Goal: Task Accomplishment & Management: Manage account settings

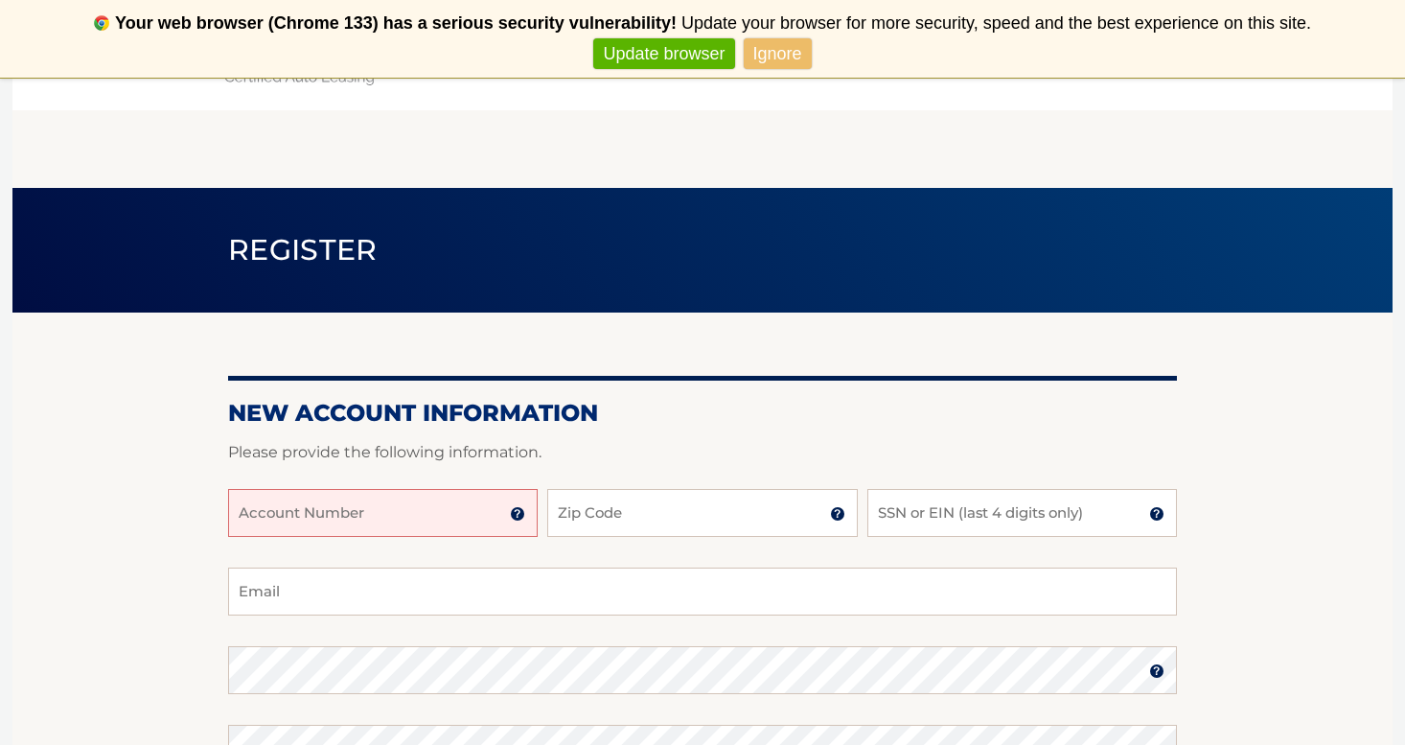
click at [347, 516] on input "Account Number" at bounding box center [383, 513] width 310 height 48
click at [341, 513] on input "Account Number" at bounding box center [383, 513] width 310 height 48
paste input "44455982723"
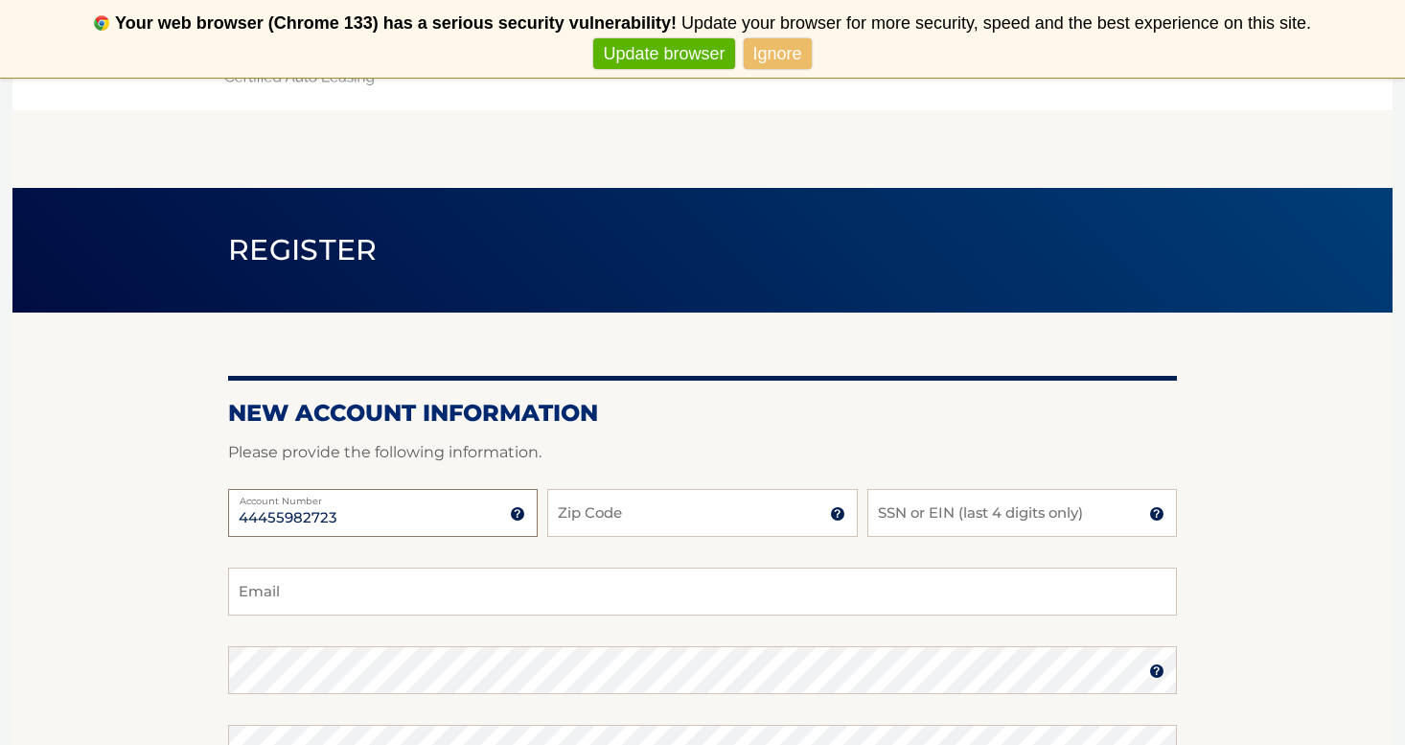
type input "44455982723"
click at [599, 521] on input "Zip Code" at bounding box center [702, 513] width 310 height 48
click at [707, 516] on input "Zip Code" at bounding box center [702, 513] width 310 height 48
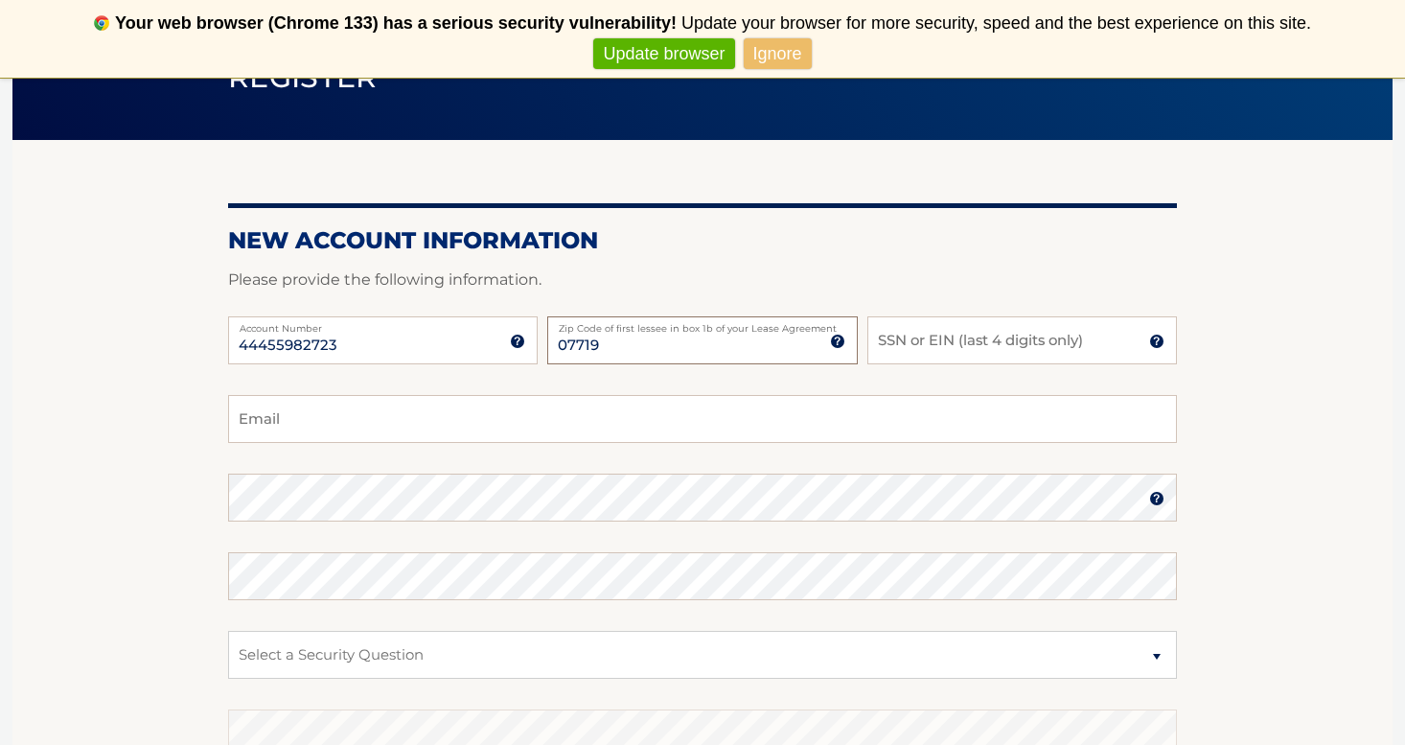
scroll to position [186, 0]
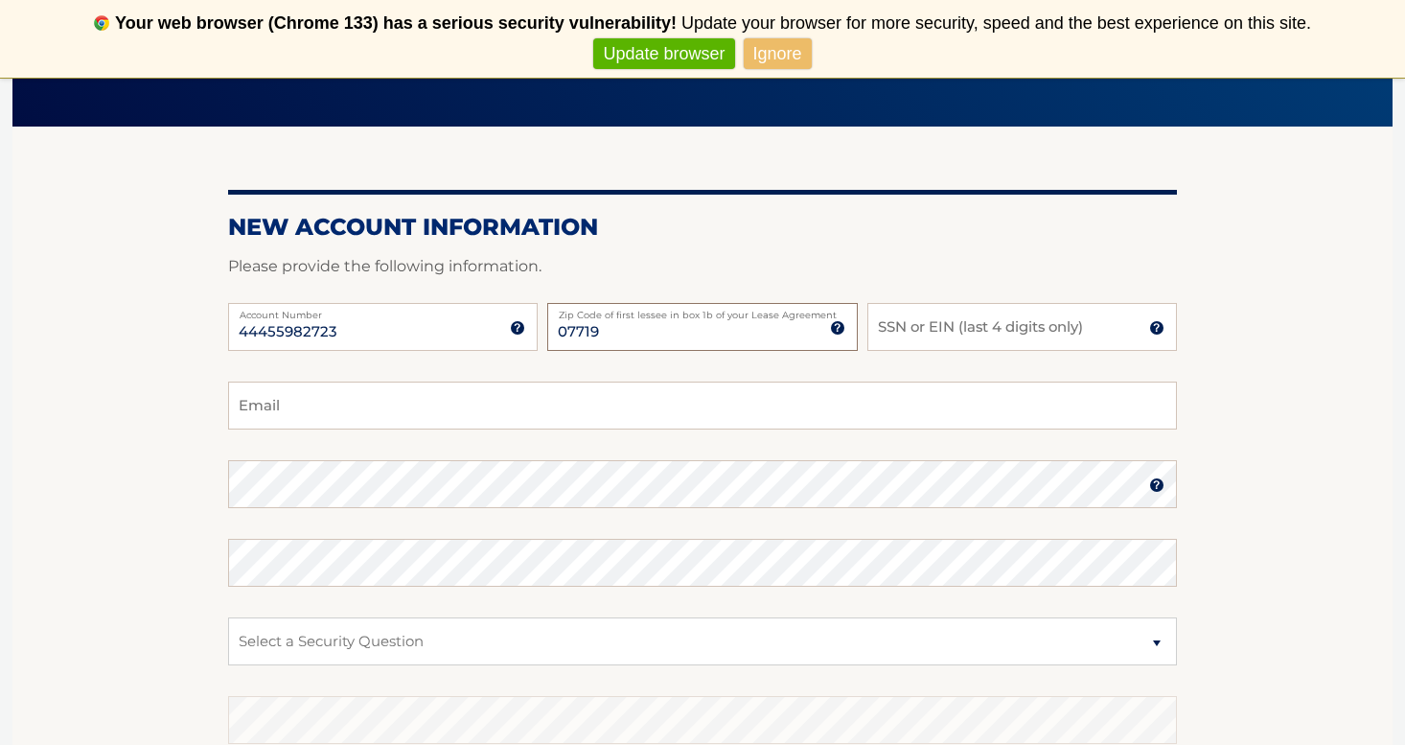
type input "07719"
click at [480, 403] on input "Email" at bounding box center [702, 405] width 949 height 48
type input "mikayla.koval.3@gmail.com"
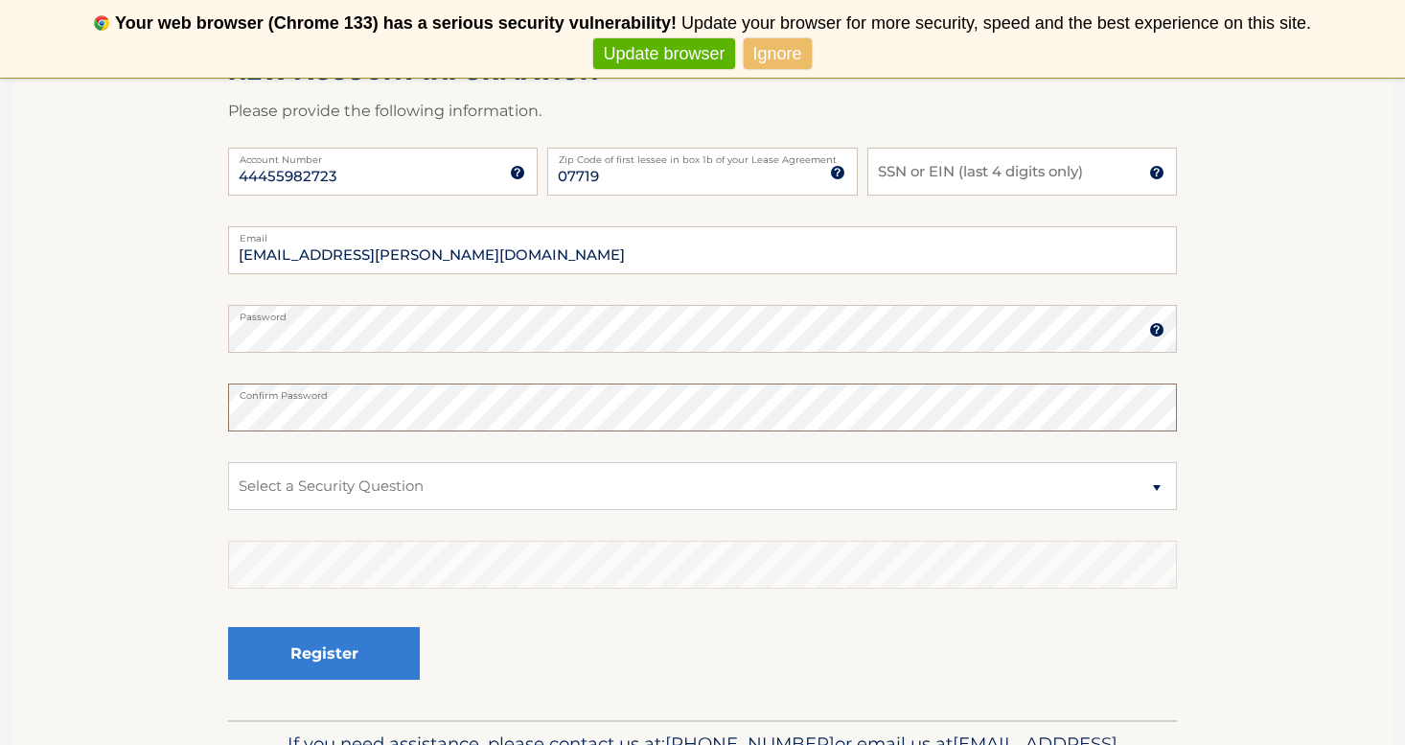
scroll to position [393, 0]
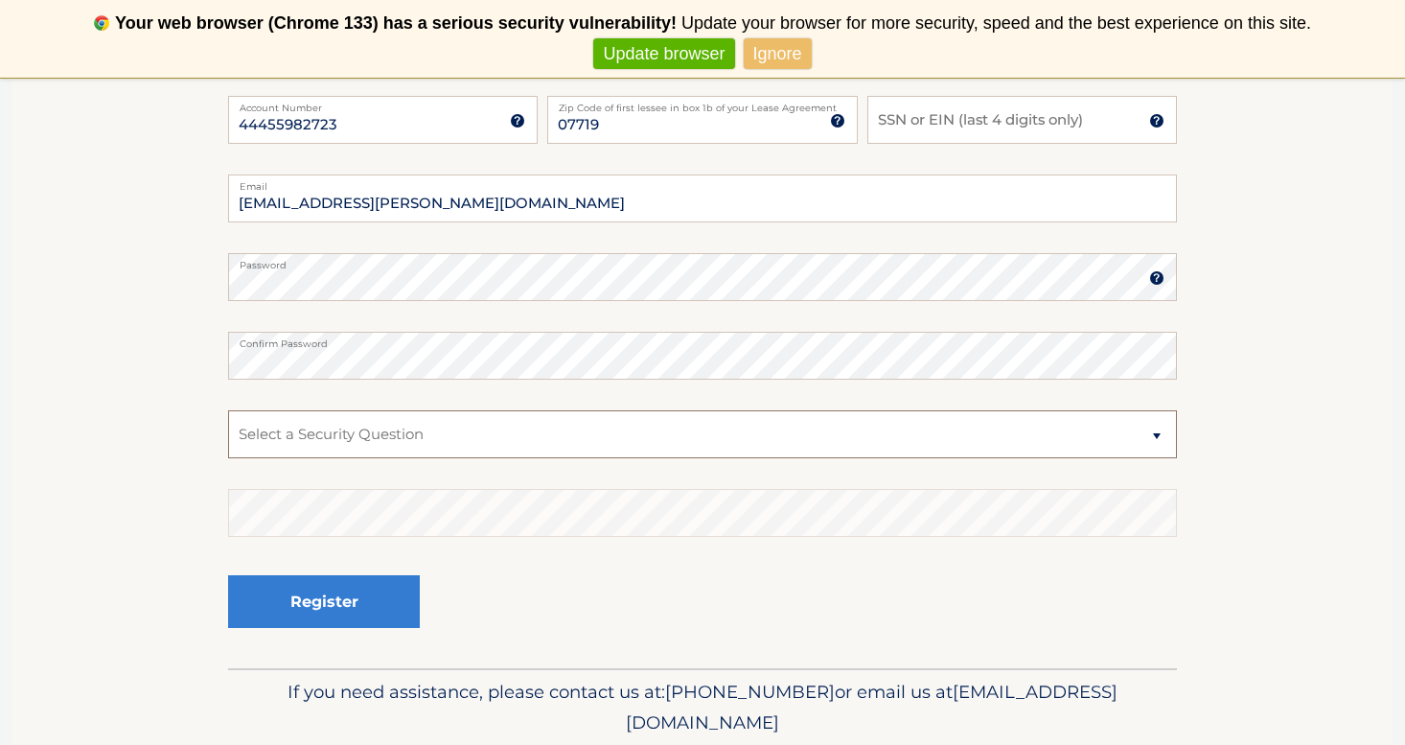
click at [503, 426] on select "Select a Security Question What was the name of your elementary school? What is…" at bounding box center [702, 434] width 949 height 48
select select "1"
click at [973, 117] on input "SSN or EIN (last 4 digits only)" at bounding box center [1022, 120] width 310 height 48
click at [1156, 121] on img at bounding box center [1156, 120] width 15 height 15
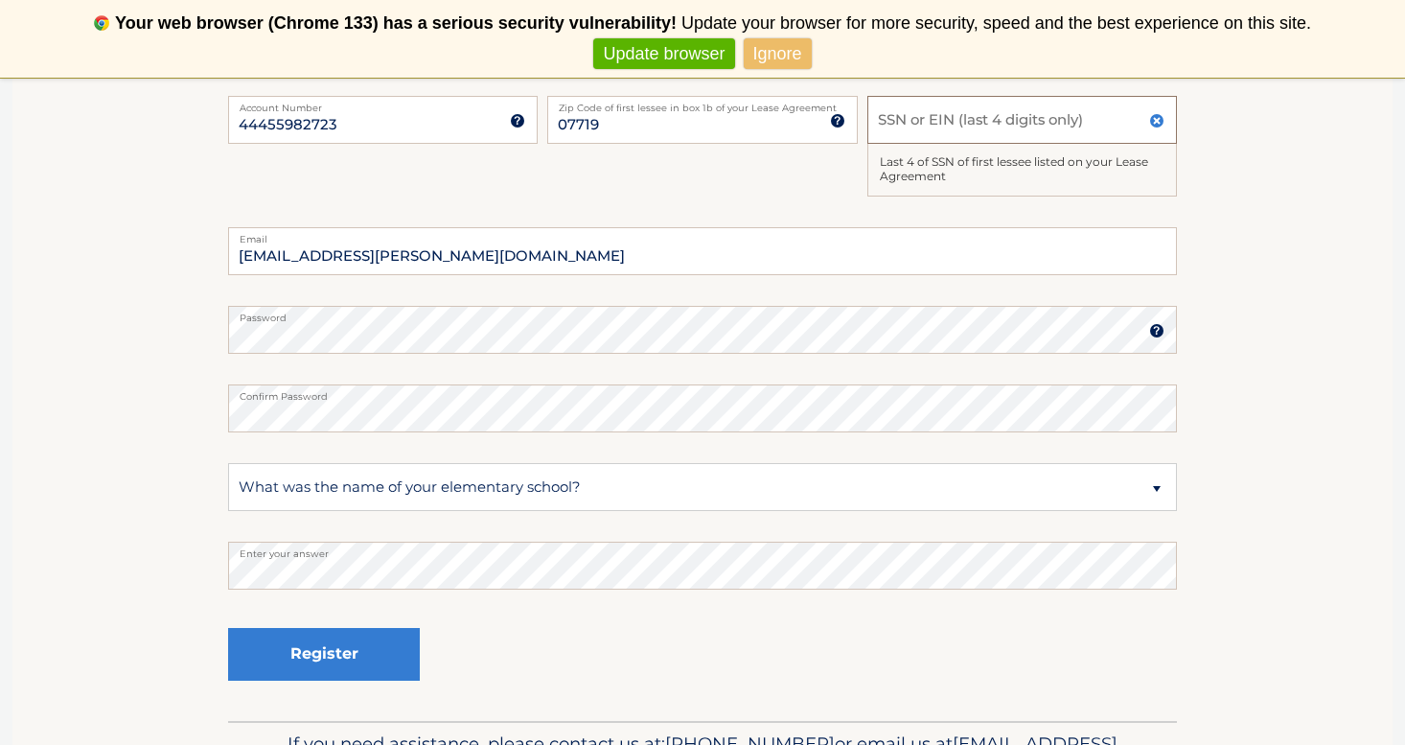
click at [1082, 113] on input "SSN or EIN (last 4 digits only)" at bounding box center [1022, 120] width 310 height 48
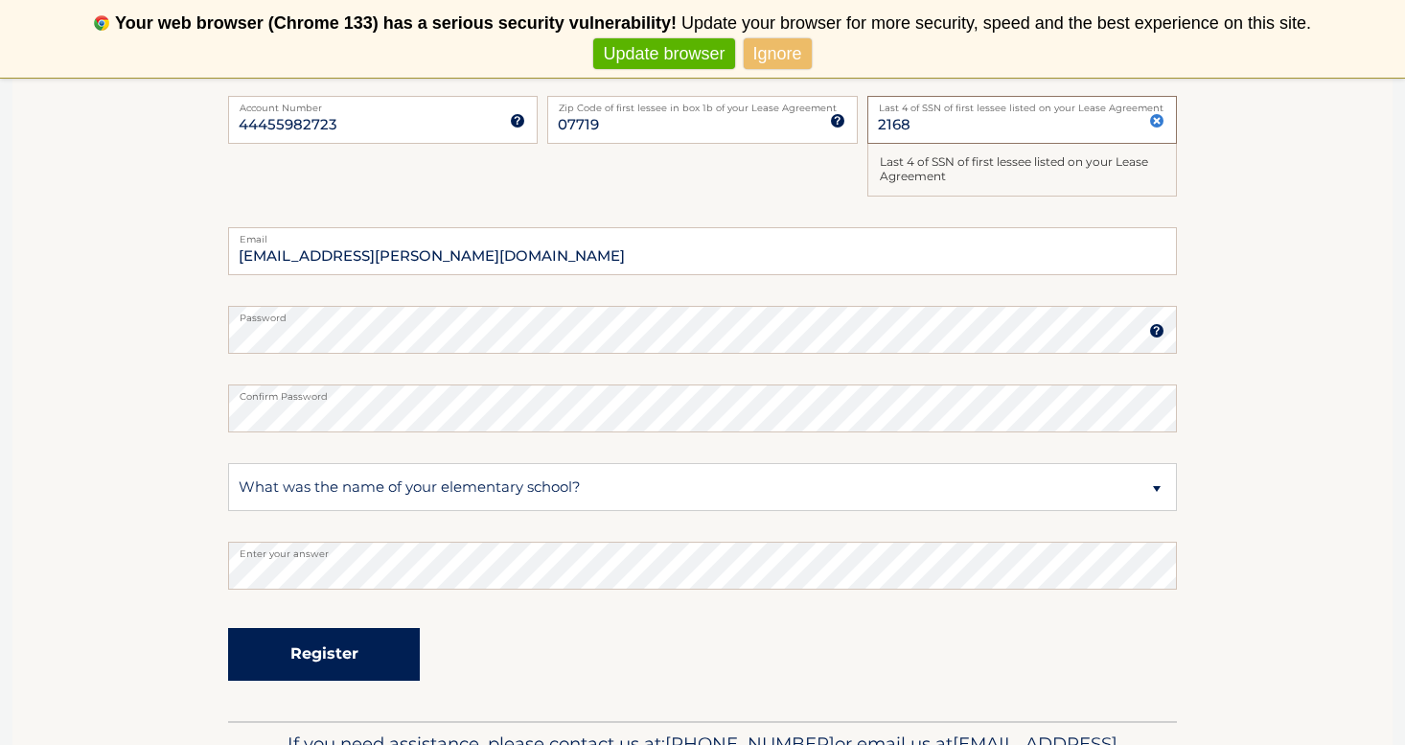
type input "2168"
click at [341, 654] on button "Register" at bounding box center [324, 654] width 192 height 53
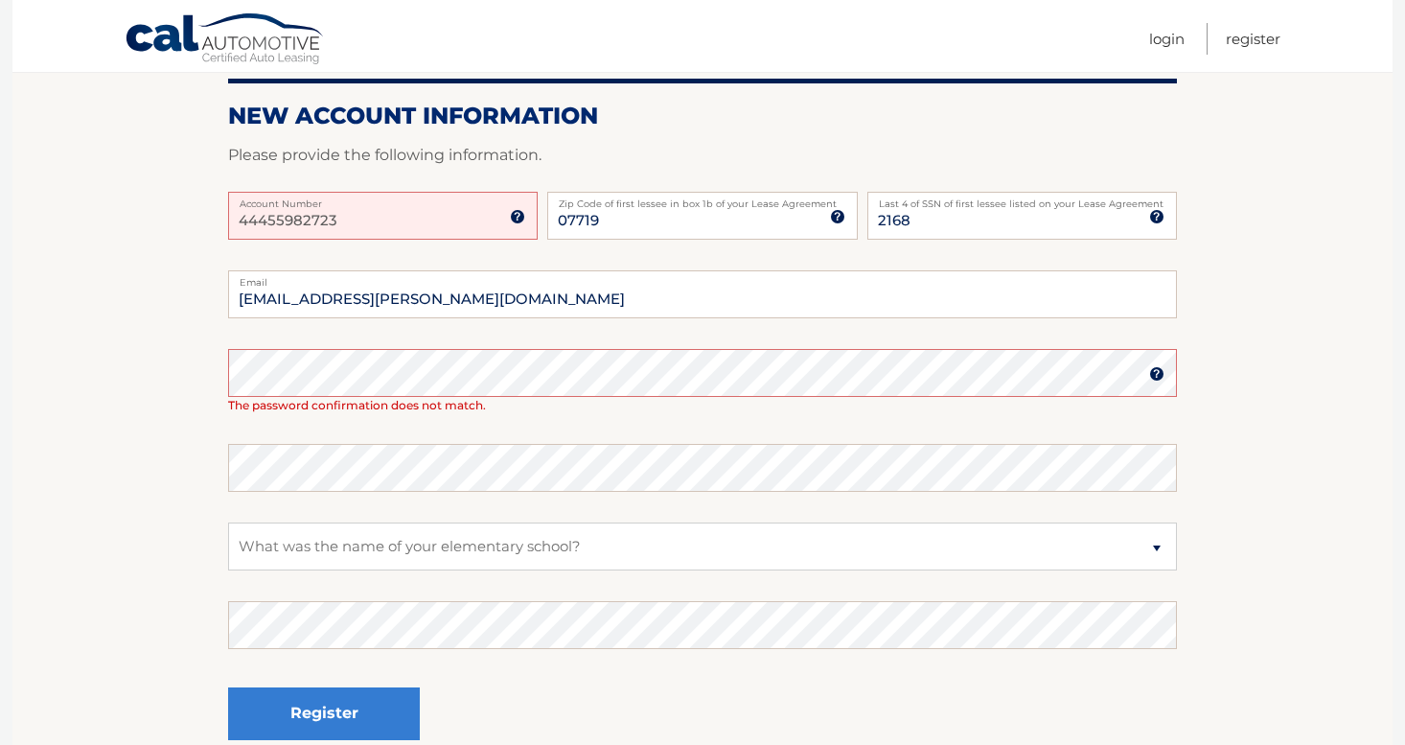
scroll to position [286, 0]
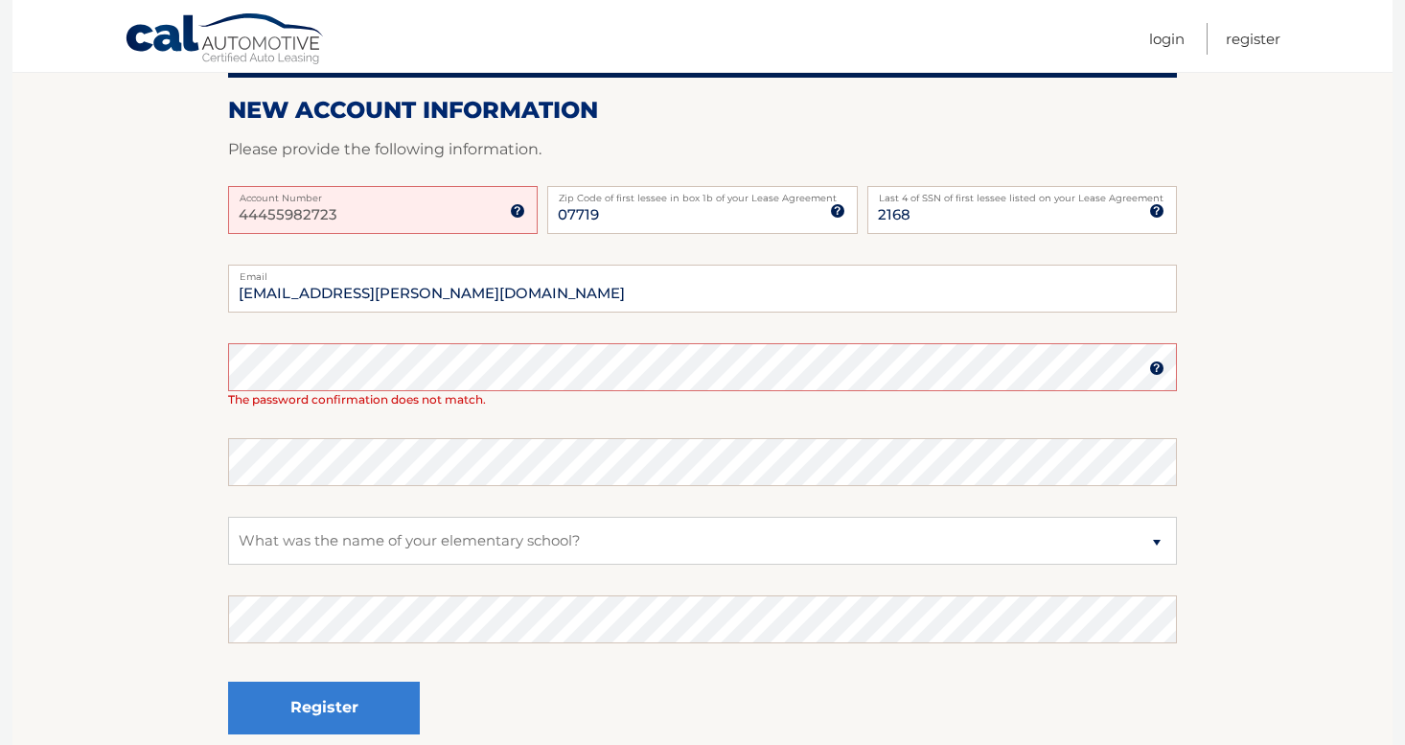
drag, startPoint x: 461, startPoint y: 211, endPoint x: 125, endPoint y: 189, distance: 337.1
click at [125, 189] on section "One or more fields have an error. New Account Information Please provide the fo…" at bounding box center [702, 361] width 1380 height 825
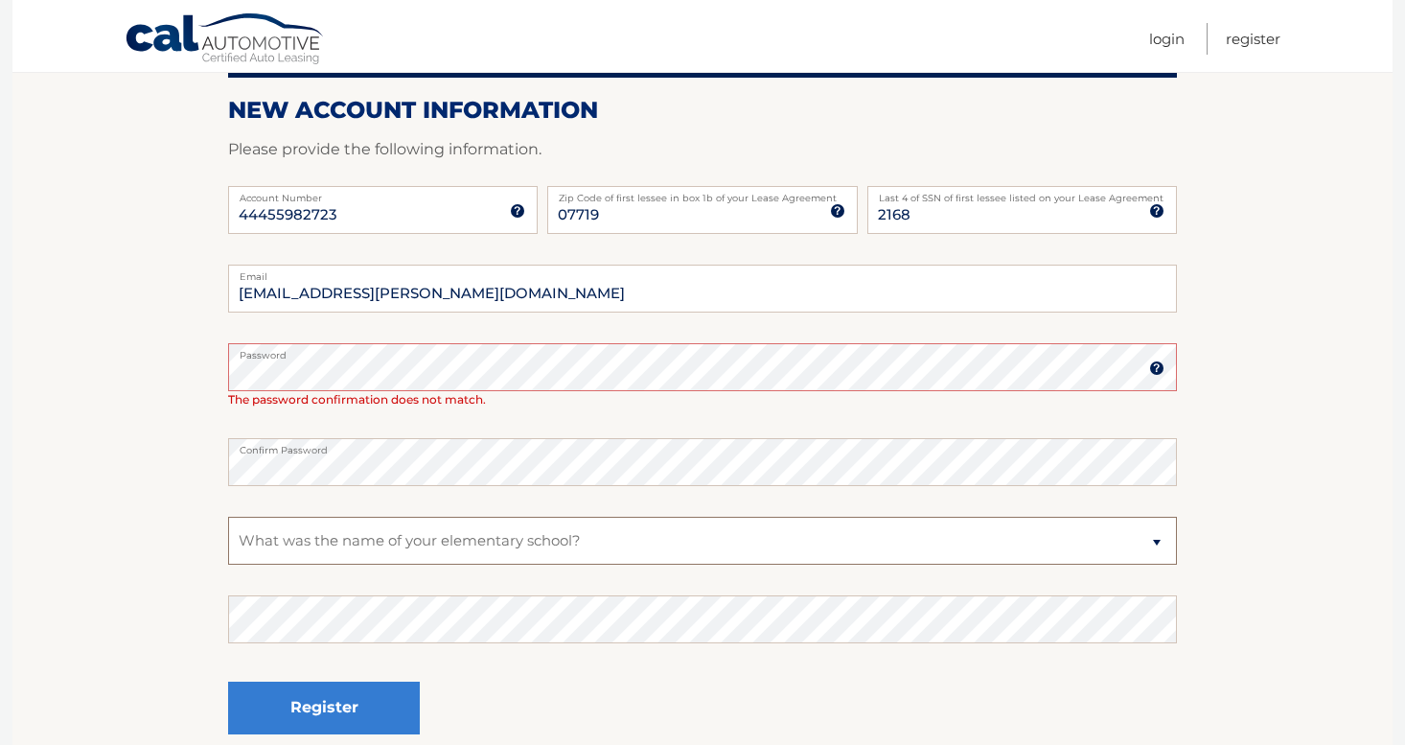
click at [391, 544] on select "Select a Security Question What was the name of your elementary school? What is…" at bounding box center [702, 540] width 949 height 48
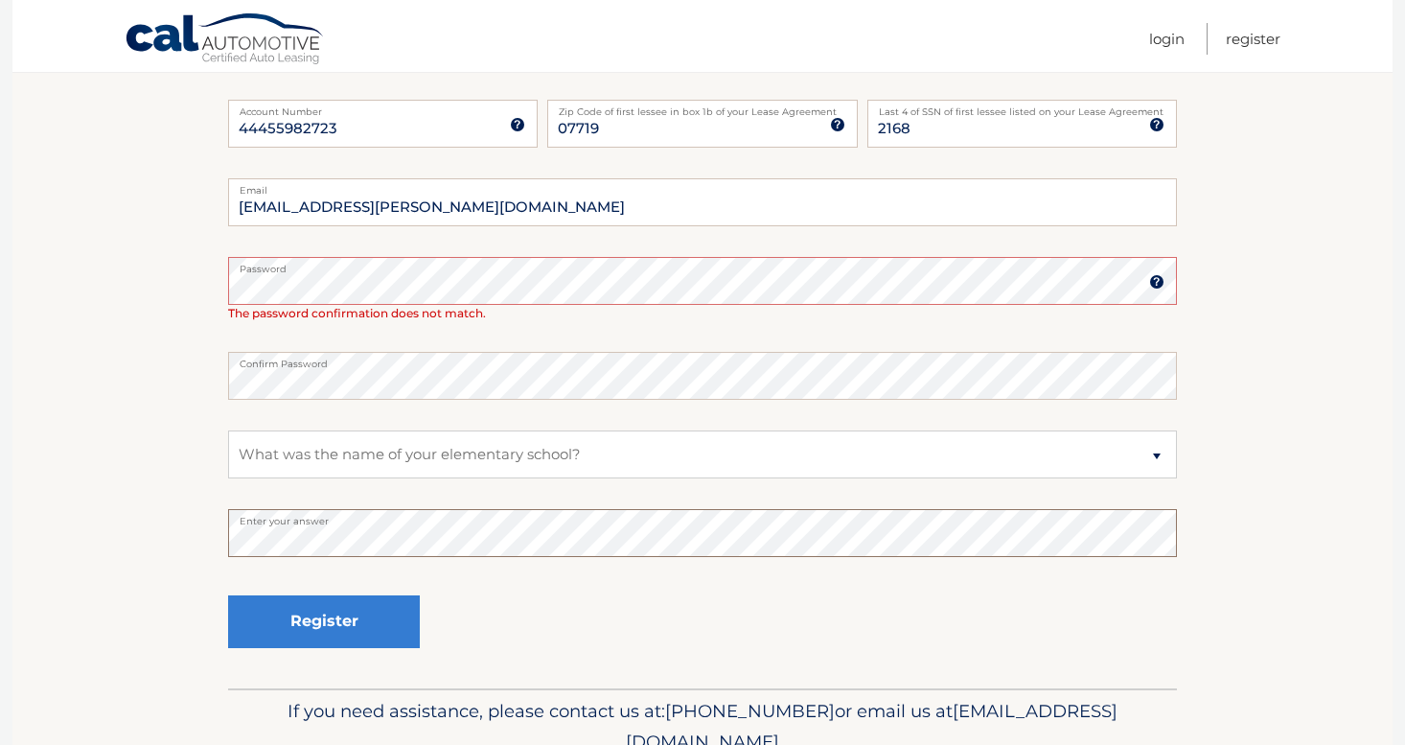
scroll to position [392, 0]
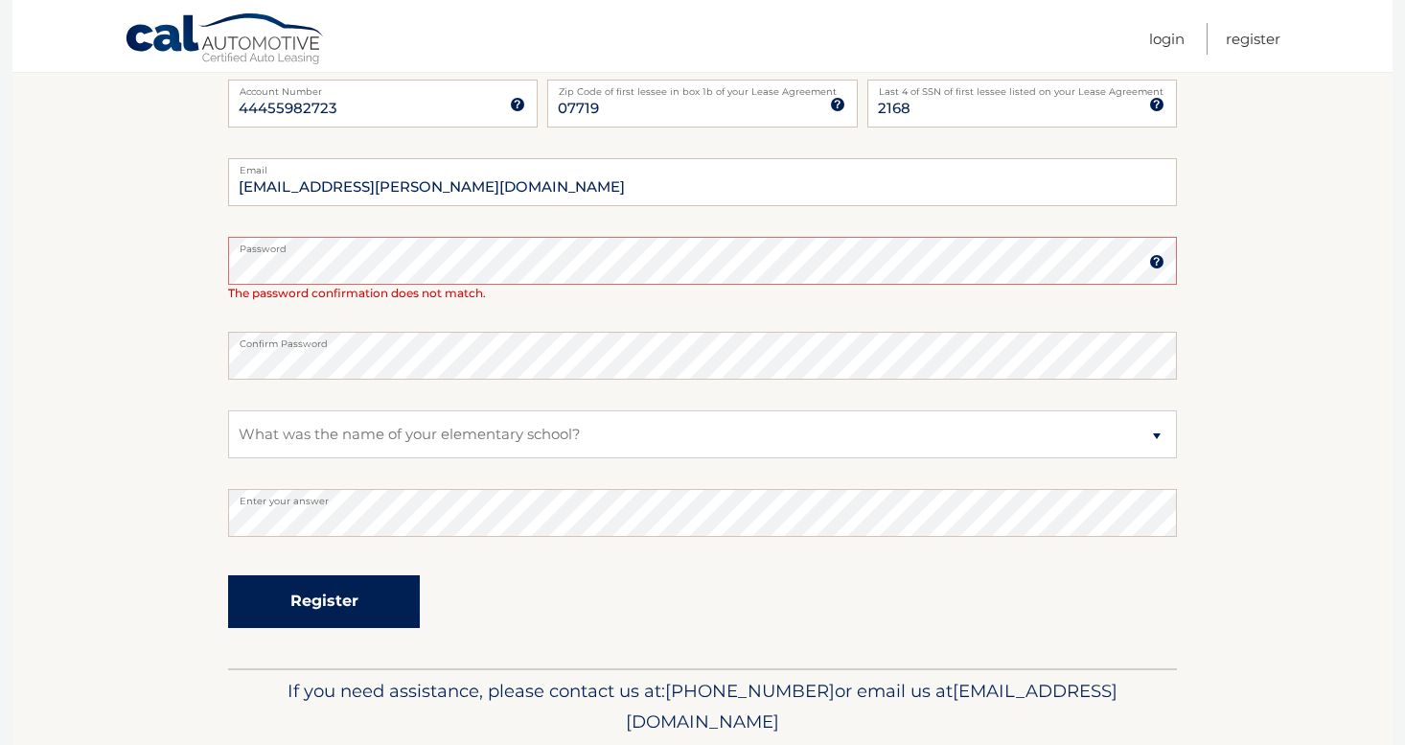
click at [341, 605] on button "Register" at bounding box center [324, 601] width 192 height 53
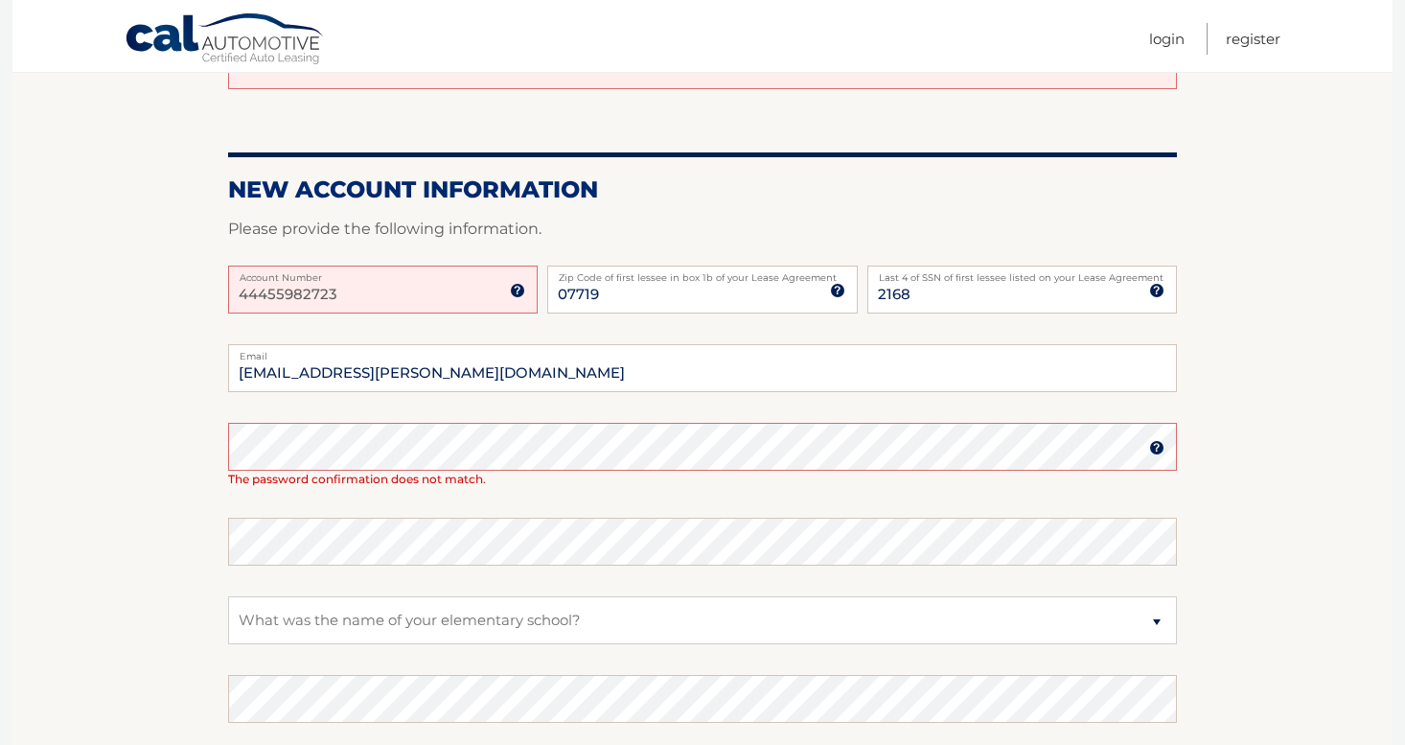
scroll to position [202, 0]
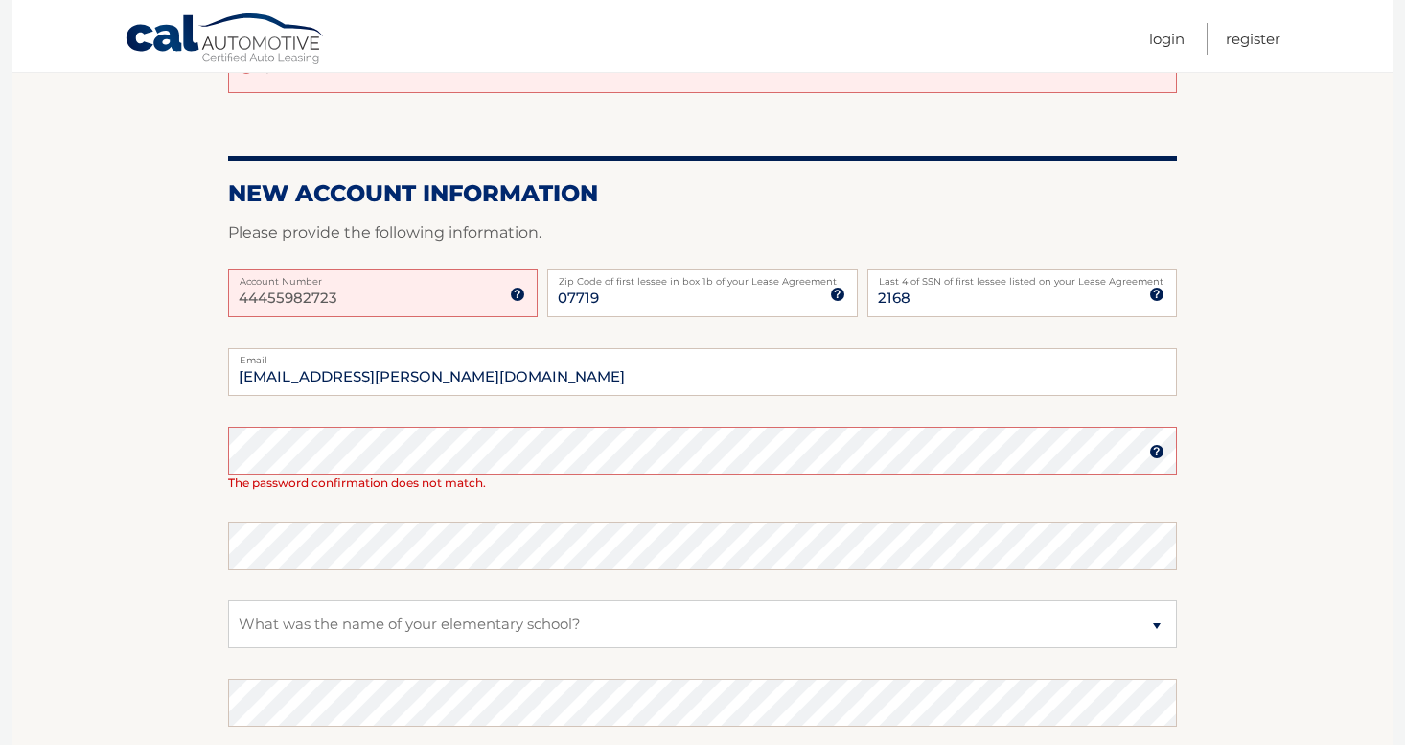
click at [517, 298] on img at bounding box center [517, 294] width 15 height 15
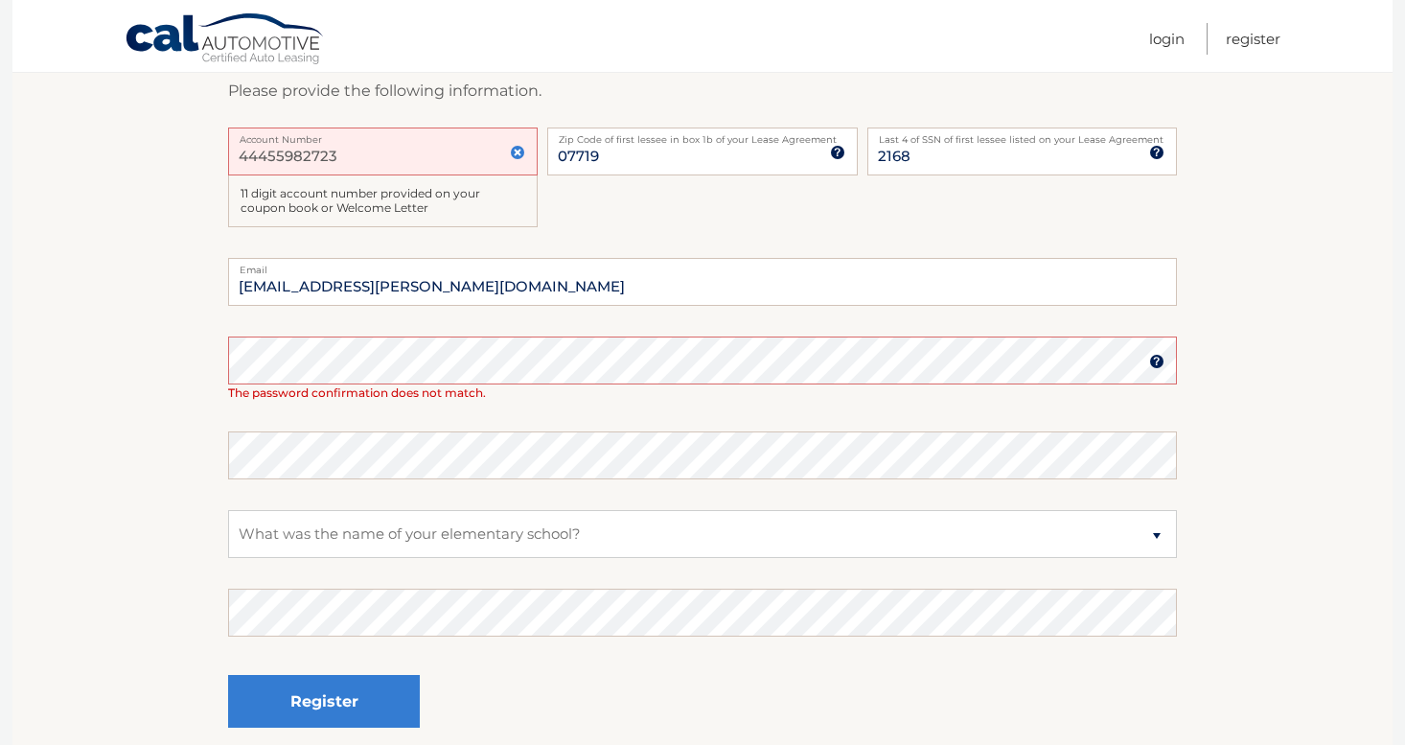
scroll to position [341, 0]
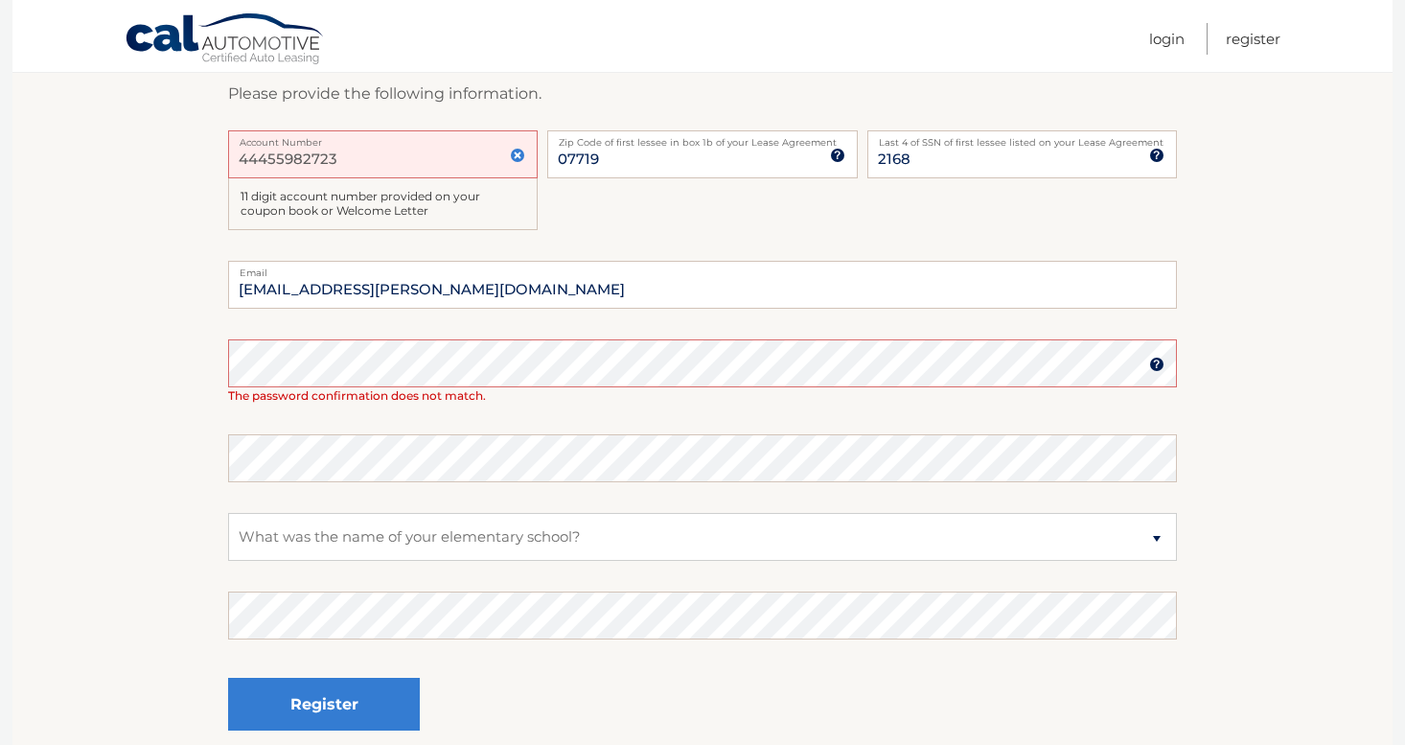
click at [1159, 364] on img at bounding box center [1156, 363] width 15 height 15
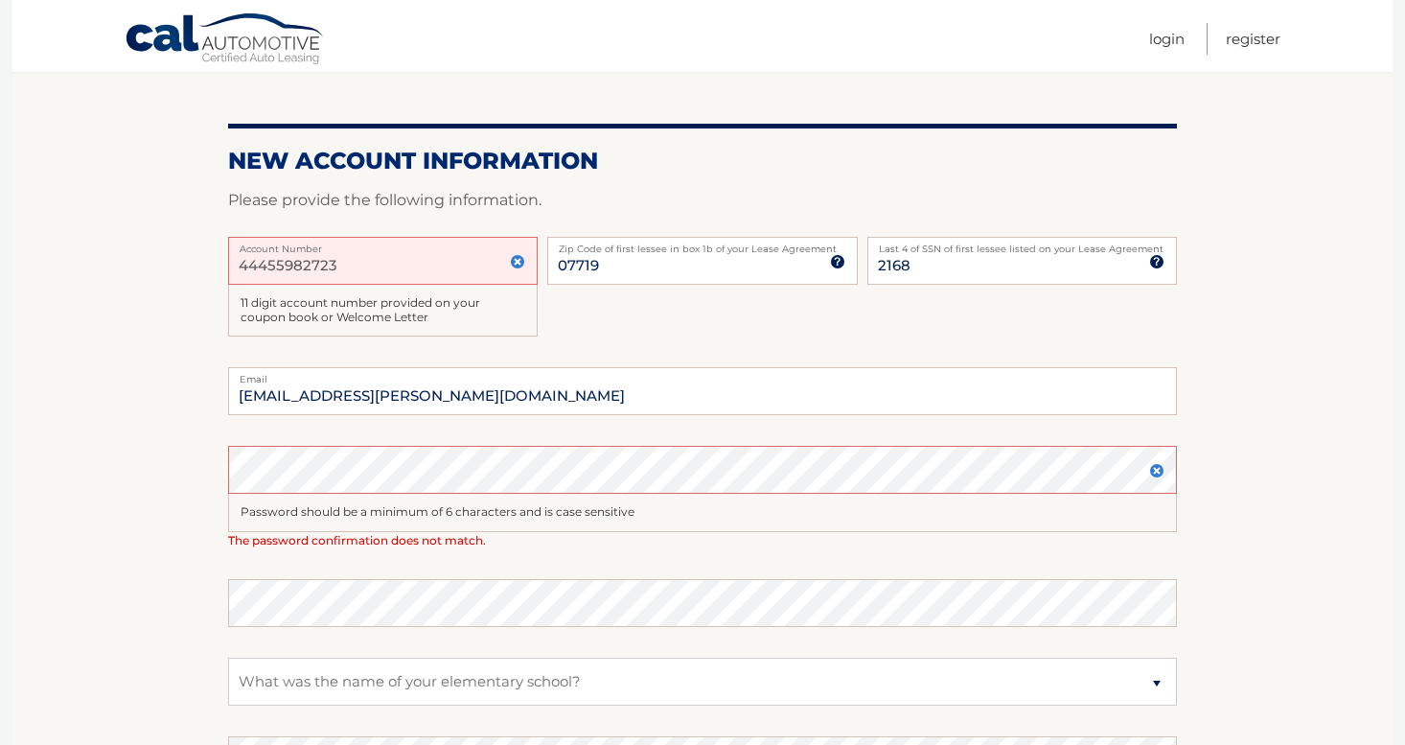
scroll to position [237, 0]
click at [516, 262] on img at bounding box center [517, 259] width 15 height 15
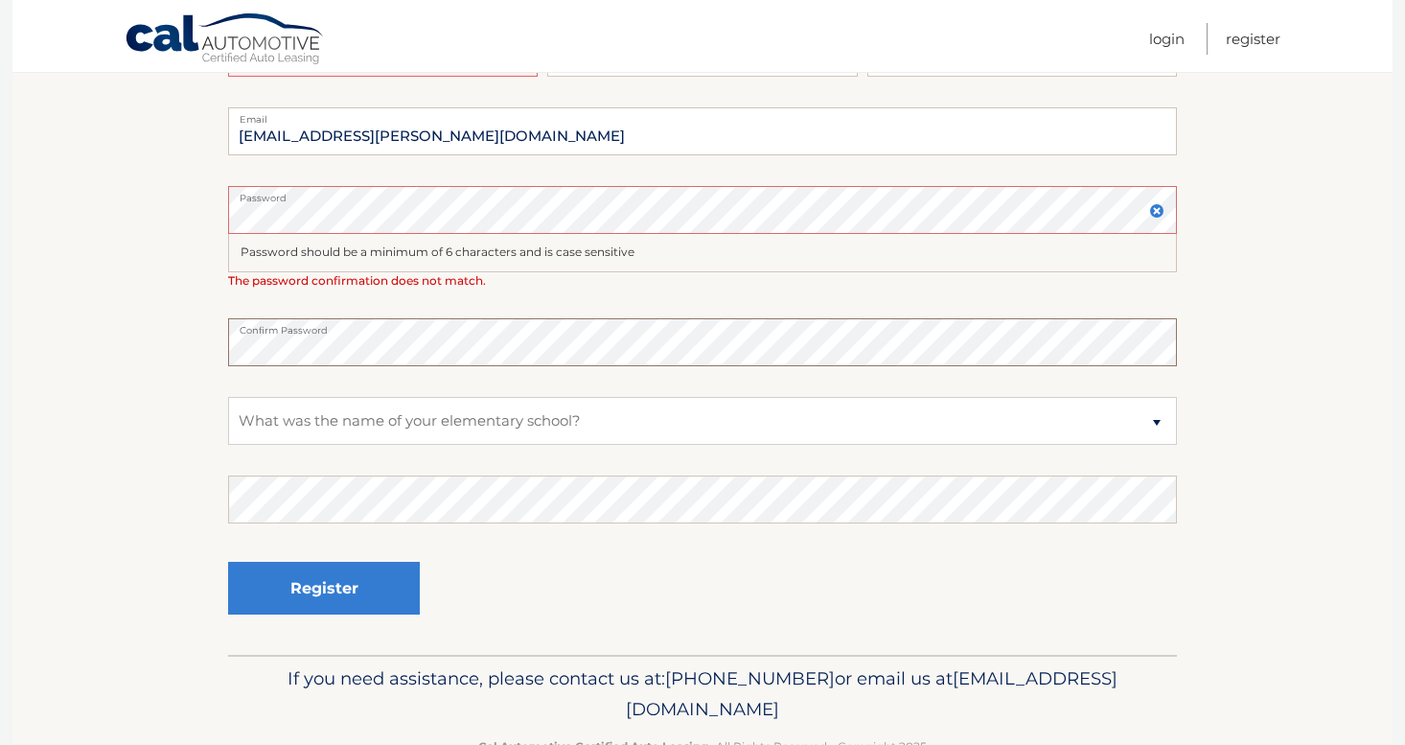
scroll to position [440, 0]
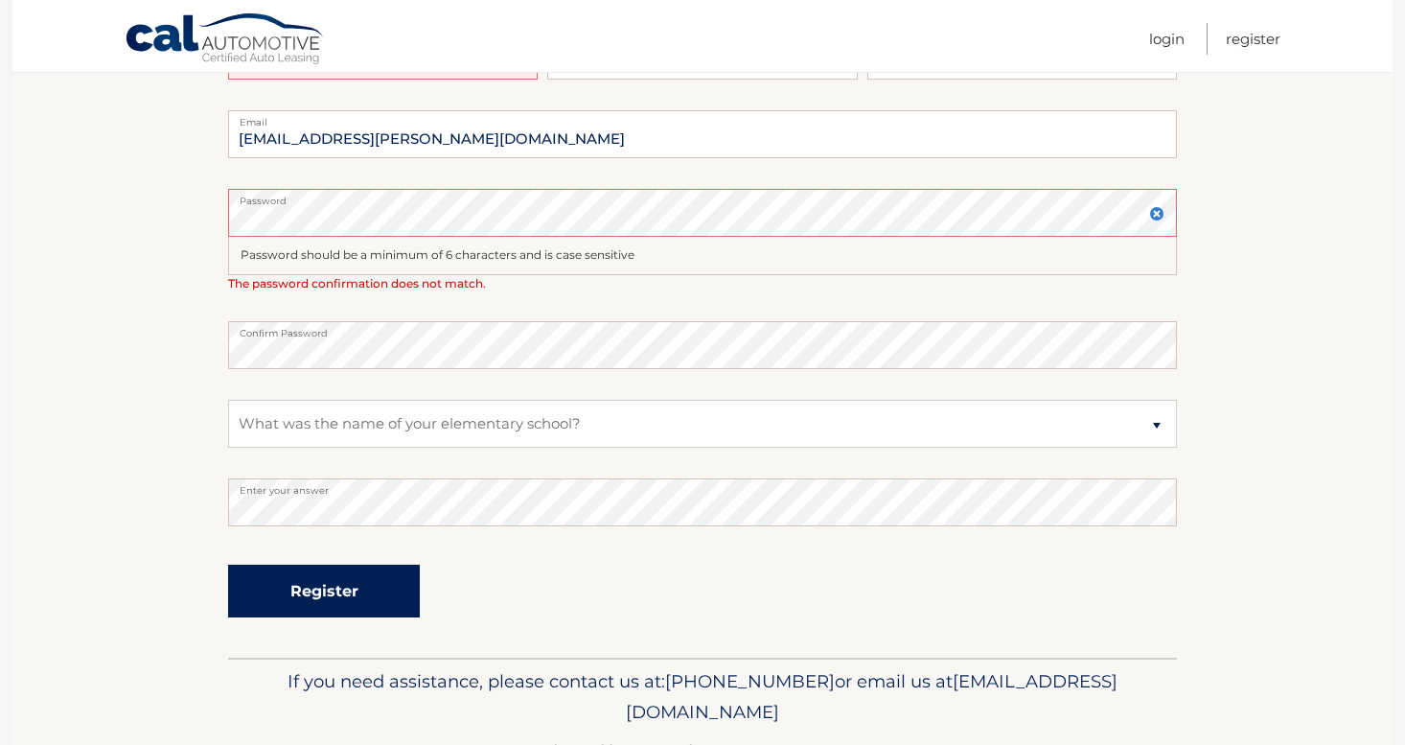
click at [304, 578] on button "Register" at bounding box center [324, 590] width 192 height 53
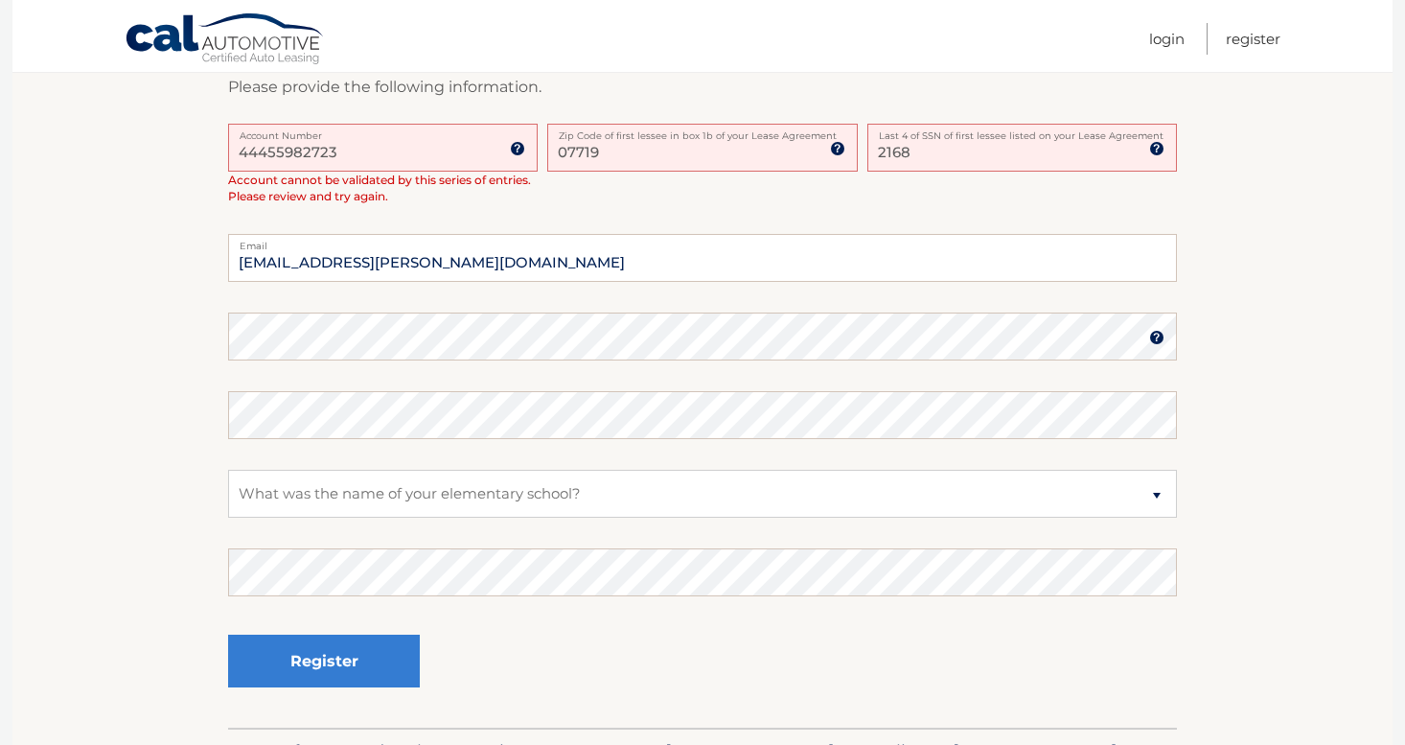
scroll to position [525, 0]
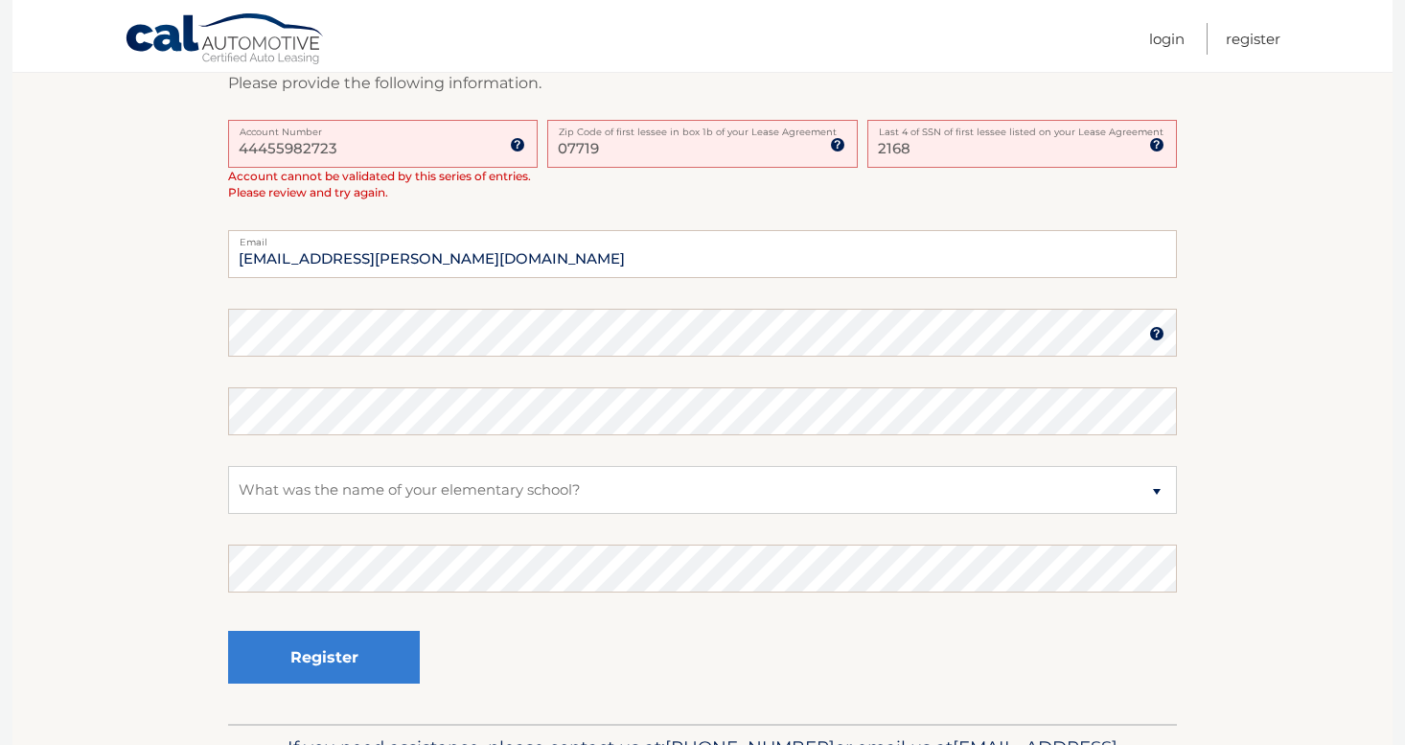
drag, startPoint x: 974, startPoint y: 146, endPoint x: 775, endPoint y: 131, distance: 198.9
click at [775, 131] on div "44455982723 Account Number 11 digit account number provided on your coupon book…" at bounding box center [702, 175] width 949 height 111
type input "6007"
click at [332, 495] on select "Select a Security Question What was the name of your elementary school? What is…" at bounding box center [702, 490] width 949 height 48
click at [267, 662] on button "Register" at bounding box center [324, 657] width 192 height 53
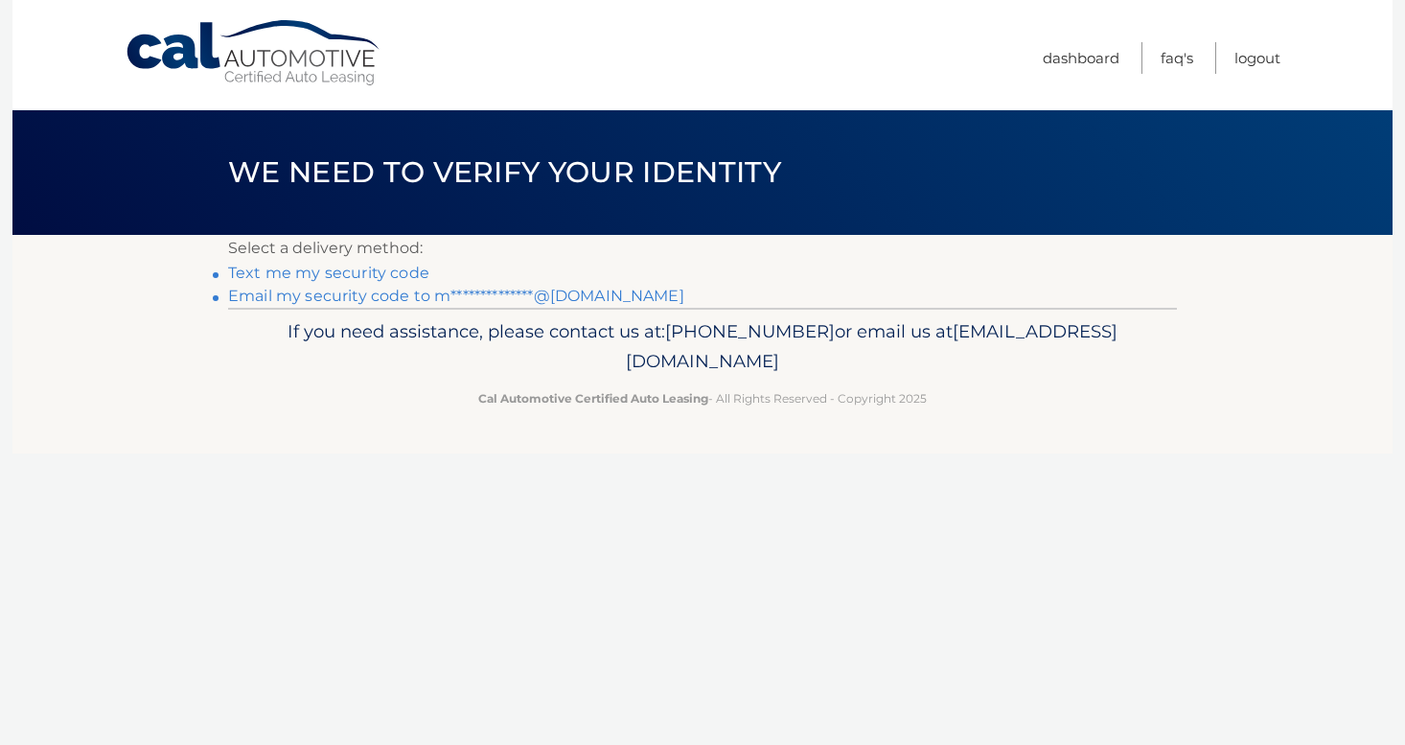
click at [369, 272] on link "Text me my security code" at bounding box center [328, 273] width 201 height 18
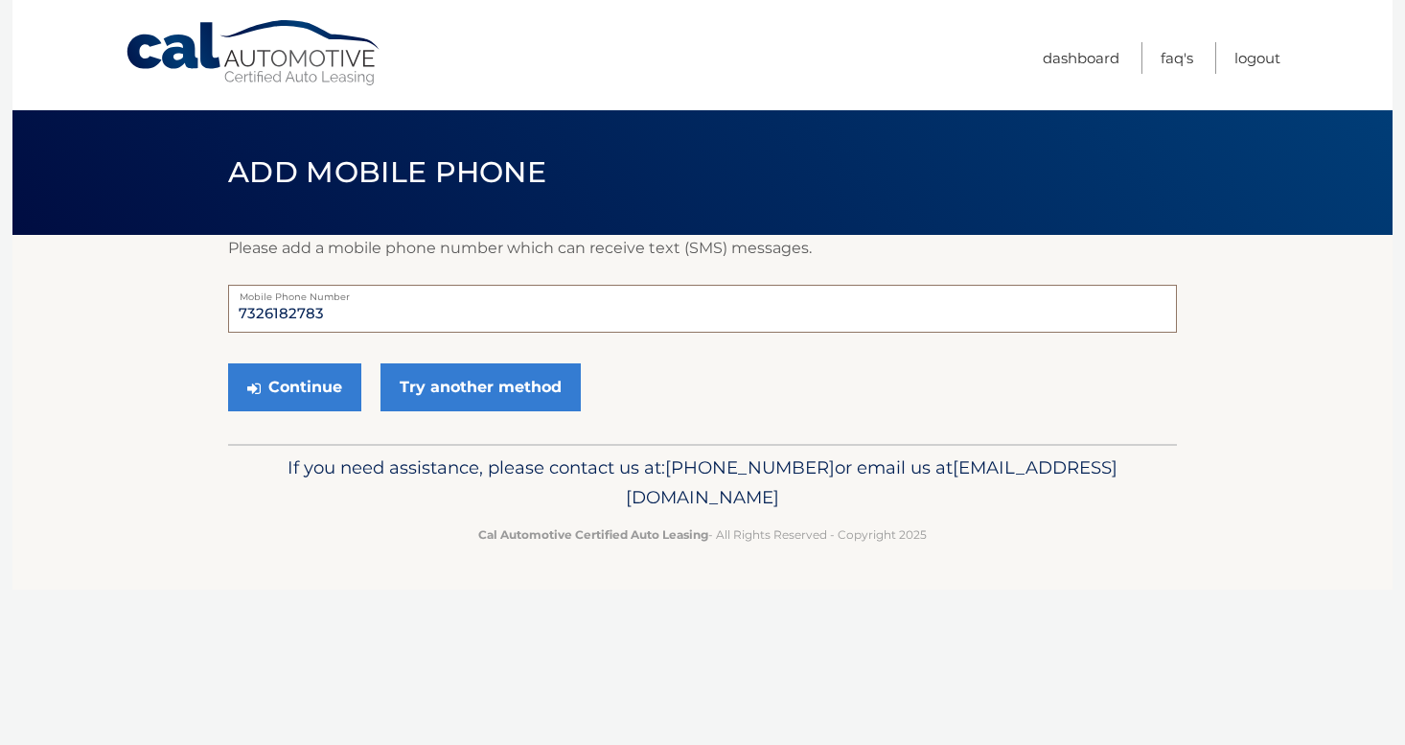
drag, startPoint x: 358, startPoint y: 312, endPoint x: 218, endPoint y: 308, distance: 140.0
click at [218, 308] on section "Please add a mobile phone number which can receive text (SMS) messages. 7326182…" at bounding box center [702, 339] width 1380 height 209
type input "7326187284"
click at [284, 385] on button "Continue" at bounding box center [294, 387] width 133 height 48
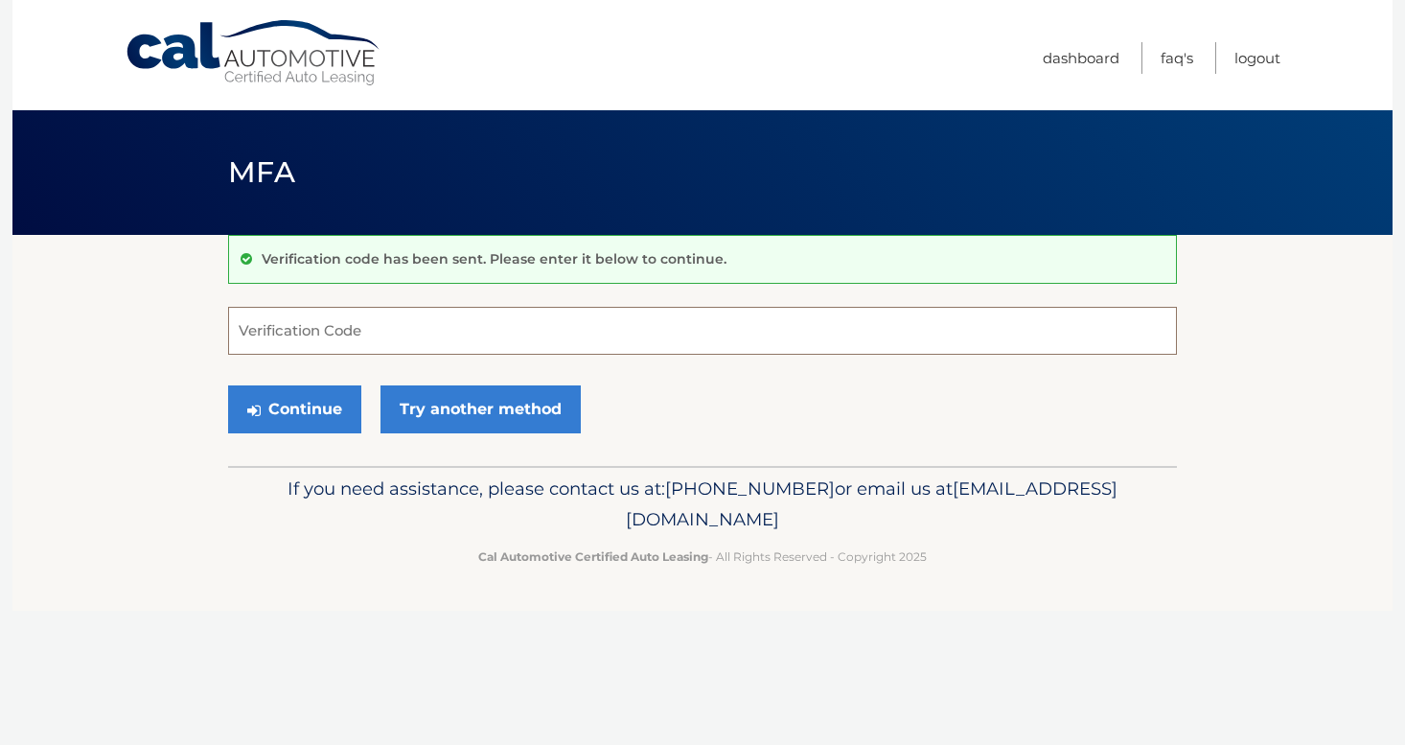
click at [305, 343] on input "Verification Code" at bounding box center [702, 331] width 949 height 48
type input "067343"
click at [293, 416] on button "Continue" at bounding box center [294, 409] width 133 height 48
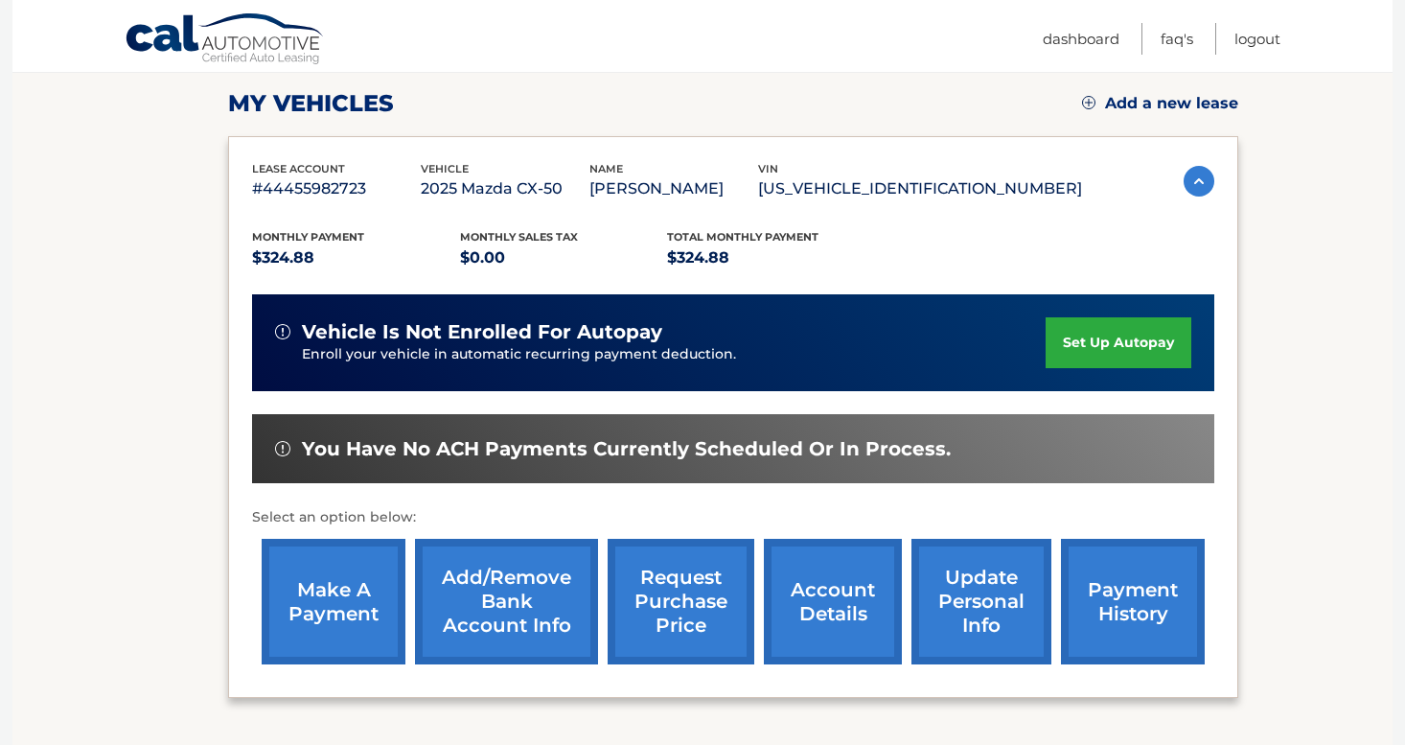
scroll to position [259, 0]
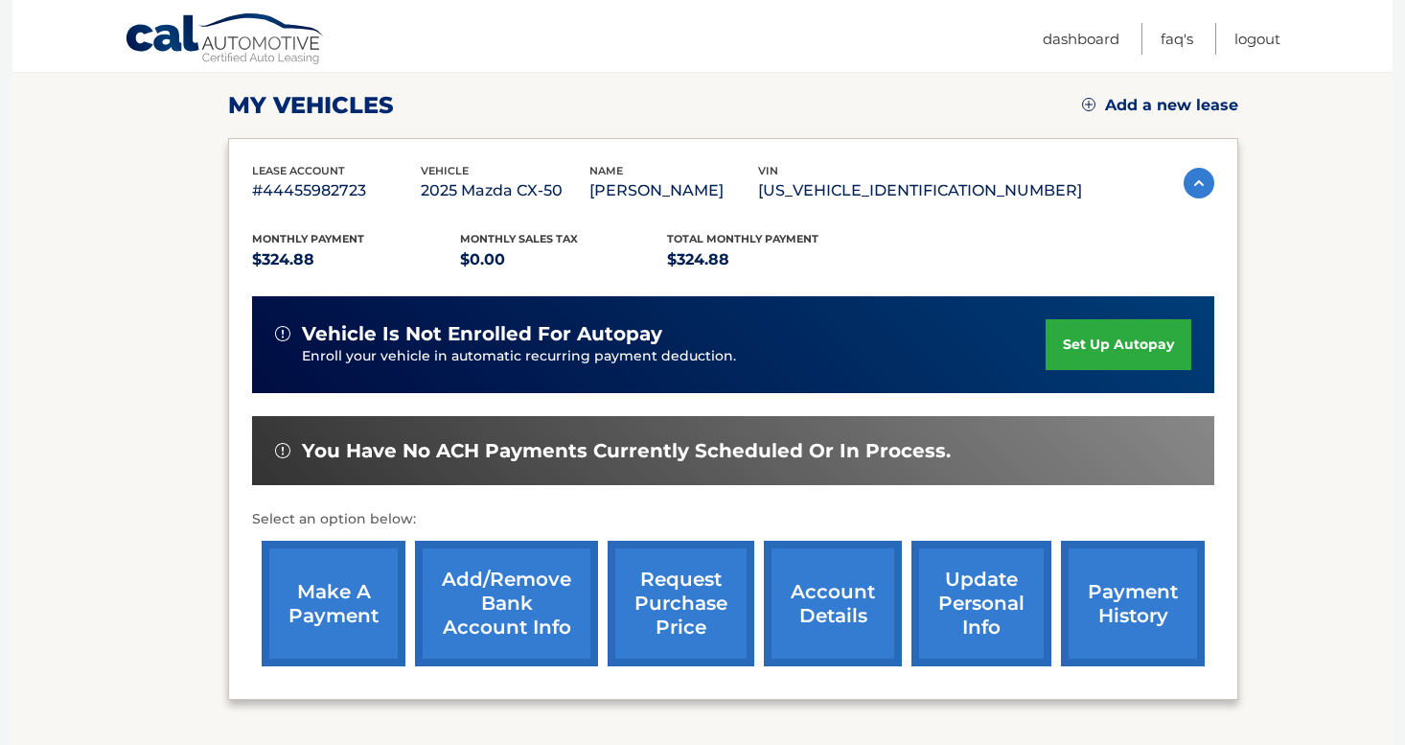
click at [1101, 354] on link "set up autopay" at bounding box center [1118, 344] width 146 height 51
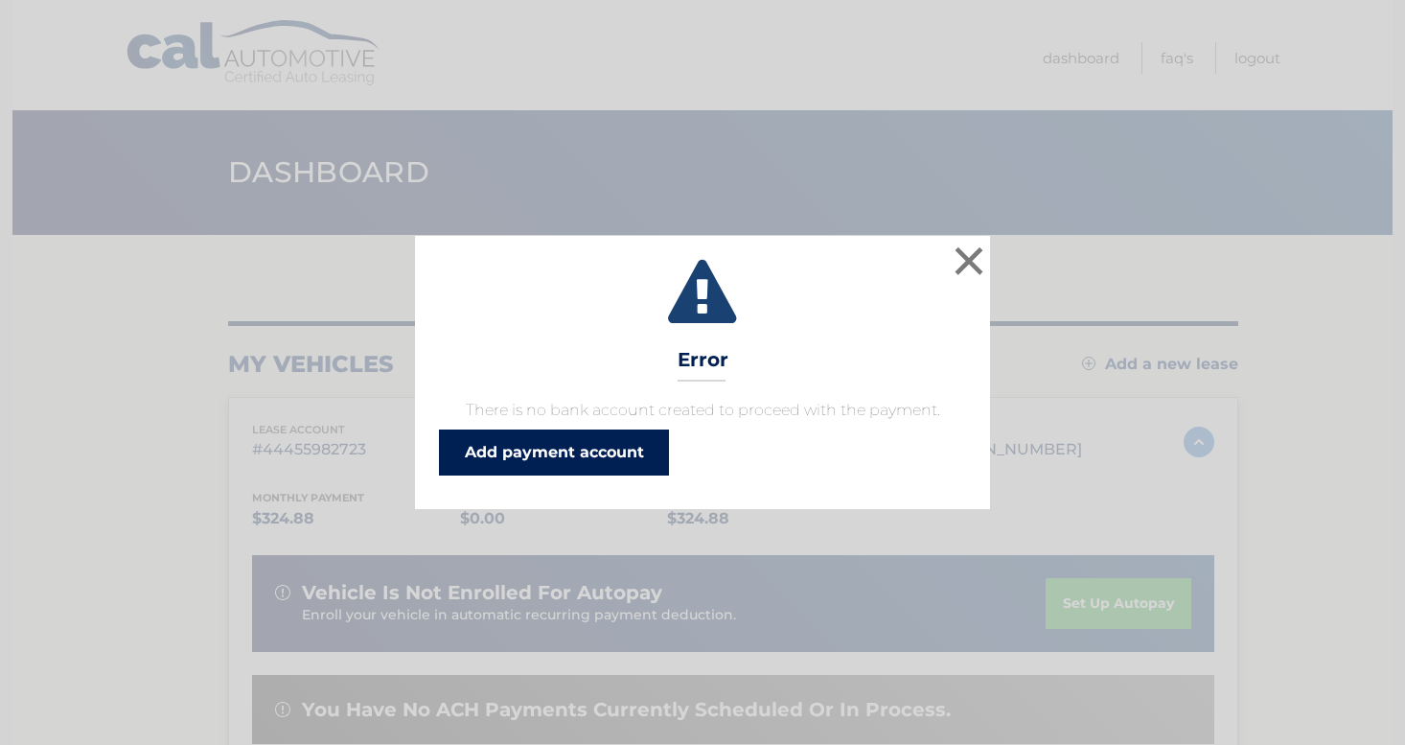
click at [608, 449] on link "Add payment account" at bounding box center [554, 452] width 230 height 46
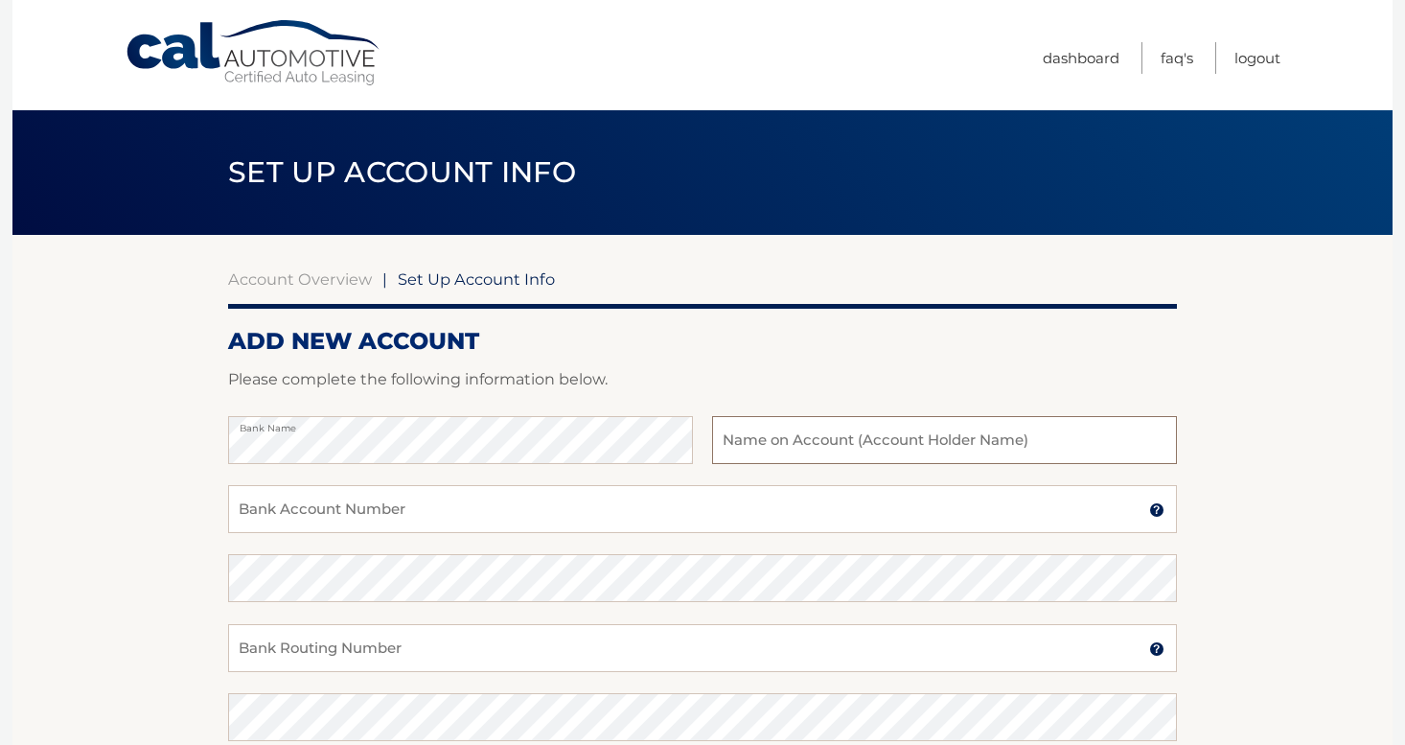
click at [881, 431] on input "text" at bounding box center [944, 440] width 465 height 48
click at [780, 447] on input "[PERSON_NAME]" at bounding box center [944, 440] width 465 height 48
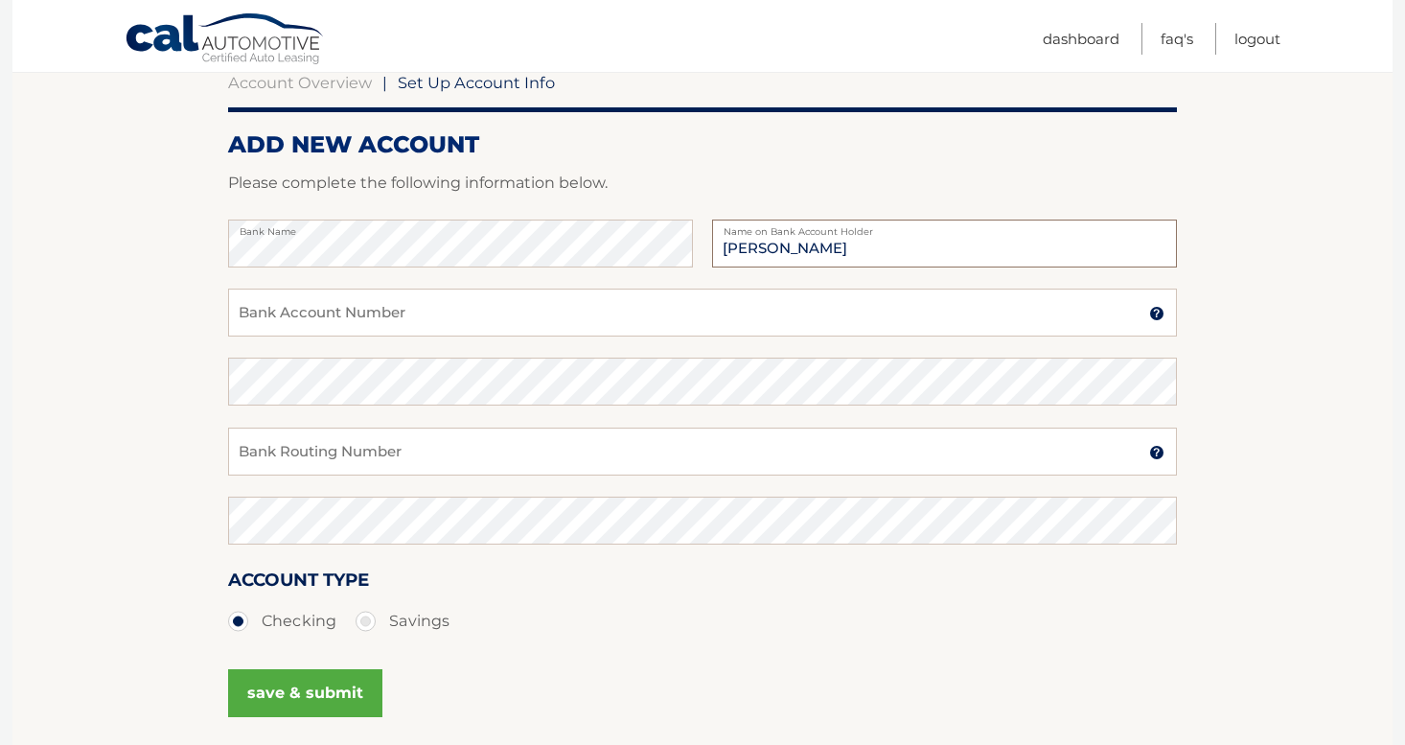
scroll to position [198, 0]
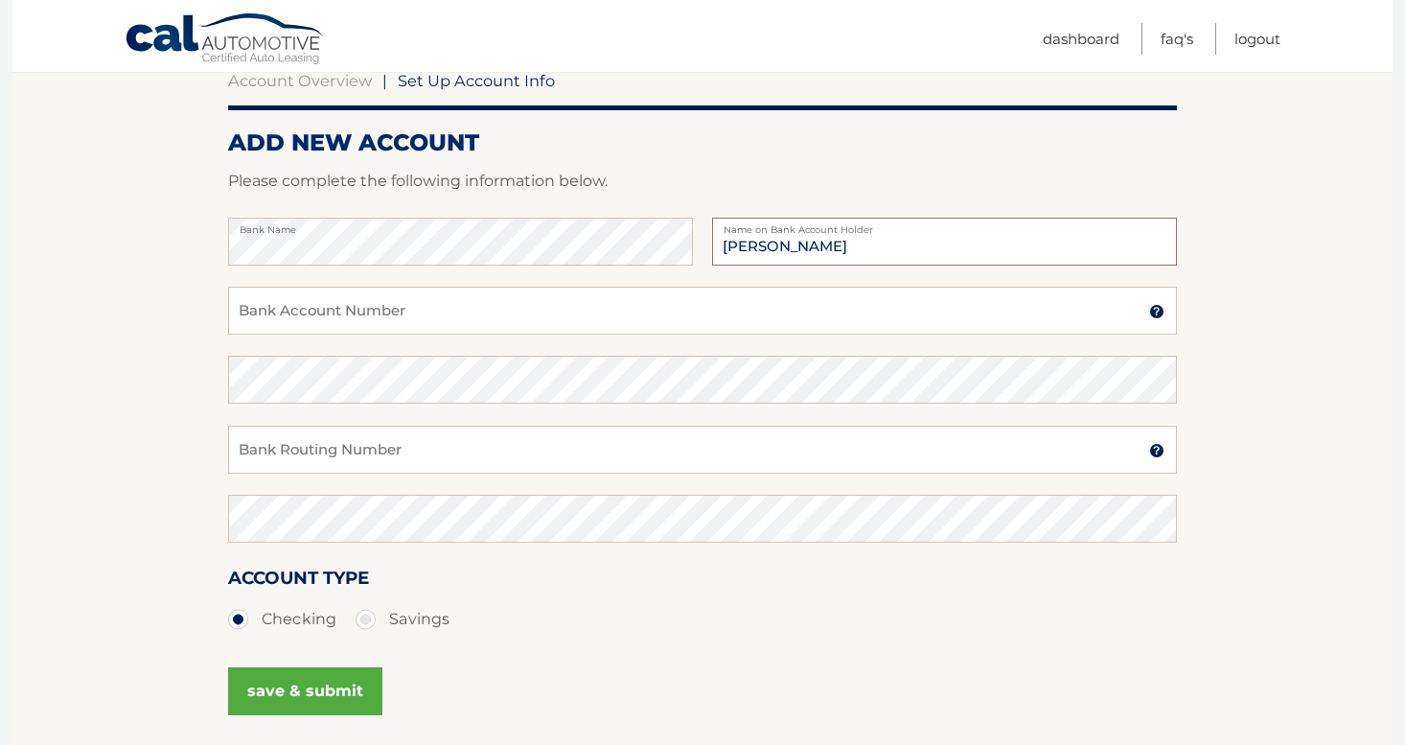
type input "[PERSON_NAME]"
click at [475, 307] on input "Bank Account Number" at bounding box center [702, 311] width 949 height 48
click at [467, 312] on input "Bank Account Number" at bounding box center [702, 311] width 949 height 48
click at [483, 449] on input "Bank Routing Number" at bounding box center [702, 449] width 949 height 48
type input "231372691"
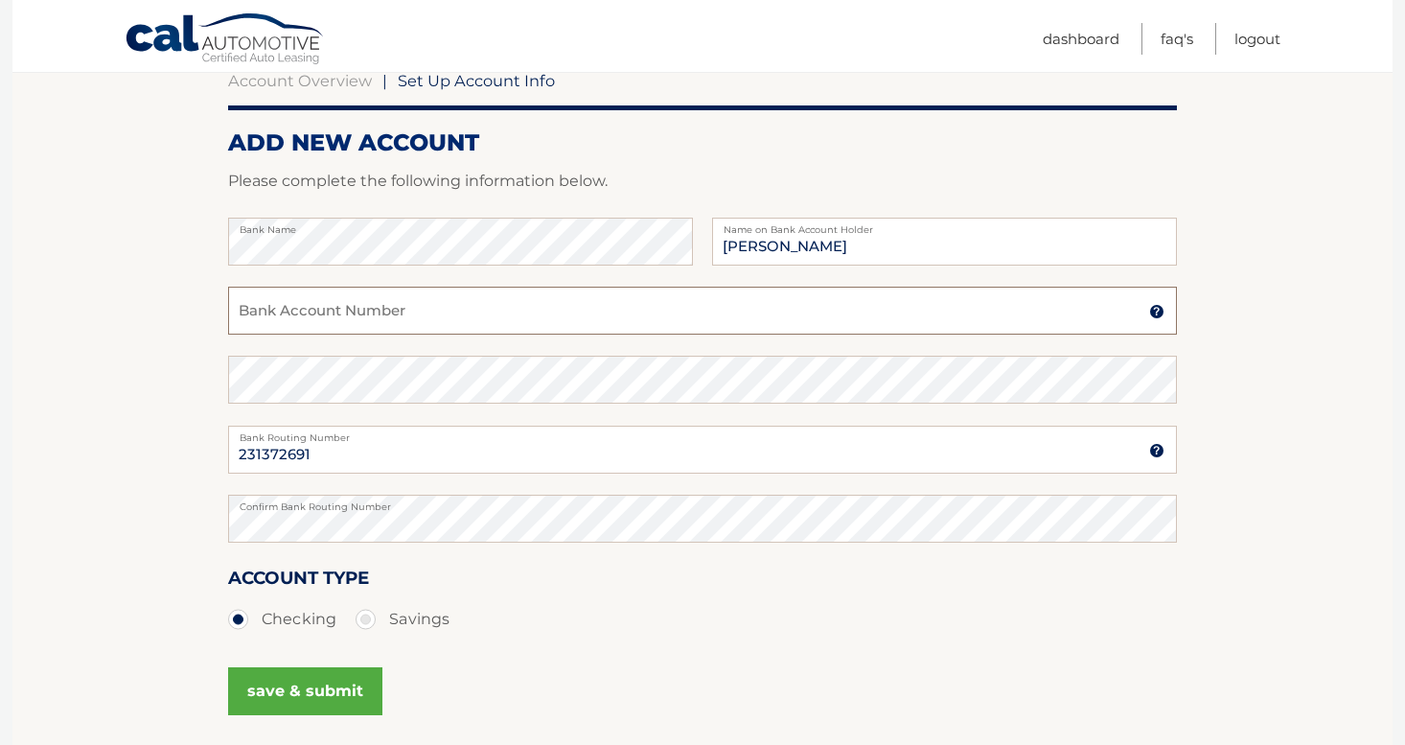
click at [364, 314] on input "Bank Account Number" at bounding box center [702, 311] width 949 height 48
type input "5451109281"
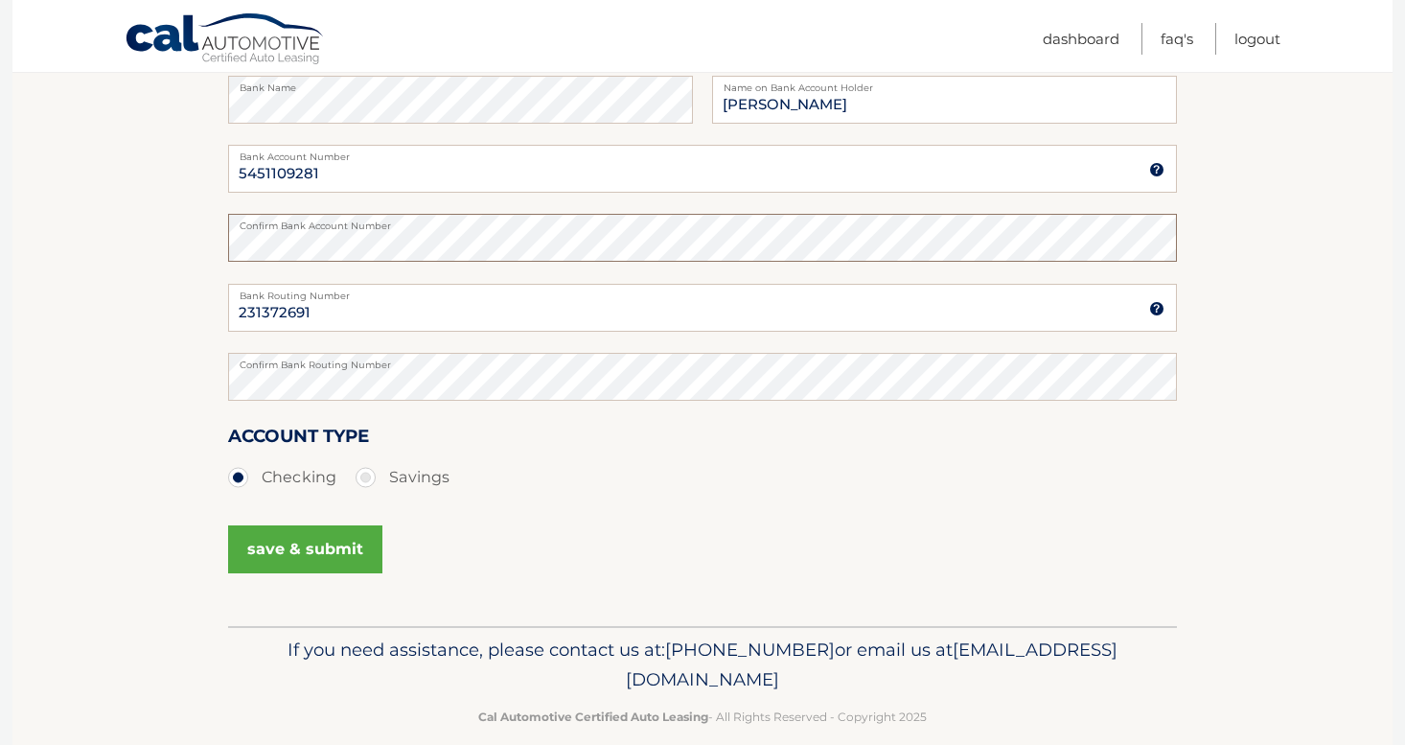
scroll to position [342, 0]
click at [342, 544] on button "save & submit" at bounding box center [305, 547] width 154 height 48
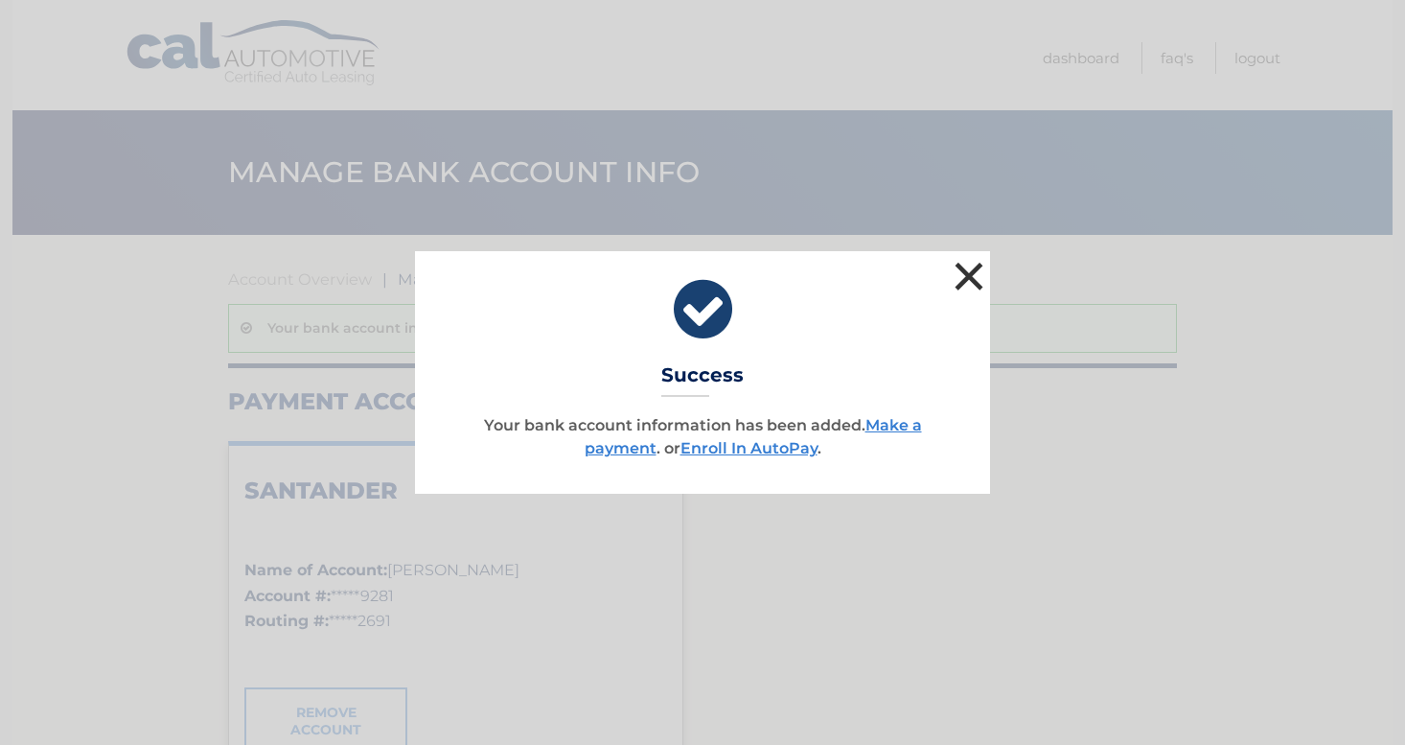
click at [970, 279] on button "×" at bounding box center [969, 276] width 38 height 38
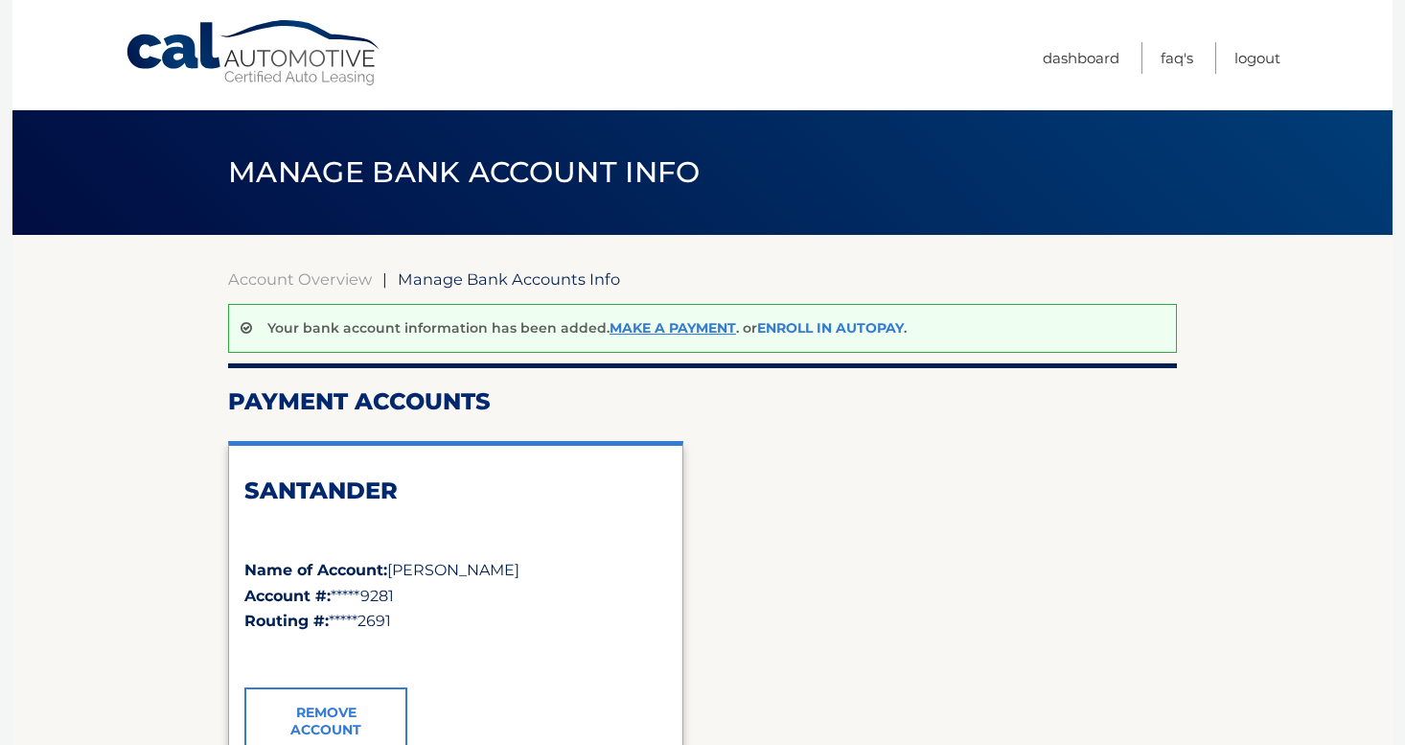
click at [828, 330] on link "Enroll In AutoPay" at bounding box center [830, 327] width 147 height 17
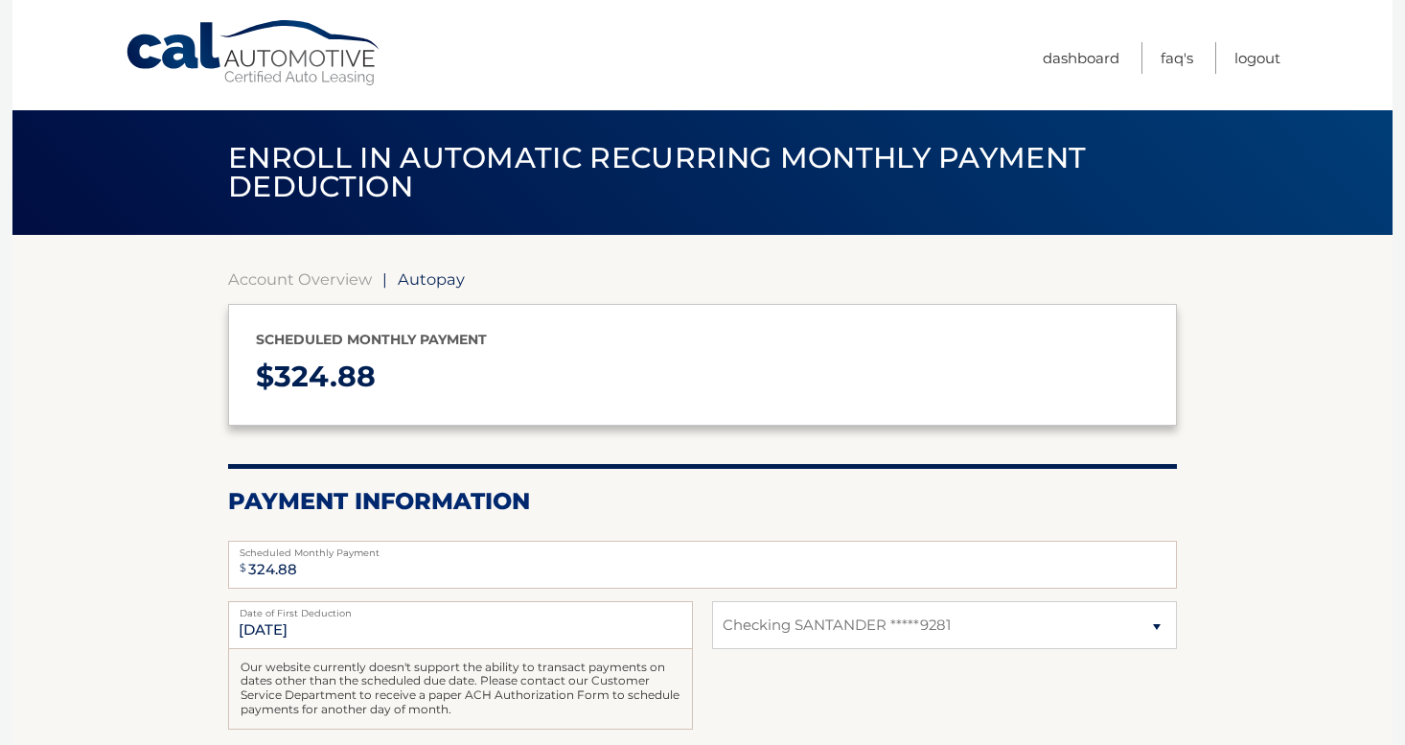
select select "NGViOTYwODYtZmI2OS00YTc4LWFlNjQtMjhlNWJiY2NhZjAz"
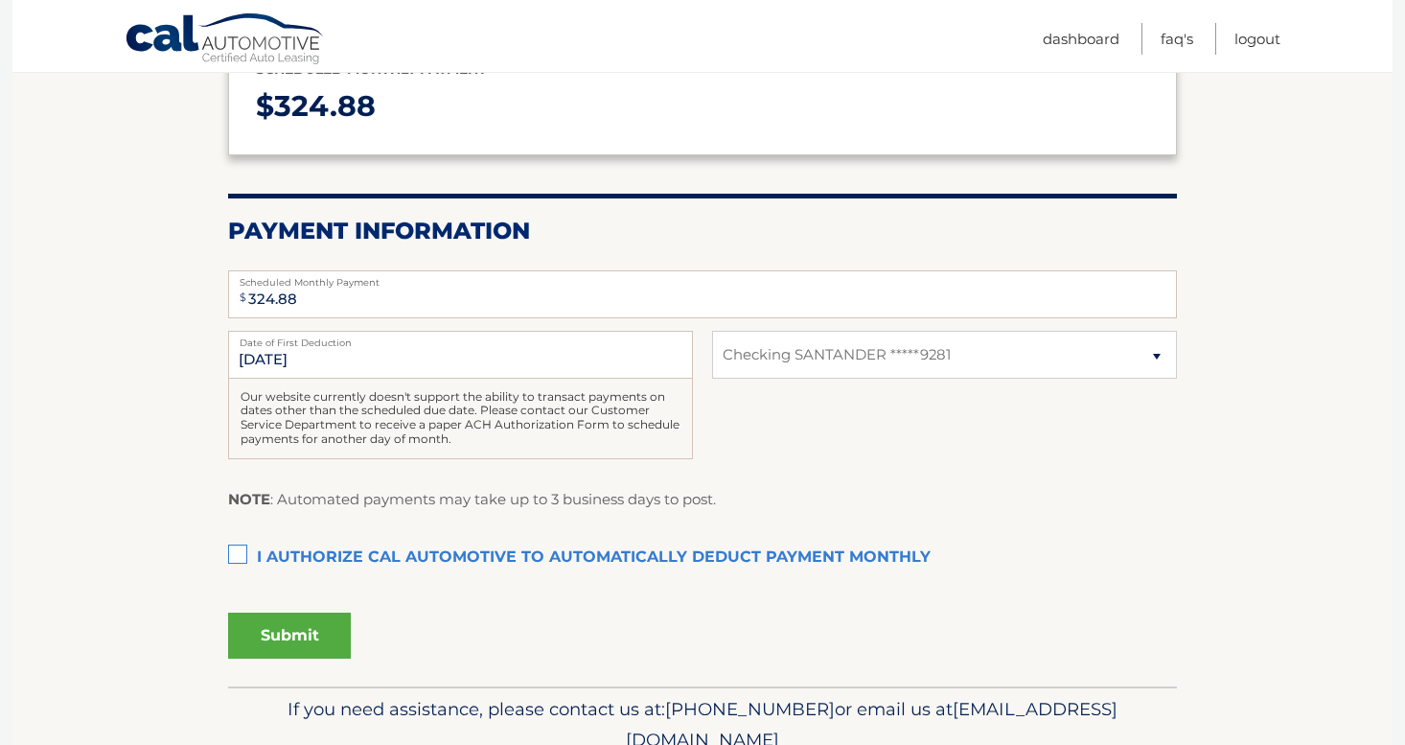
scroll to position [268, 0]
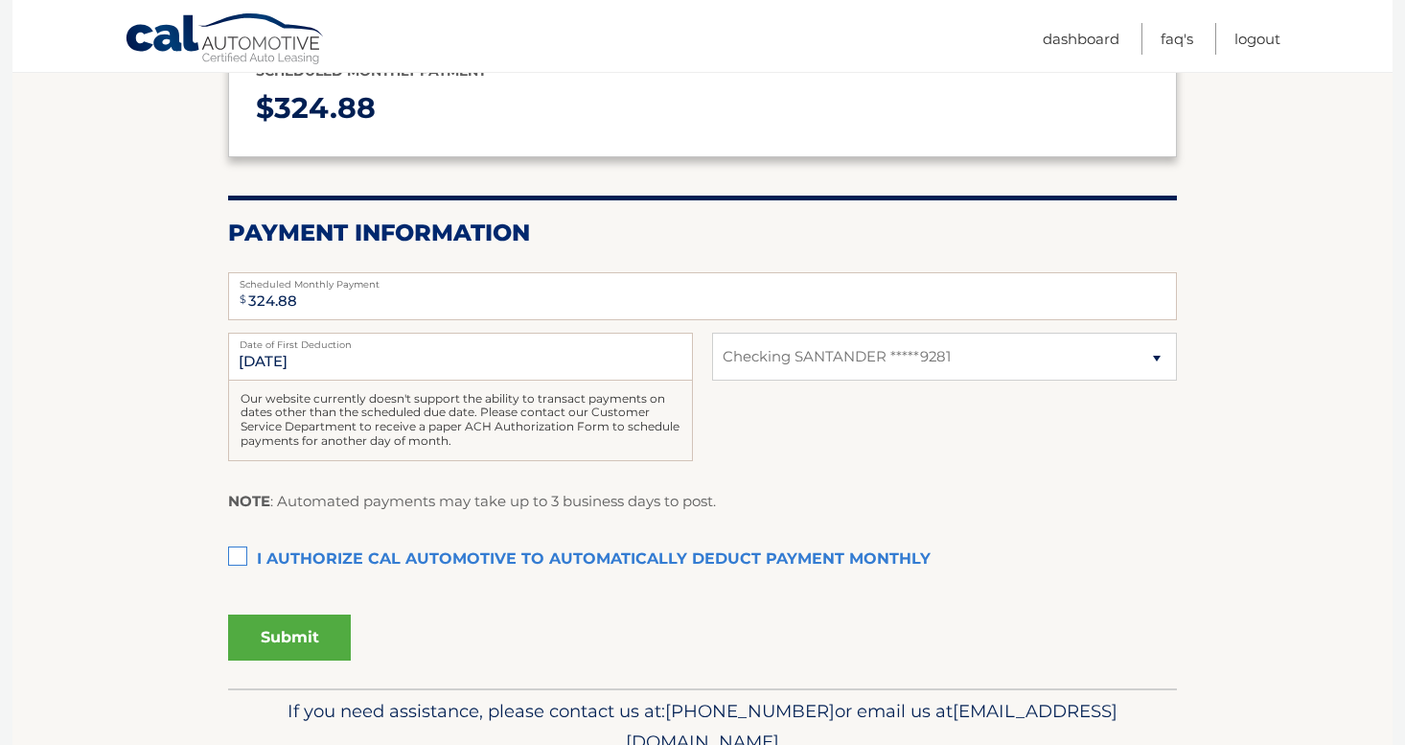
click at [240, 556] on label "I authorize cal automotive to automatically deduct payment monthly This checkbo…" at bounding box center [702, 559] width 949 height 38
click at [0, 0] on input "I authorize cal automotive to automatically deduct payment monthly This checkbo…" at bounding box center [0, 0] width 0 height 0
click at [325, 631] on button "Submit" at bounding box center [289, 637] width 123 height 46
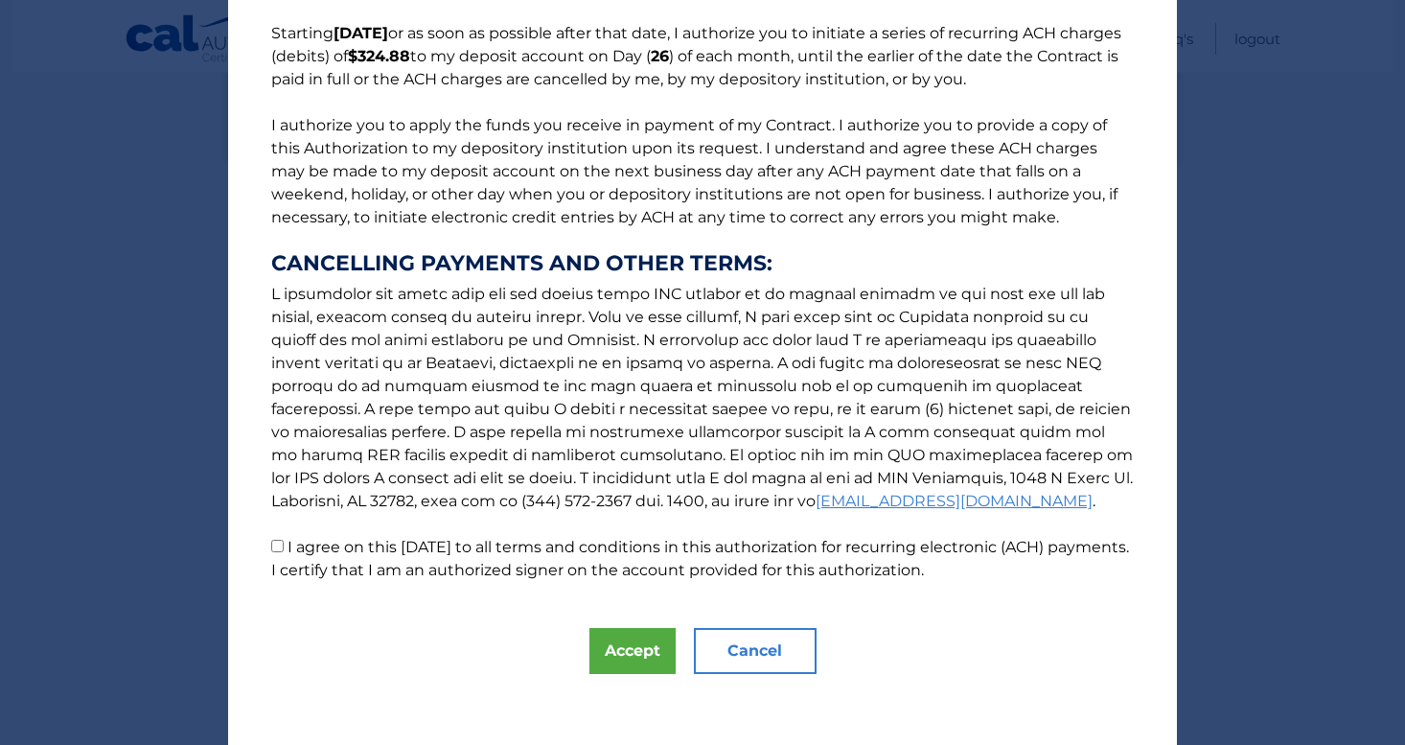
scroll to position [160, 0]
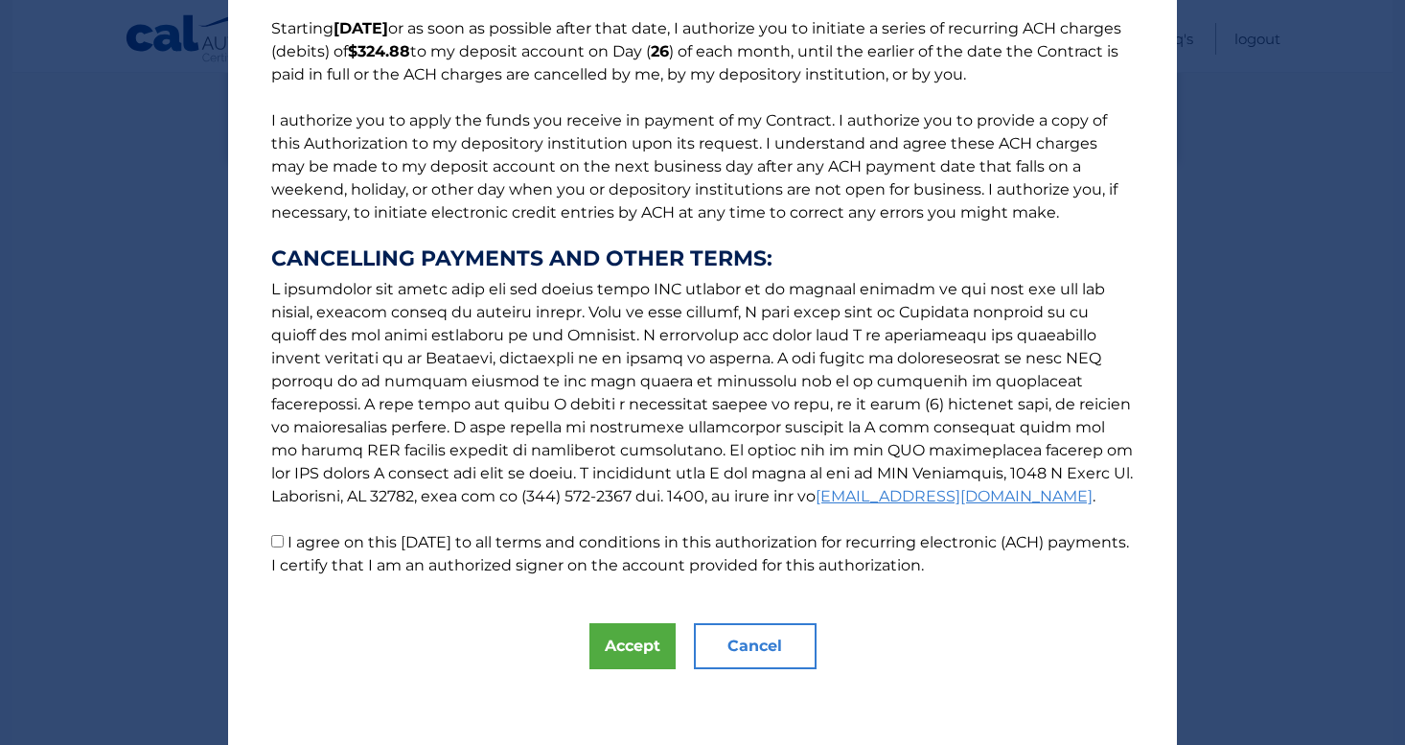
click at [279, 537] on input "I agree on this [DATE] to all terms and conditions in this authorization for re…" at bounding box center [277, 541] width 12 height 12
checkbox input "true"
click at [600, 645] on button "Accept" at bounding box center [632, 646] width 86 height 46
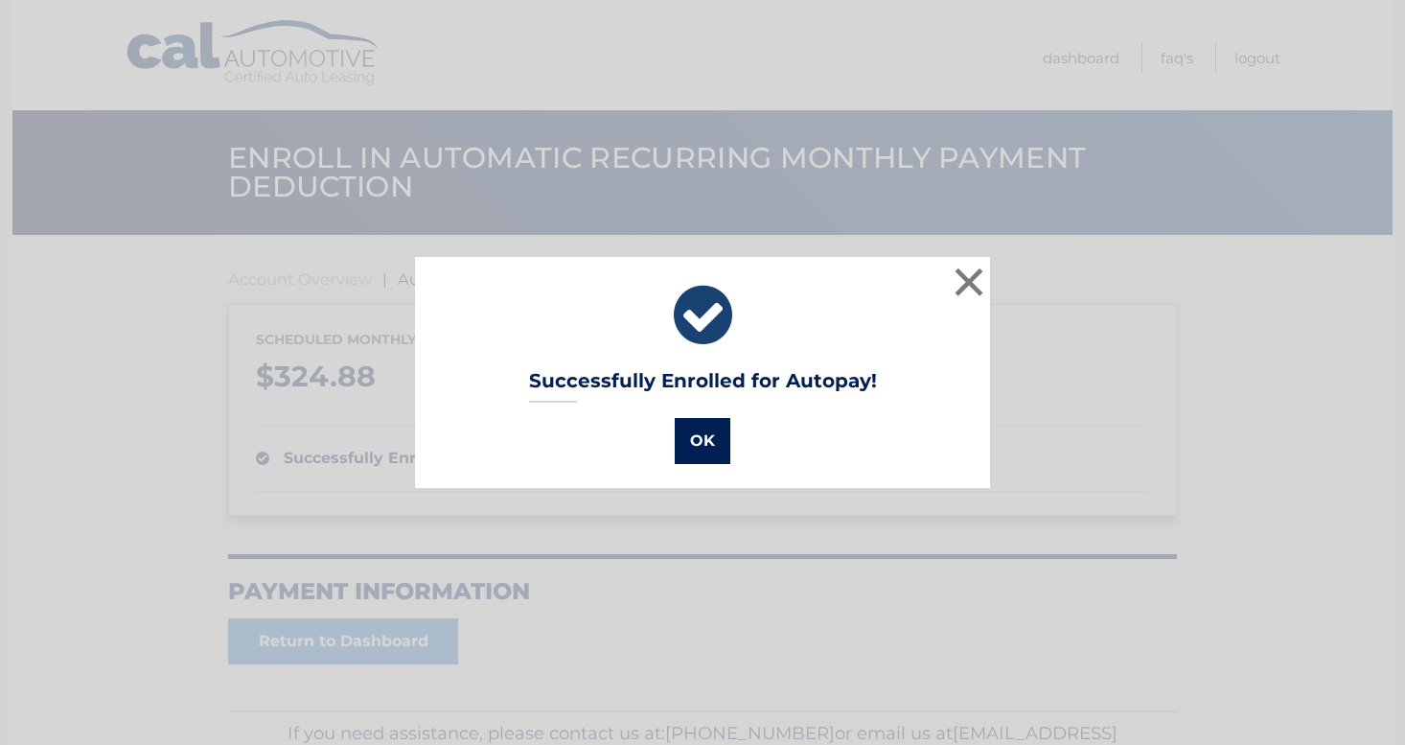
click at [701, 445] on button "OK" at bounding box center [703, 441] width 56 height 46
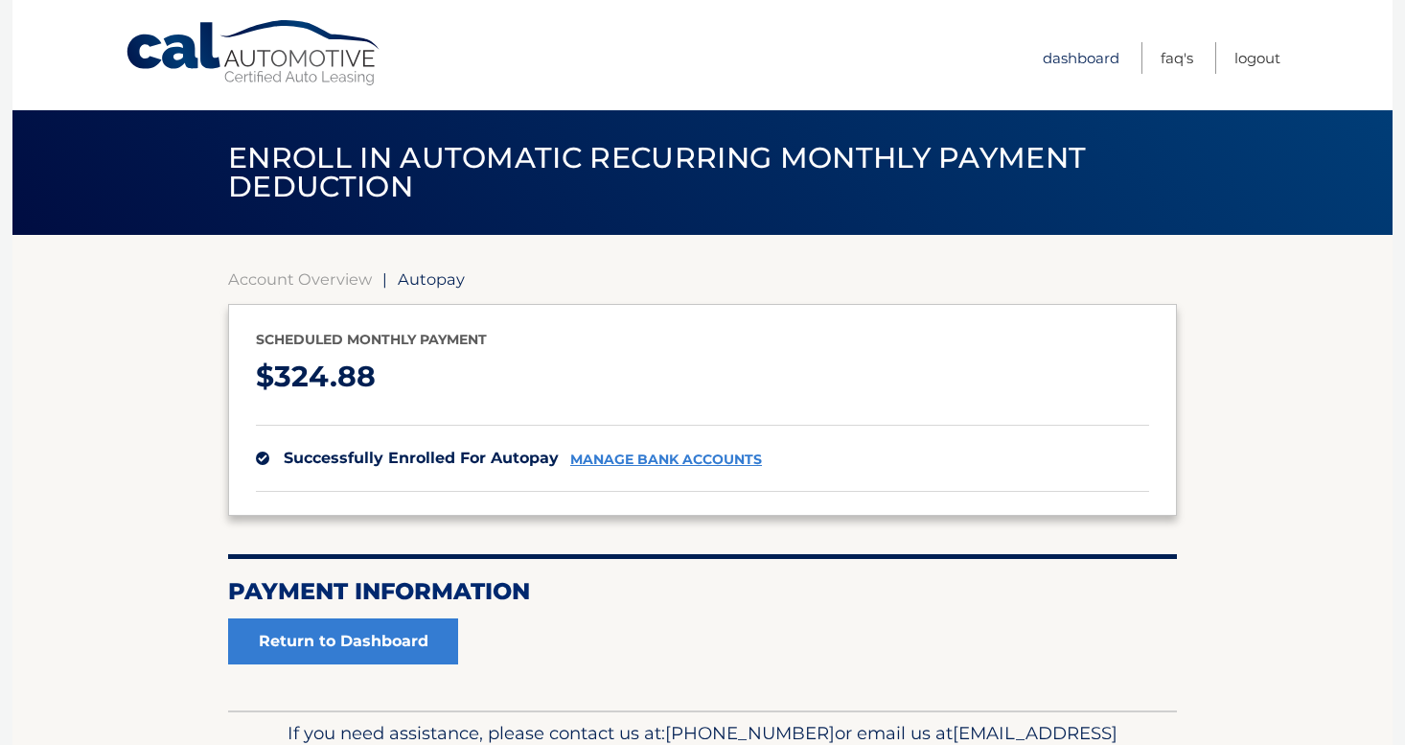
click at [1092, 63] on link "Dashboard" at bounding box center [1081, 58] width 77 height 32
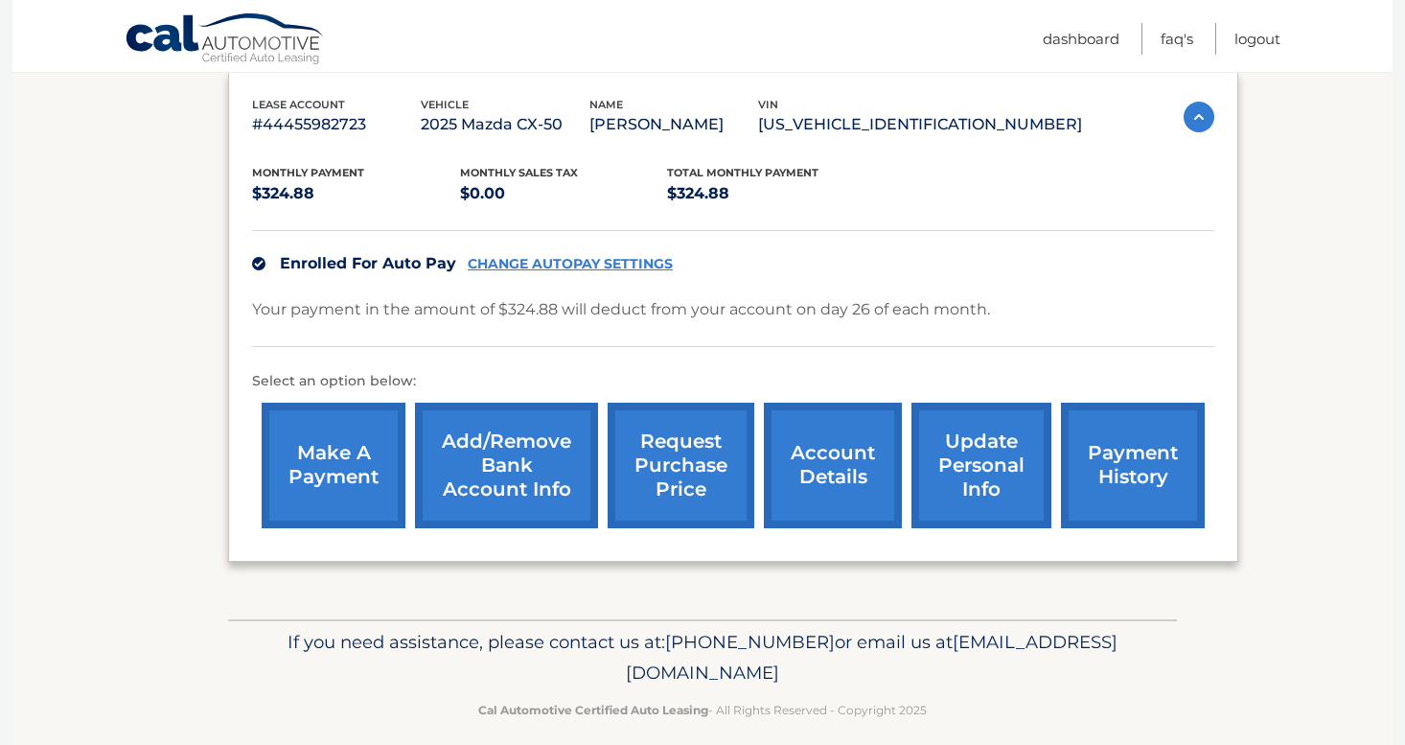
scroll to position [327, 0]
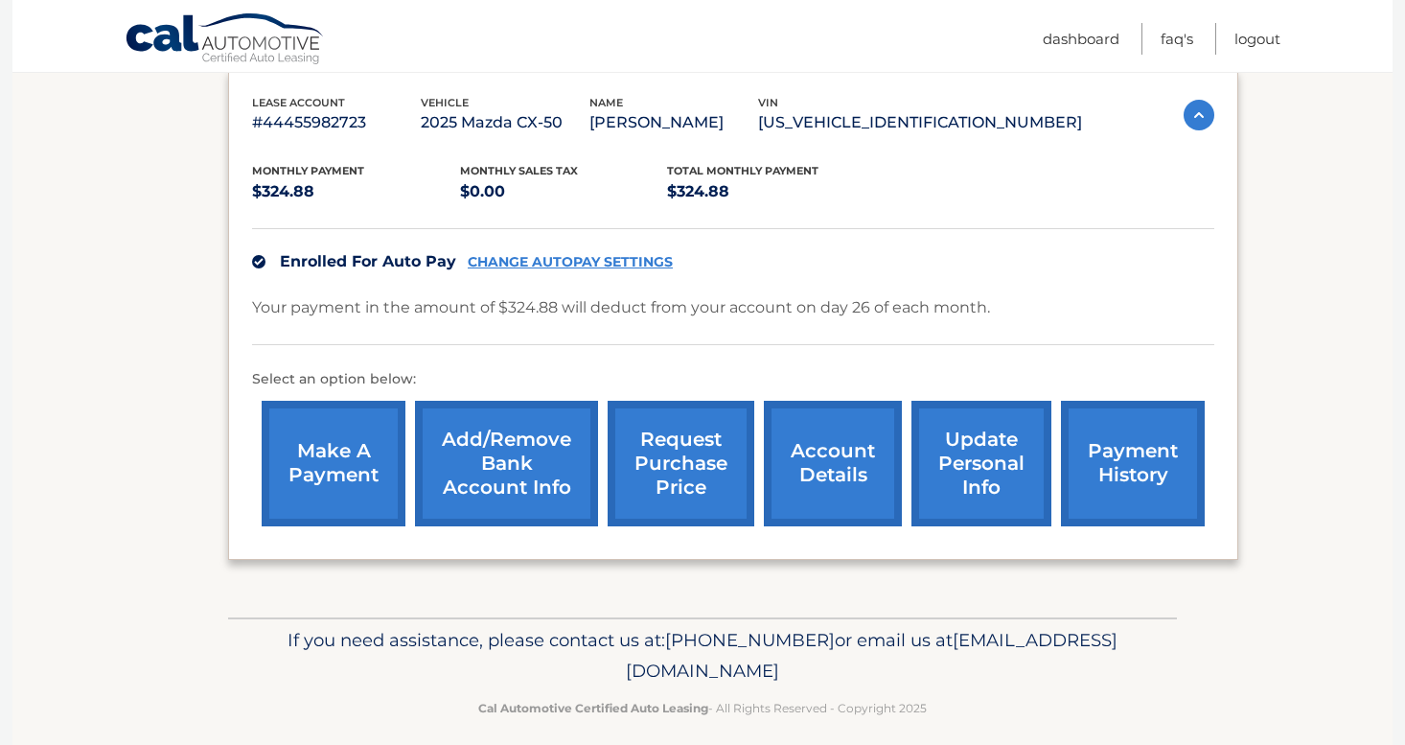
click at [944, 458] on link "update personal info" at bounding box center [981, 464] width 140 height 126
click at [874, 468] on link "account details" at bounding box center [833, 464] width 138 height 126
click at [848, 465] on link "account details" at bounding box center [833, 464] width 138 height 126
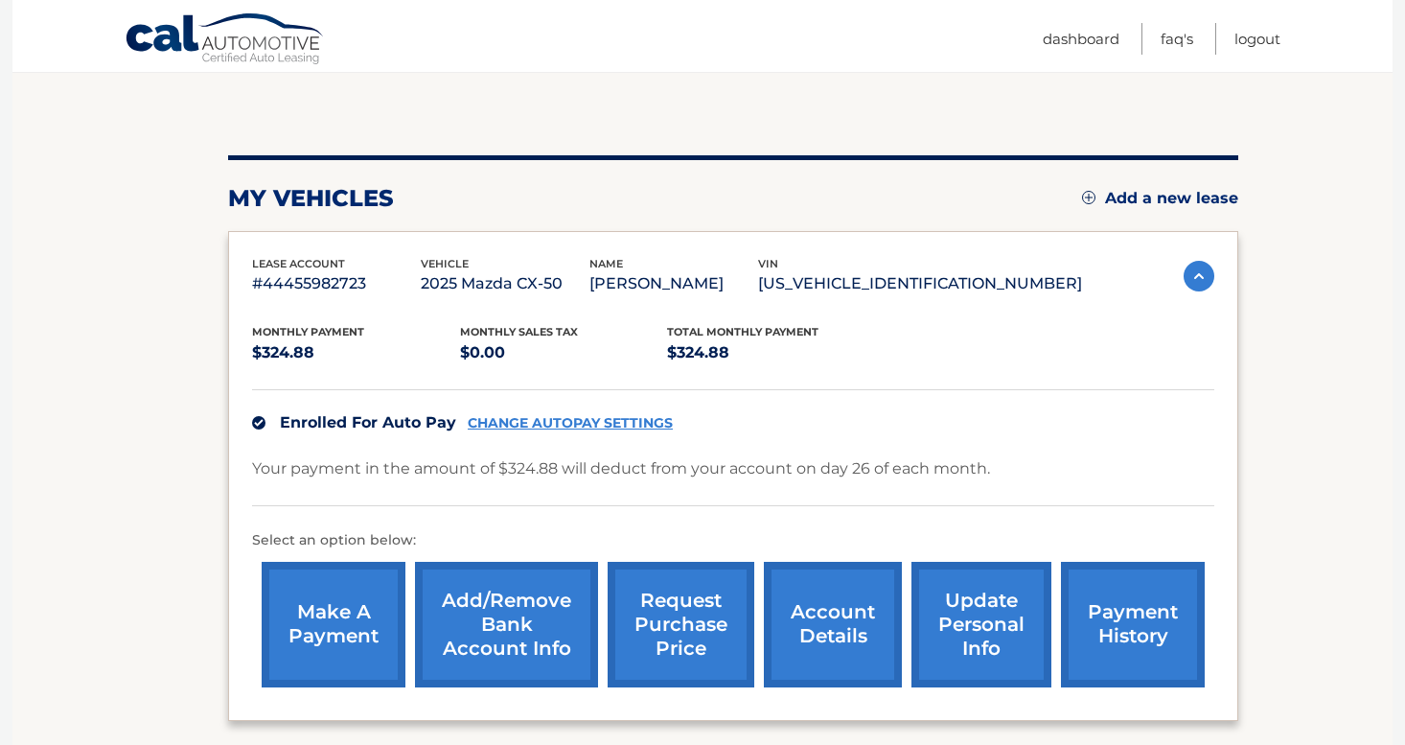
scroll to position [181, 0]
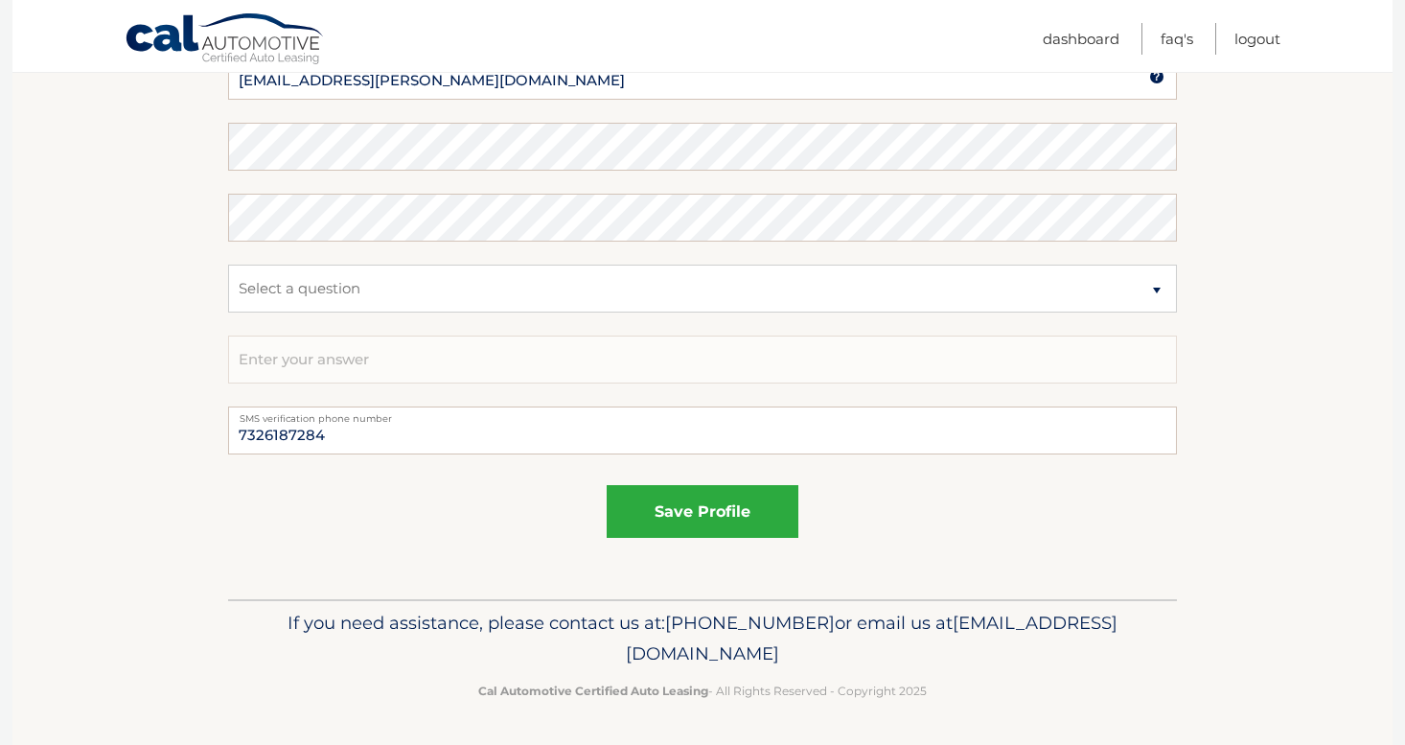
scroll to position [1113, 0]
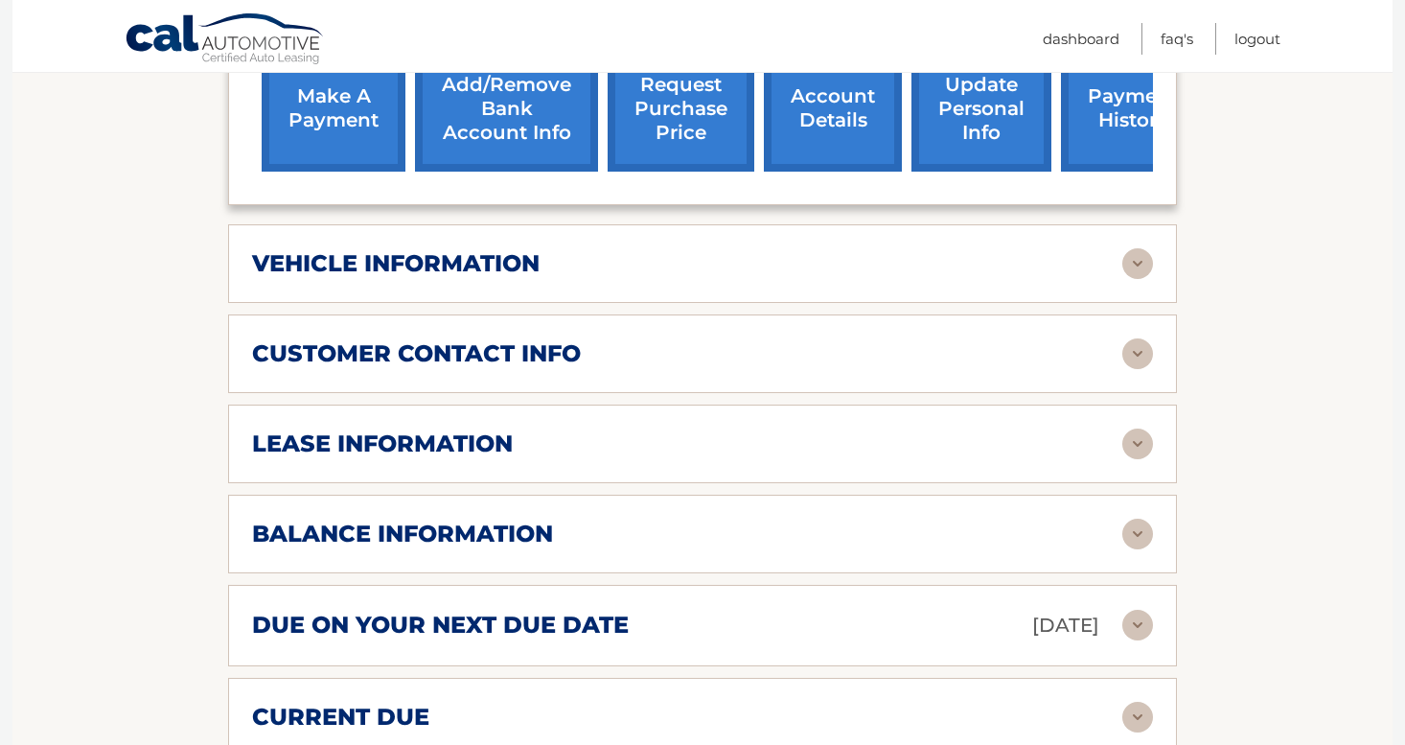
scroll to position [881, 0]
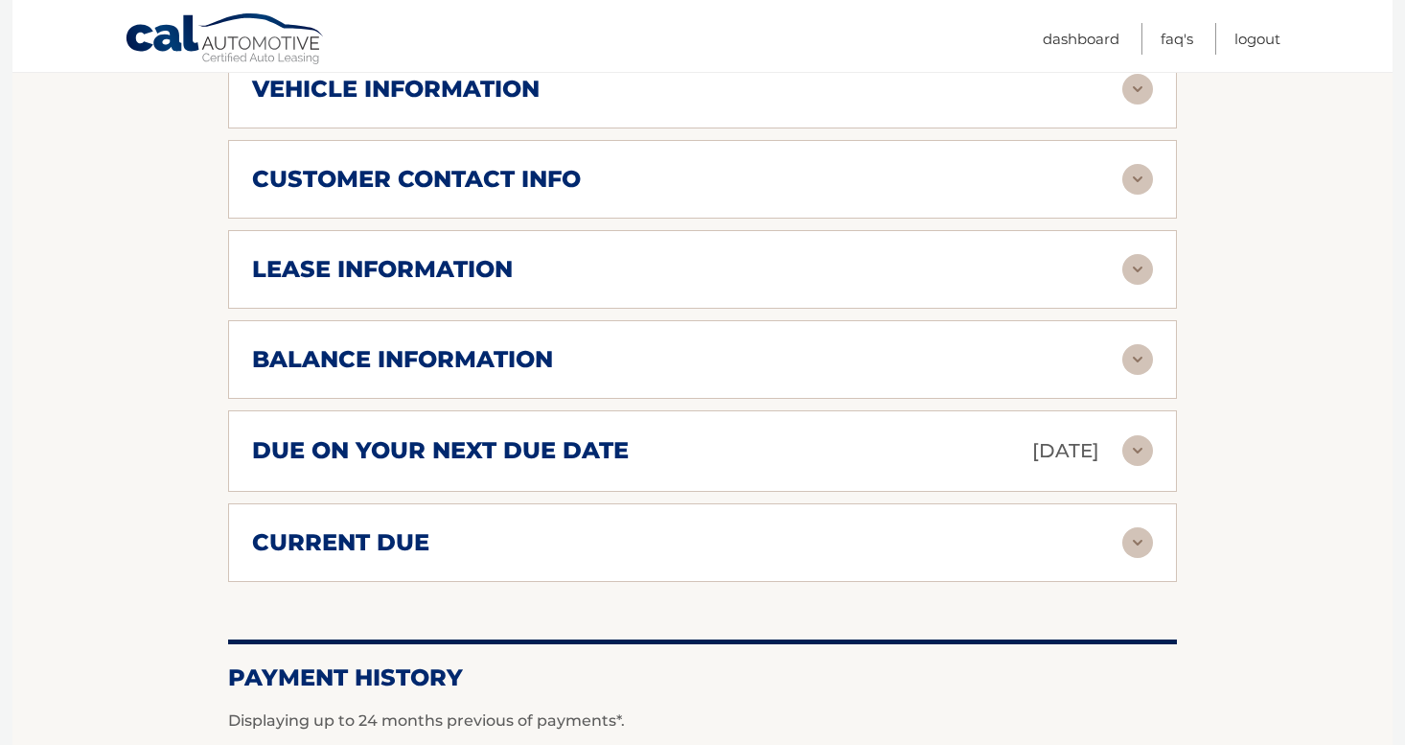
click at [737, 177] on div "customer contact info" at bounding box center [687, 179] width 870 height 29
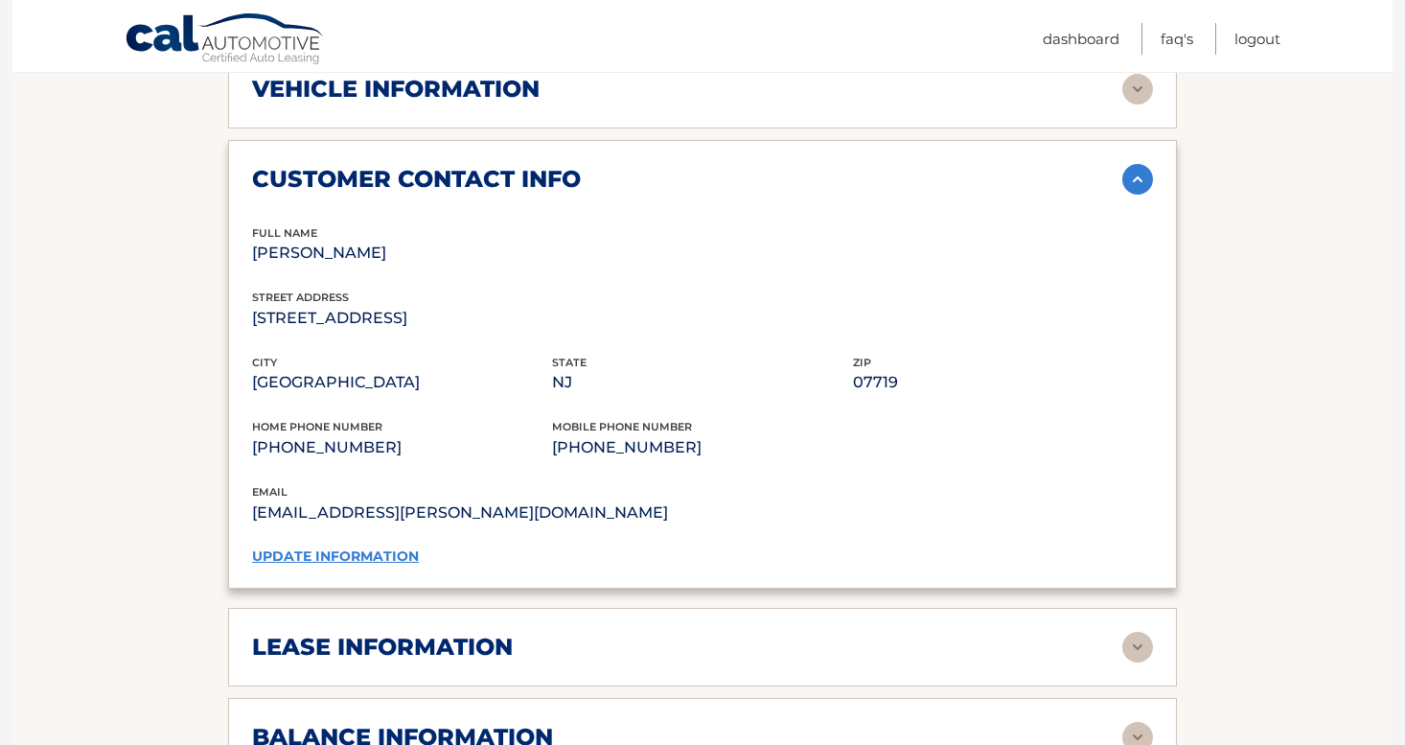
click at [369, 554] on link "update information" at bounding box center [335, 555] width 167 height 17
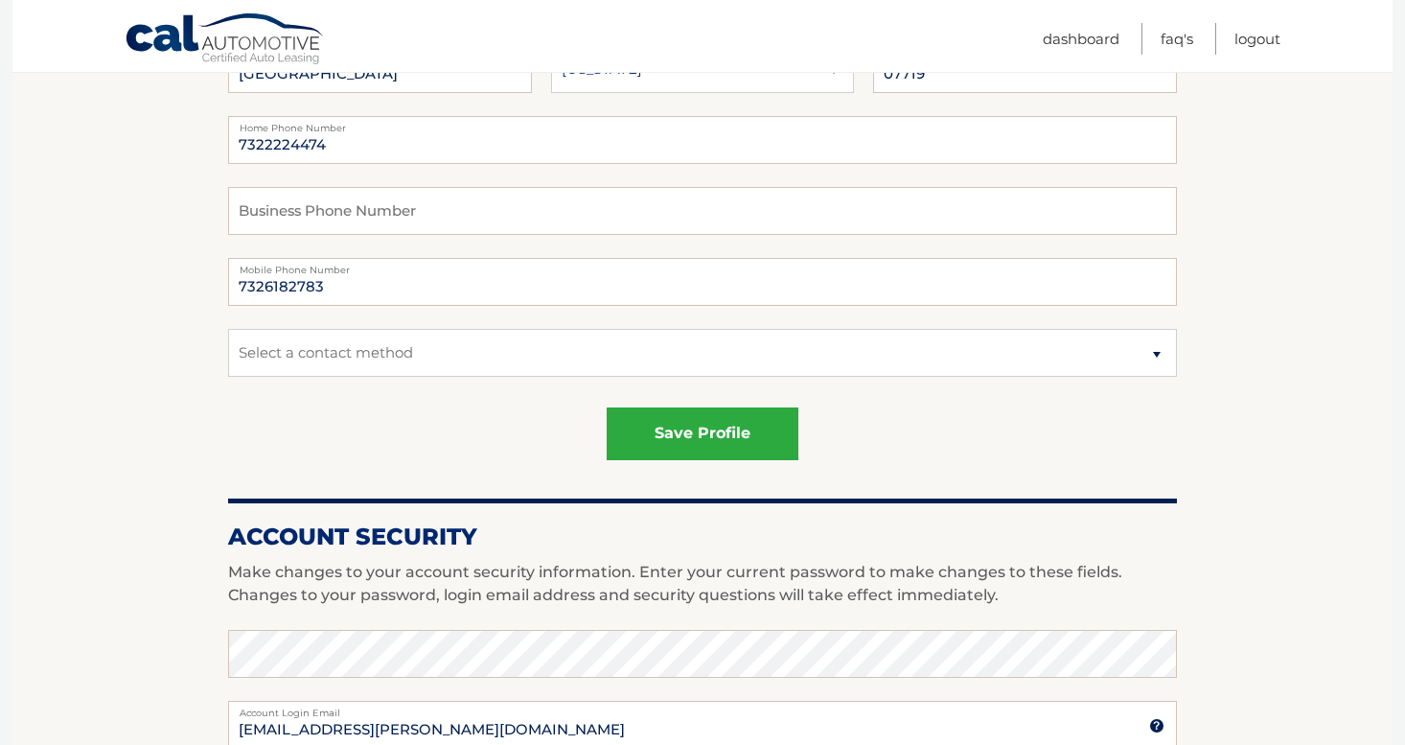
scroll to position [394, 0]
drag, startPoint x: 436, startPoint y: 286, endPoint x: 208, endPoint y: 280, distance: 228.1
click at [208, 280] on section "Account Overview | Edit Profile account information [STREET_ADDRESS] Address St…" at bounding box center [702, 580] width 1380 height 1479
type input "7326187284"
click at [267, 396] on fieldset "7322224474 Home Phone Number Business Phone Number 7326187284 Mobile Phone Numb…" at bounding box center [702, 259] width 949 height 284
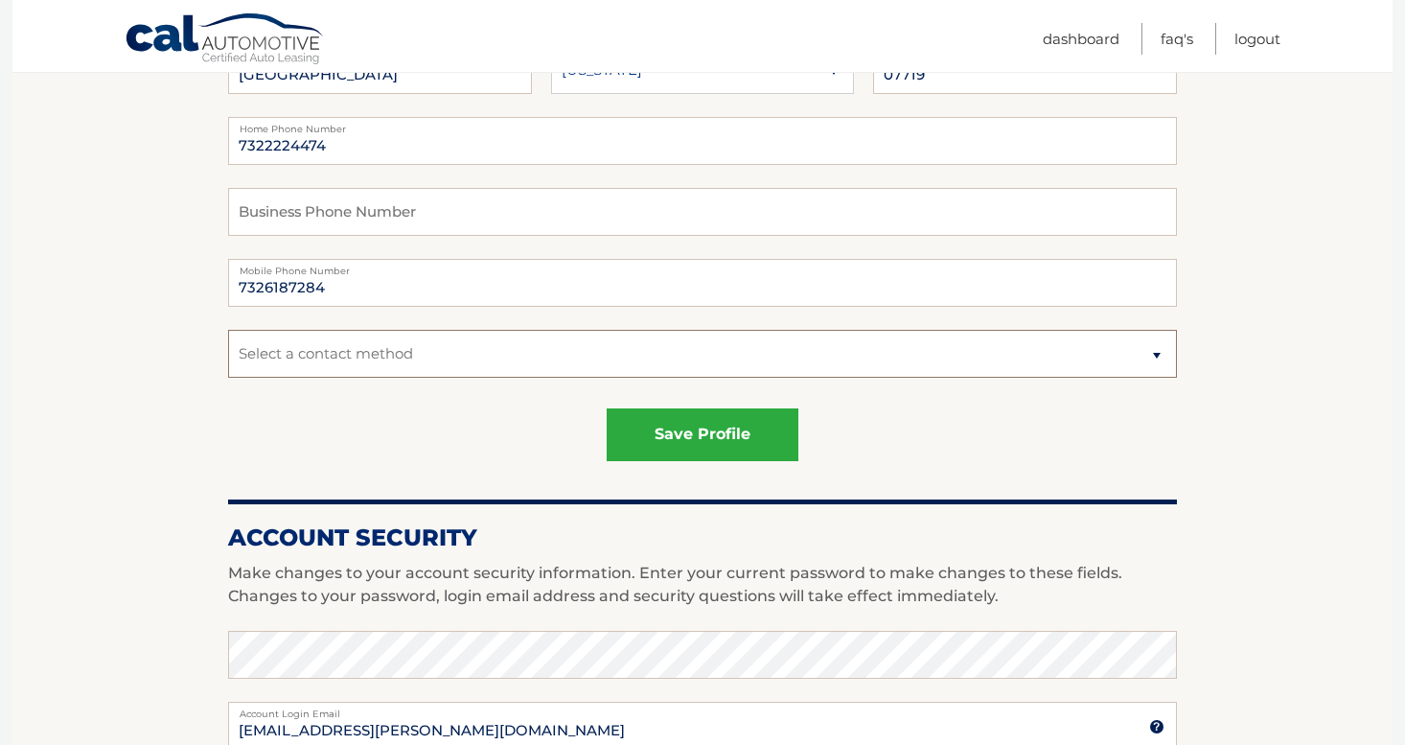
click at [391, 363] on select "Select a contact method Mobile Home" at bounding box center [702, 354] width 949 height 48
select select "1"
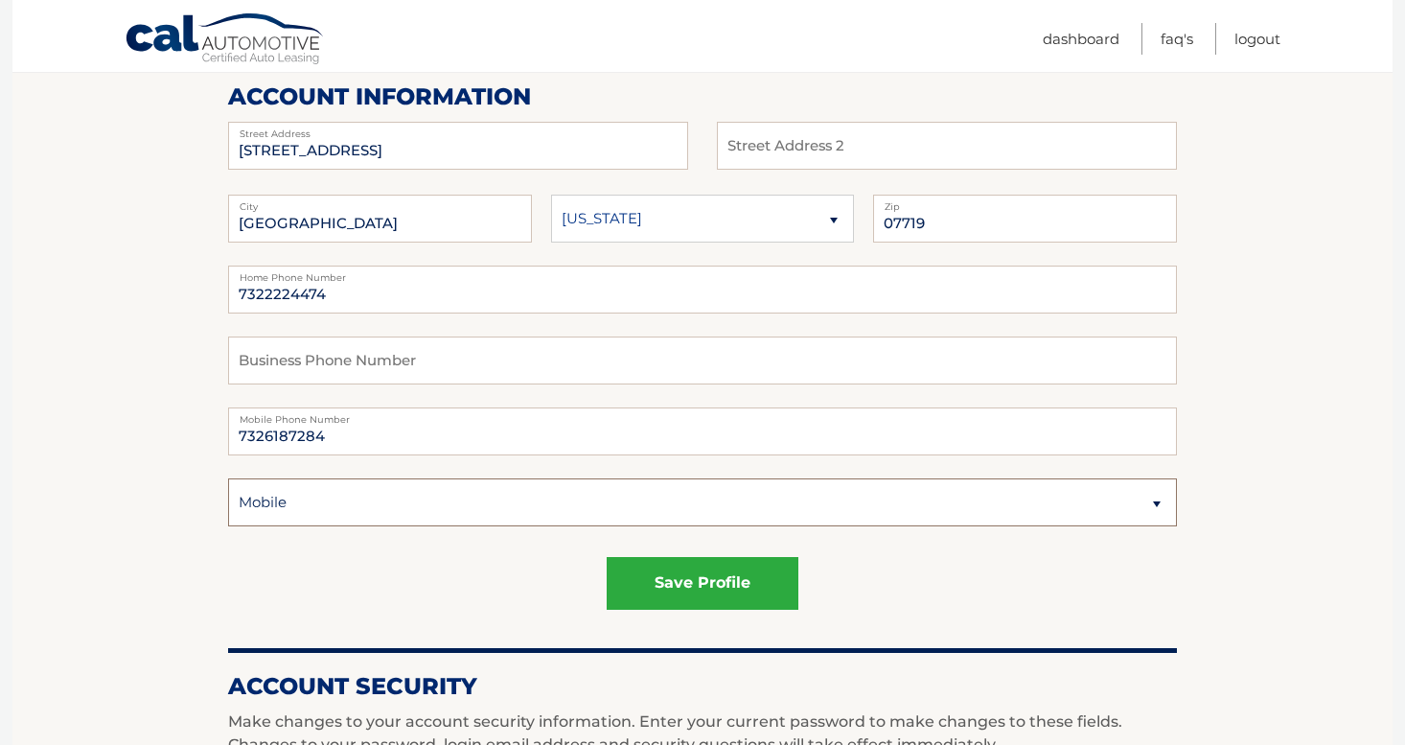
scroll to position [238, 0]
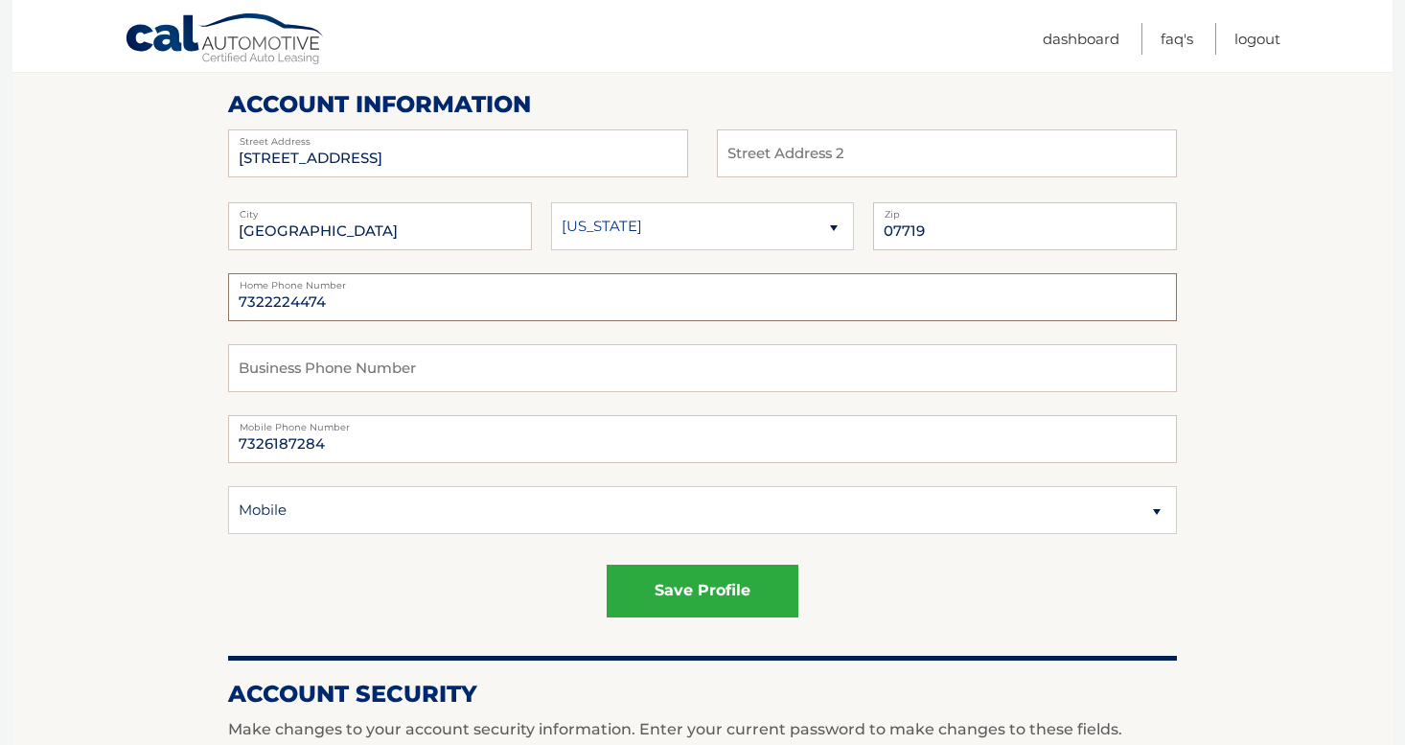
drag, startPoint x: 415, startPoint y: 305, endPoint x: 179, endPoint y: 301, distance: 235.8
click at [179, 301] on section "Account Overview | Edit Profile account information [STREET_ADDRESS] Address St…" at bounding box center [702, 736] width 1380 height 1479
type input "none"
click at [428, 572] on div "save profile" at bounding box center [702, 590] width 949 height 53
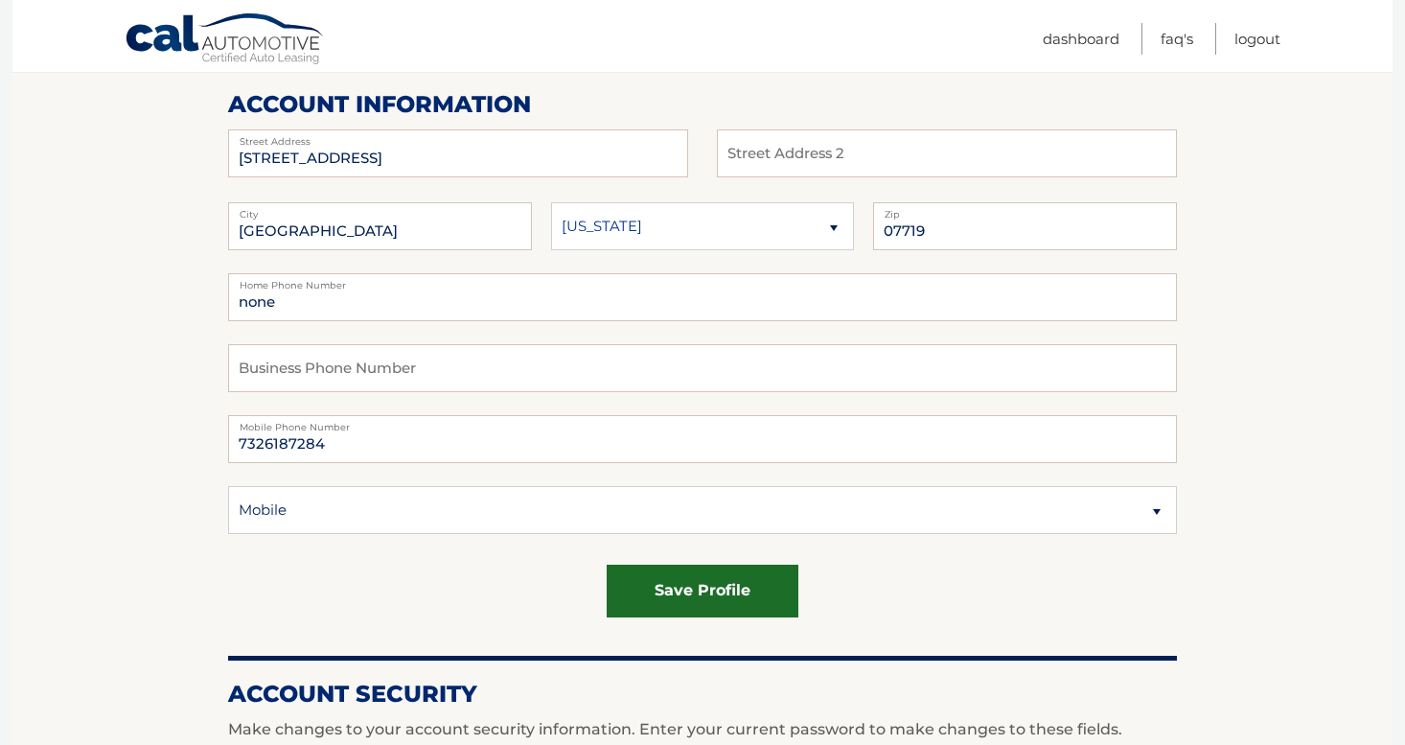
click at [698, 586] on button "save profile" at bounding box center [703, 590] width 192 height 53
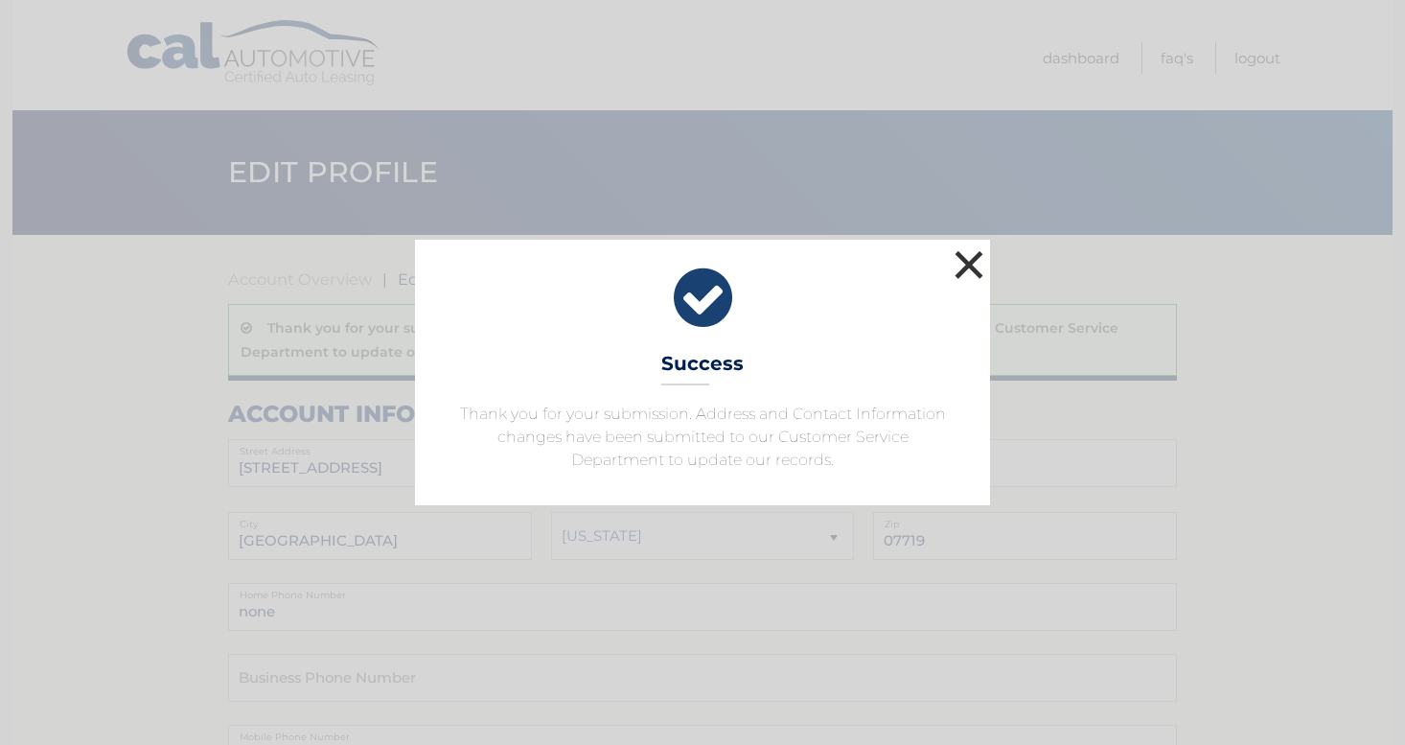
click at [974, 264] on button "×" at bounding box center [969, 264] width 38 height 38
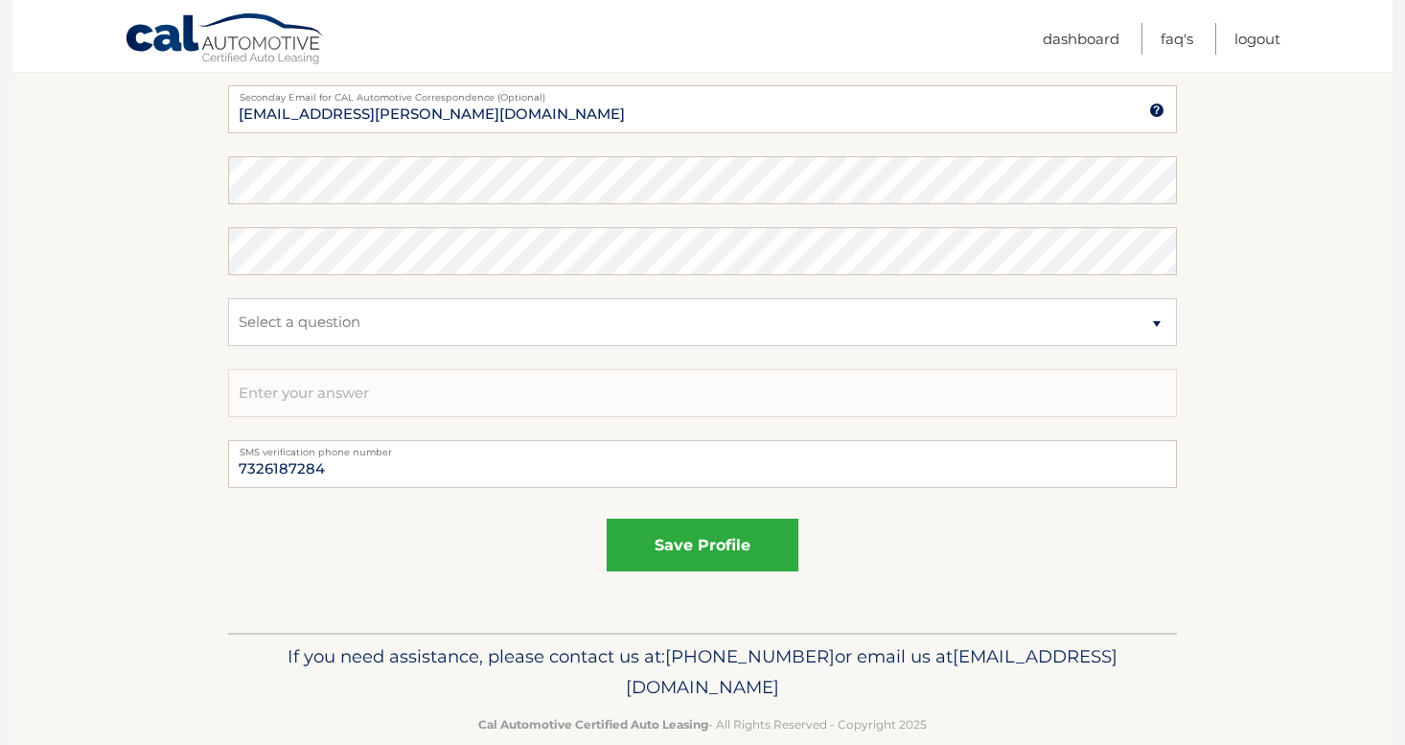
scroll to position [1186, 0]
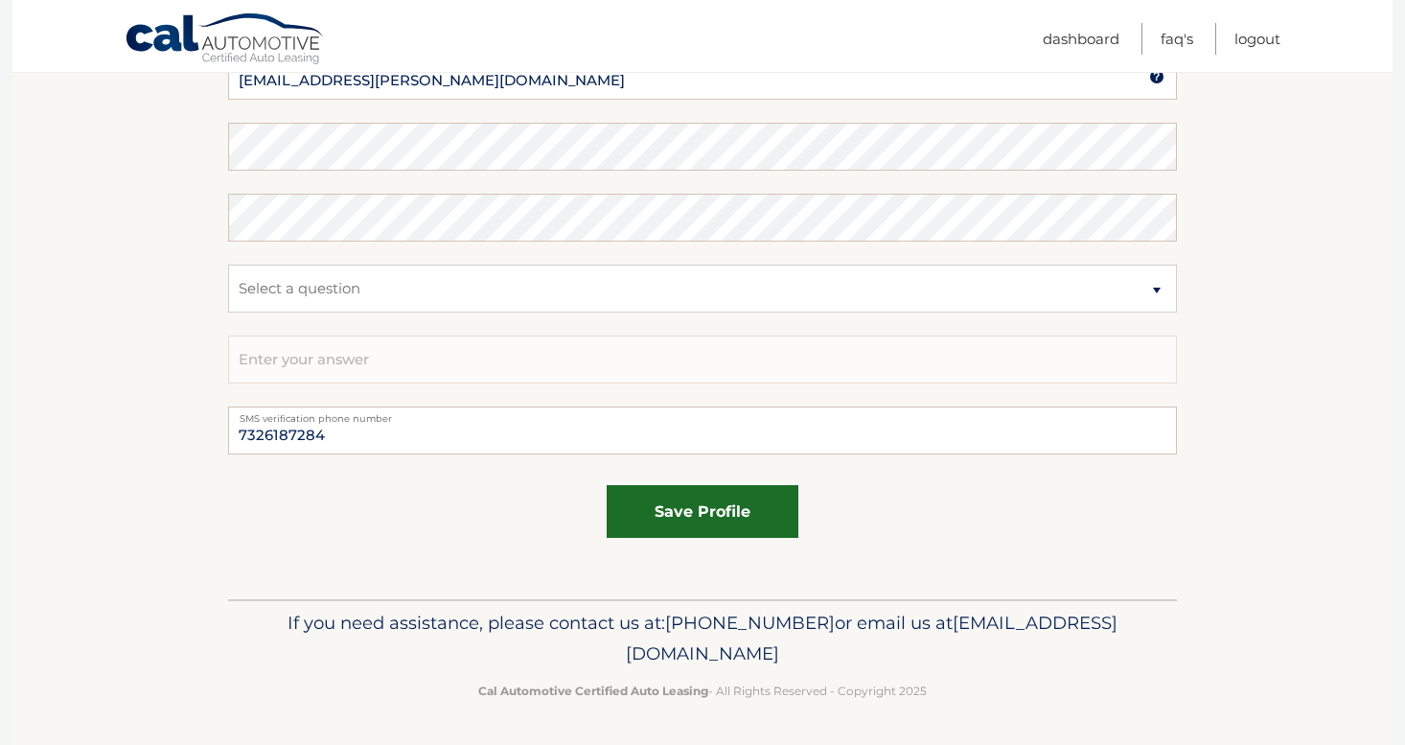
click at [709, 507] on button "save profile" at bounding box center [703, 511] width 192 height 53
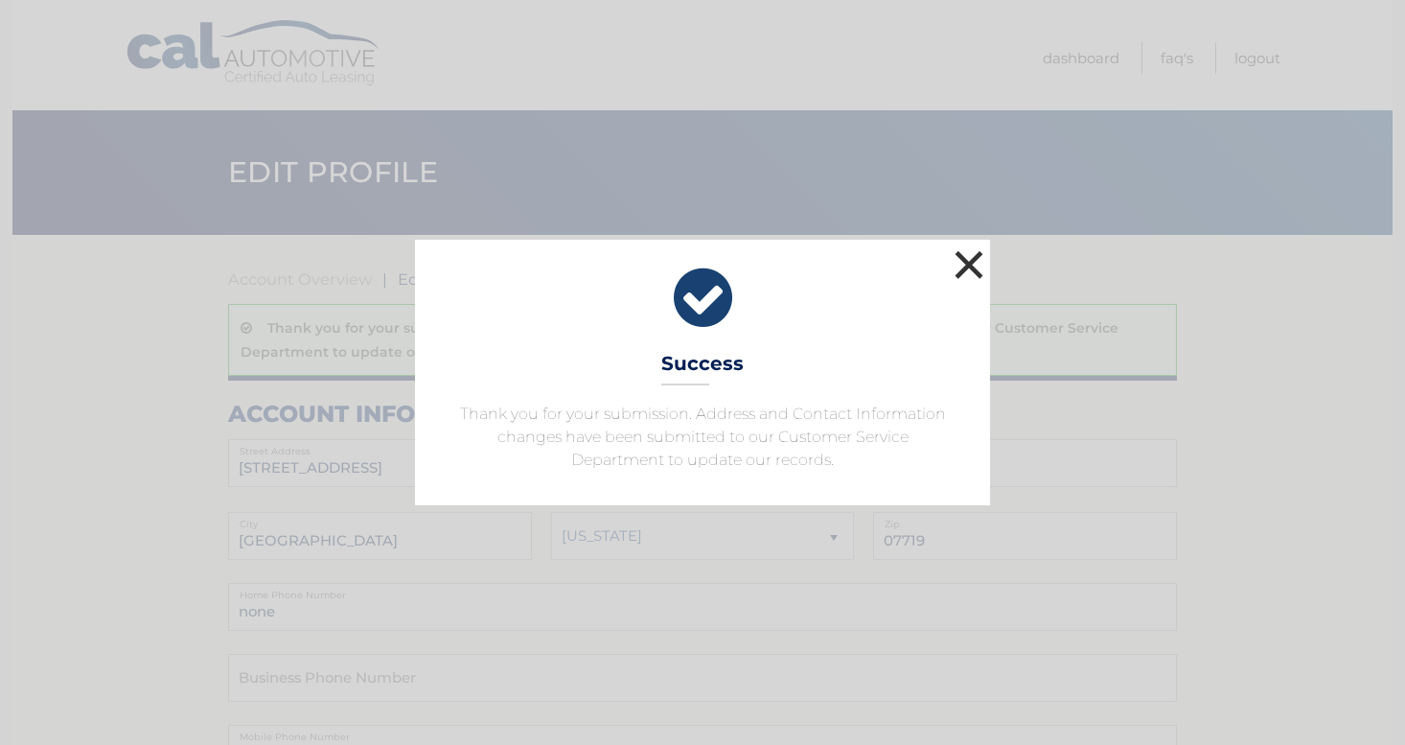
click at [962, 264] on button "×" at bounding box center [969, 264] width 38 height 38
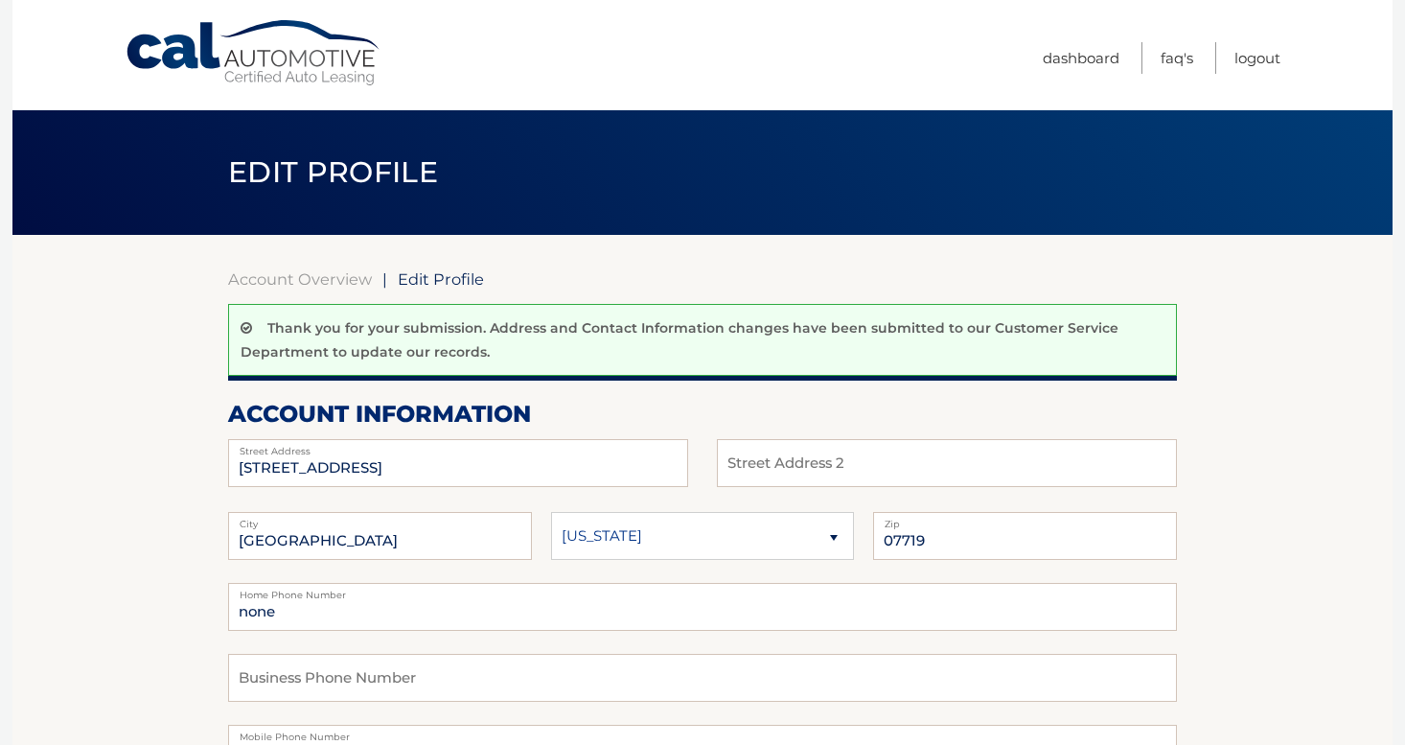
scroll to position [74, 0]
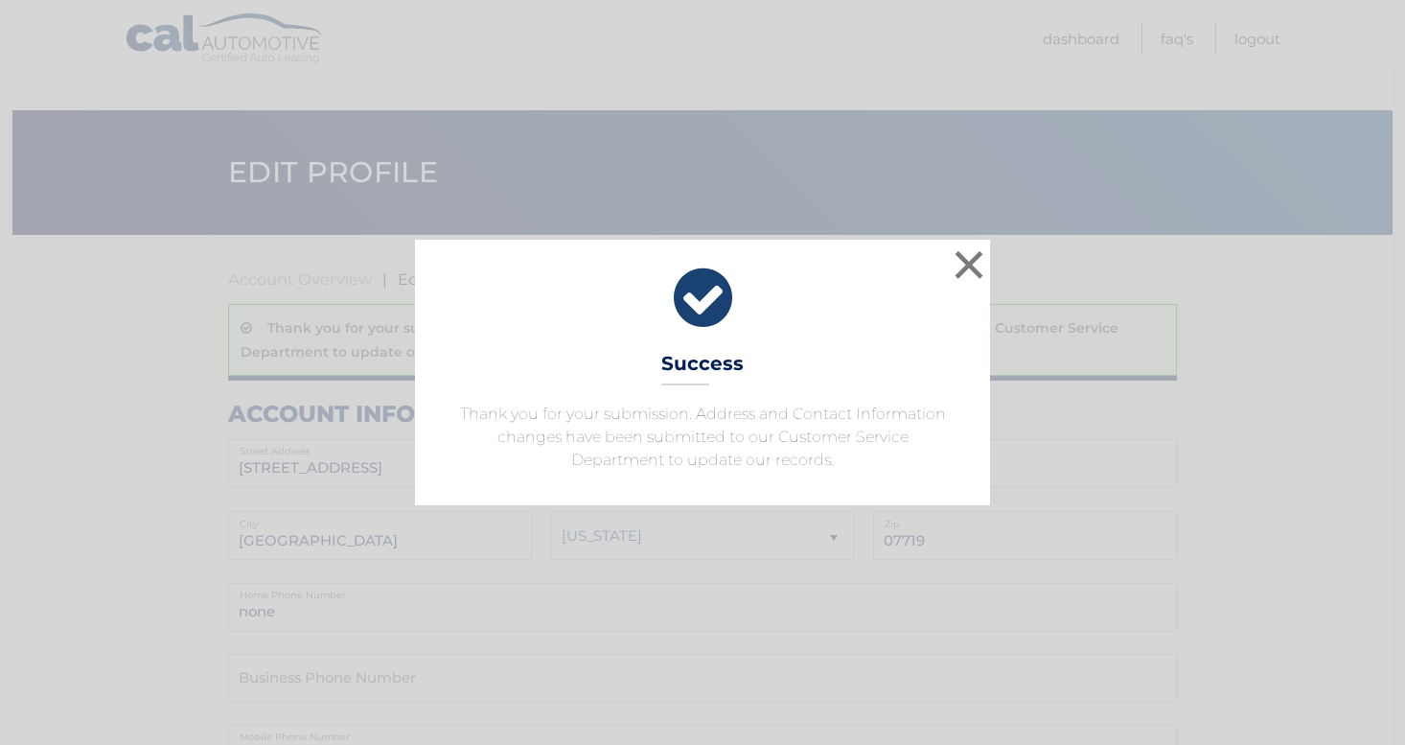
scroll to position [1186, 0]
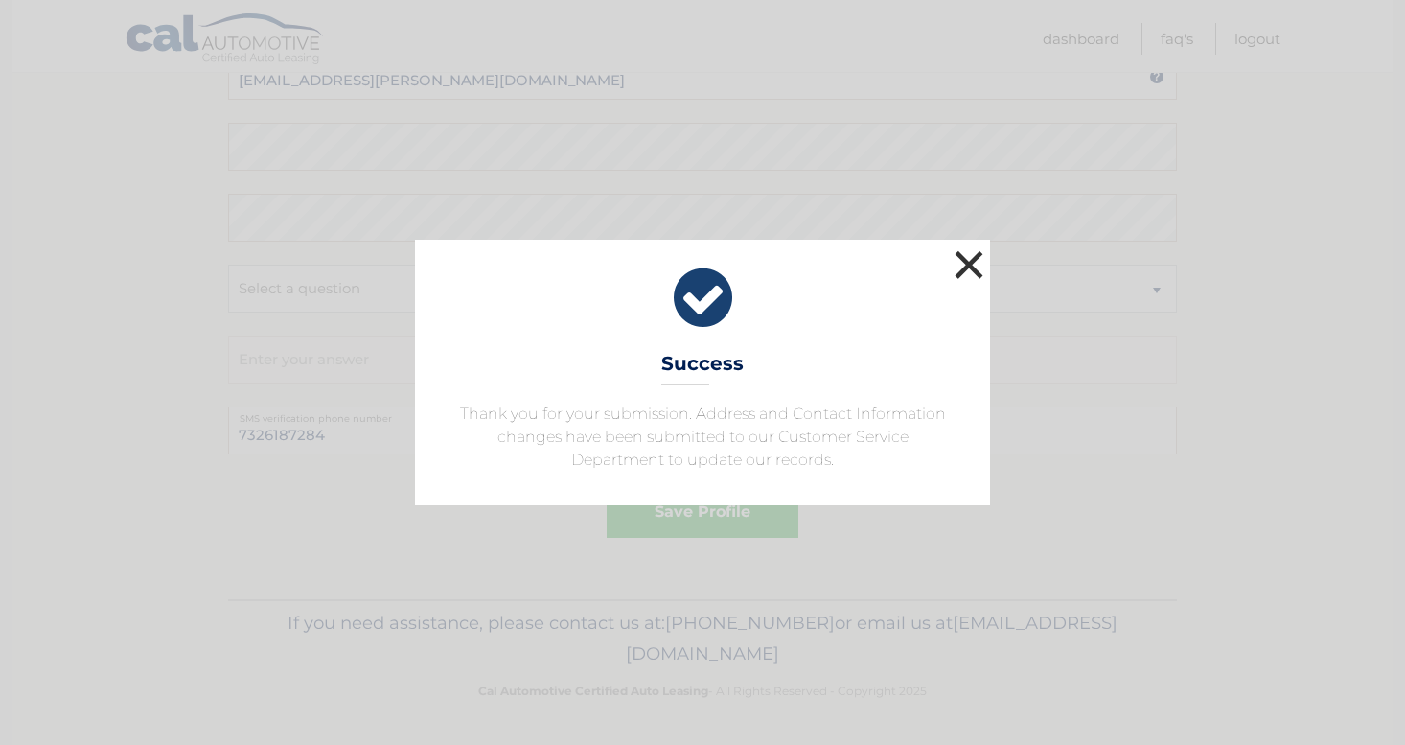
click at [975, 261] on button "×" at bounding box center [969, 264] width 38 height 38
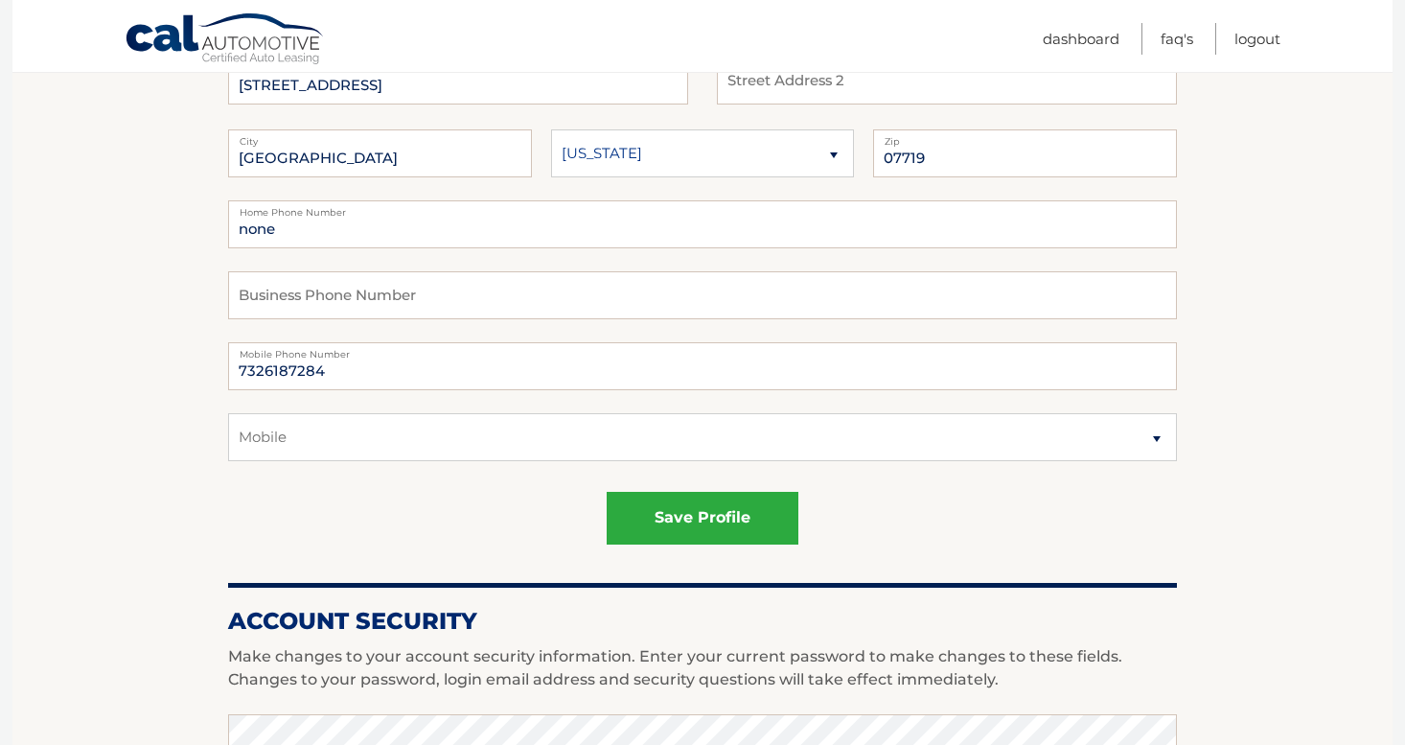
scroll to position [142, 0]
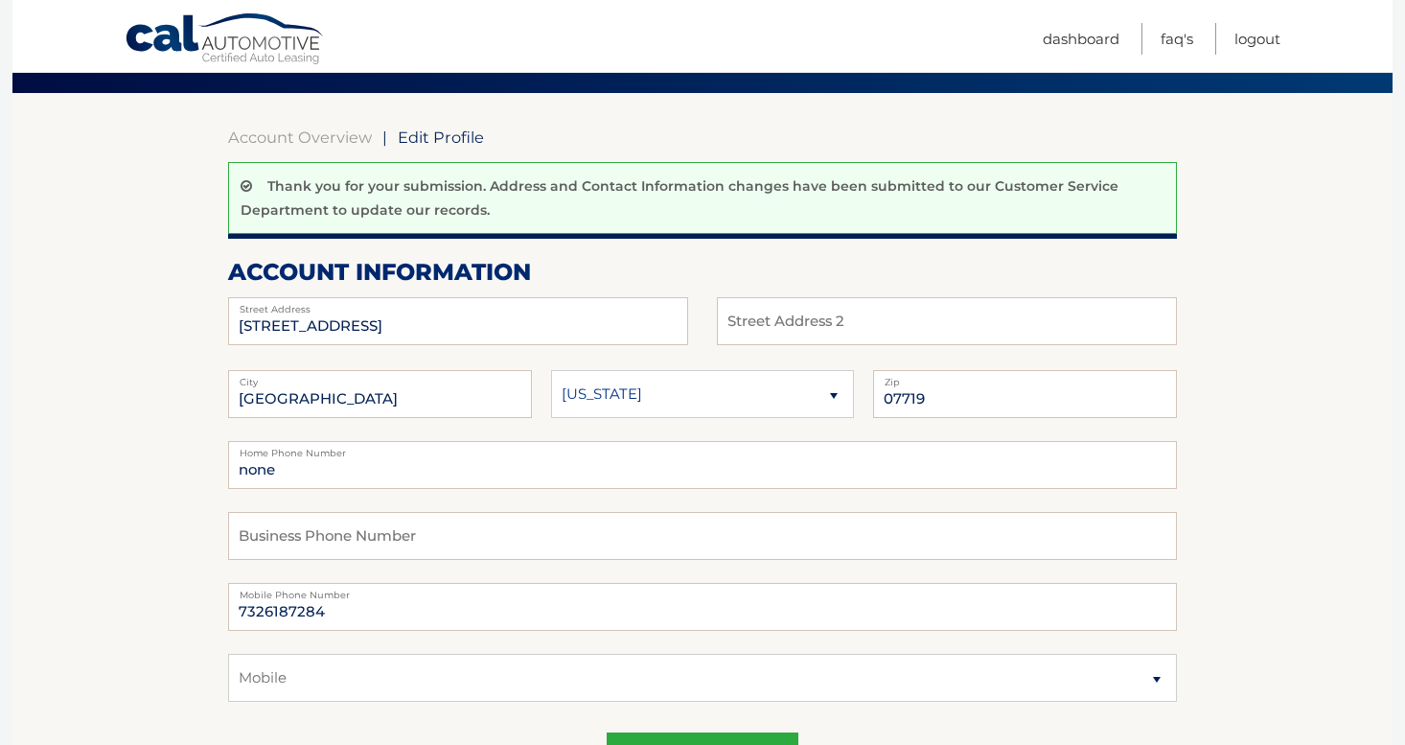
click at [195, 39] on link "Cal Automotive" at bounding box center [225, 40] width 201 height 56
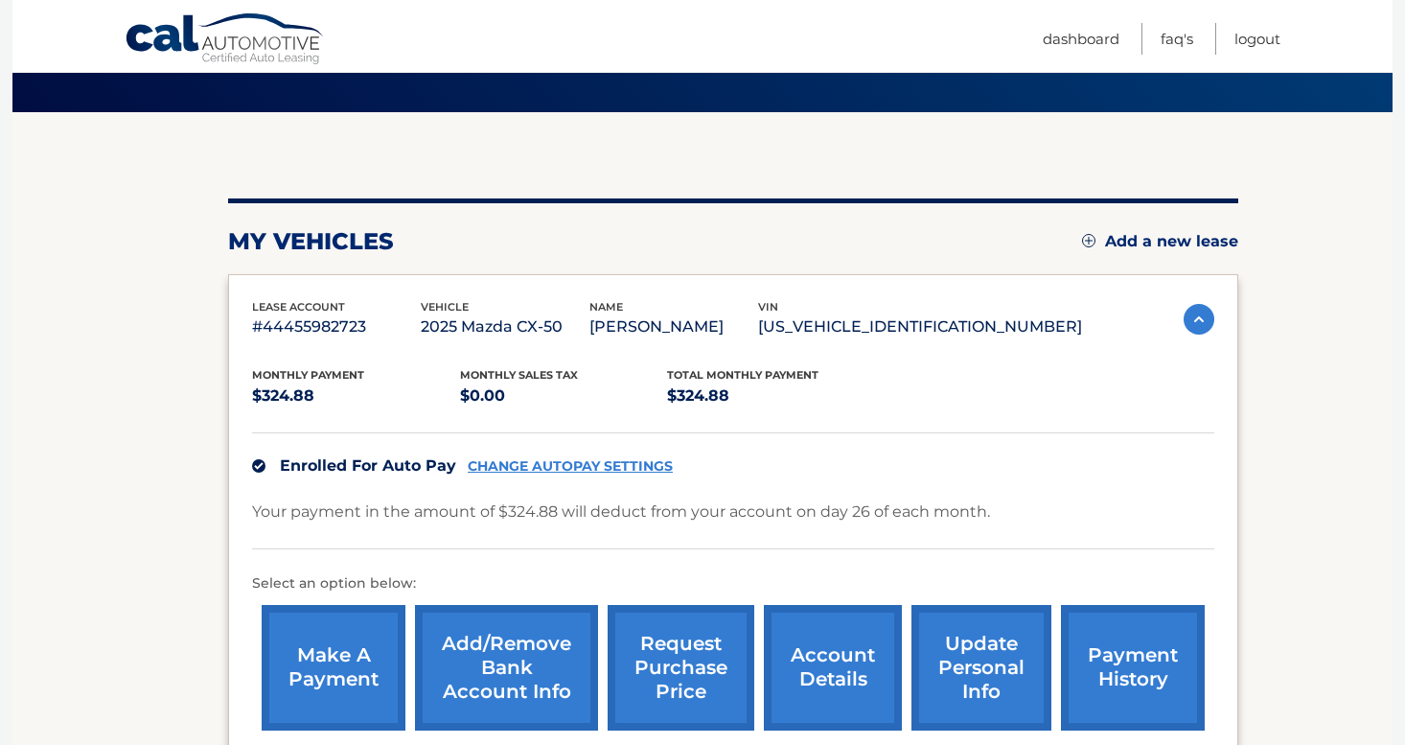
scroll to position [117, 0]
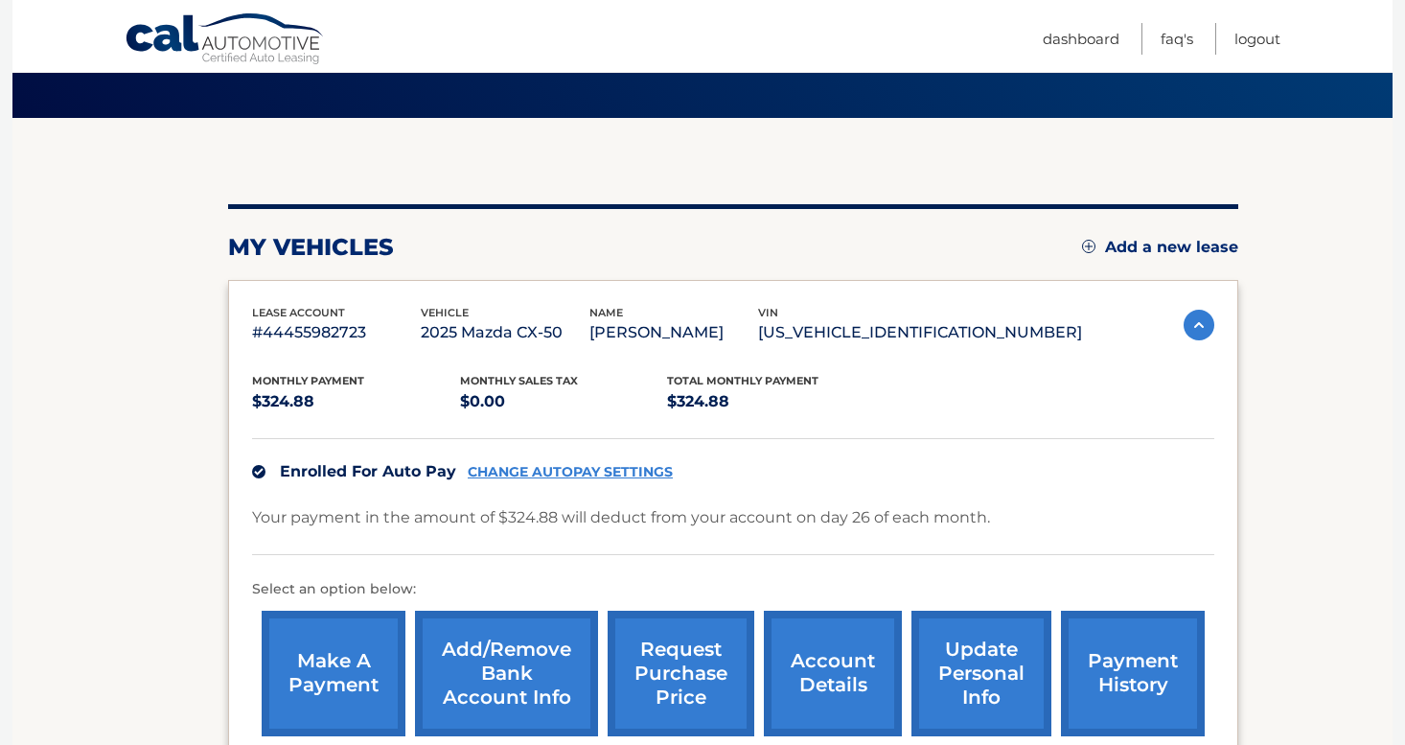
click at [809, 696] on link "account details" at bounding box center [833, 673] width 138 height 126
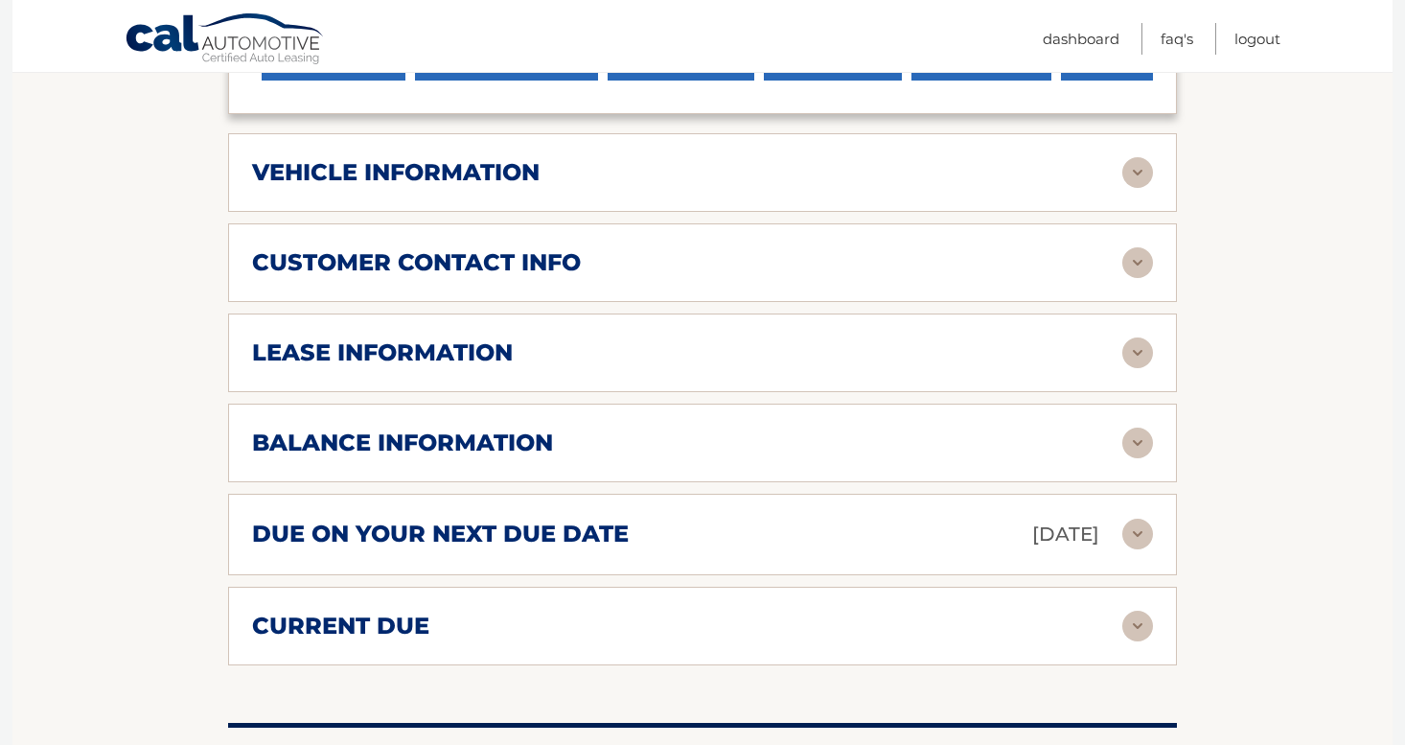
scroll to position [796, 0]
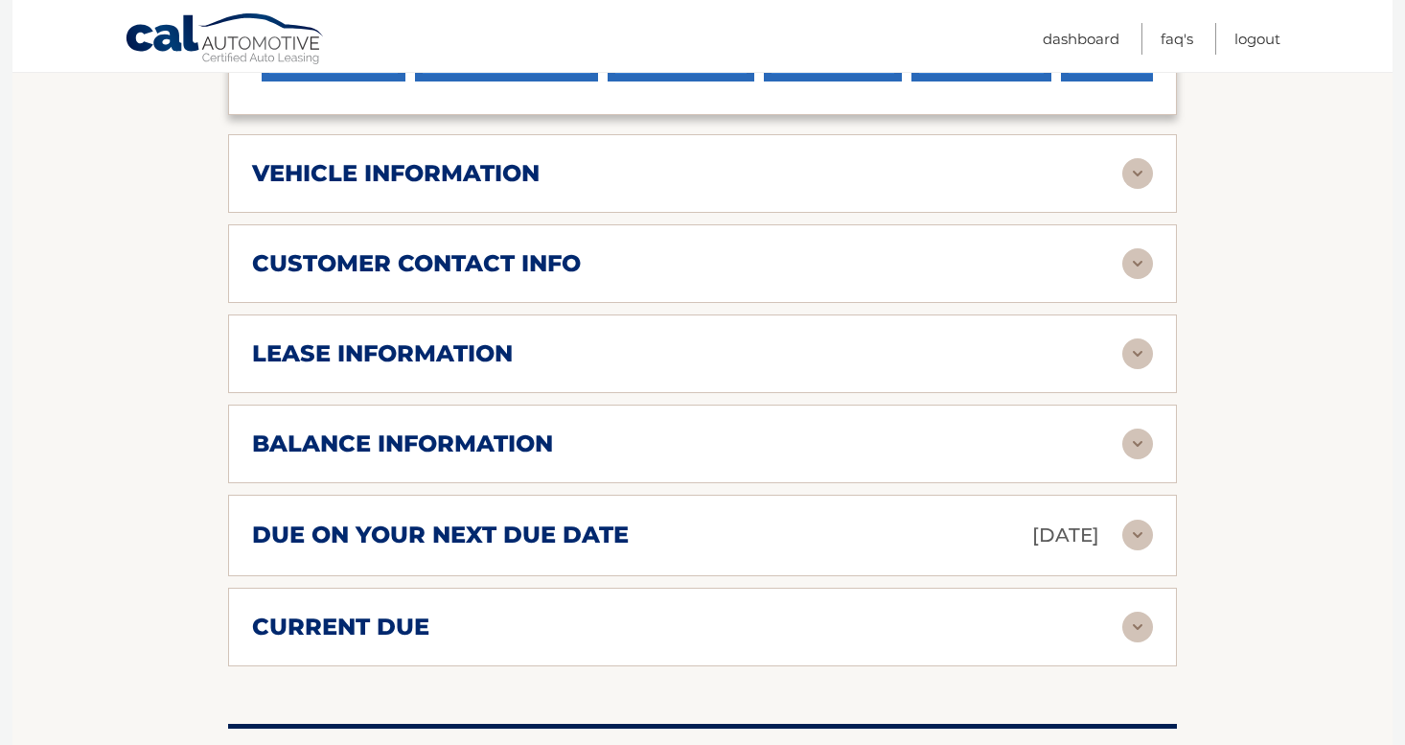
click at [1136, 349] on img at bounding box center [1137, 353] width 31 height 31
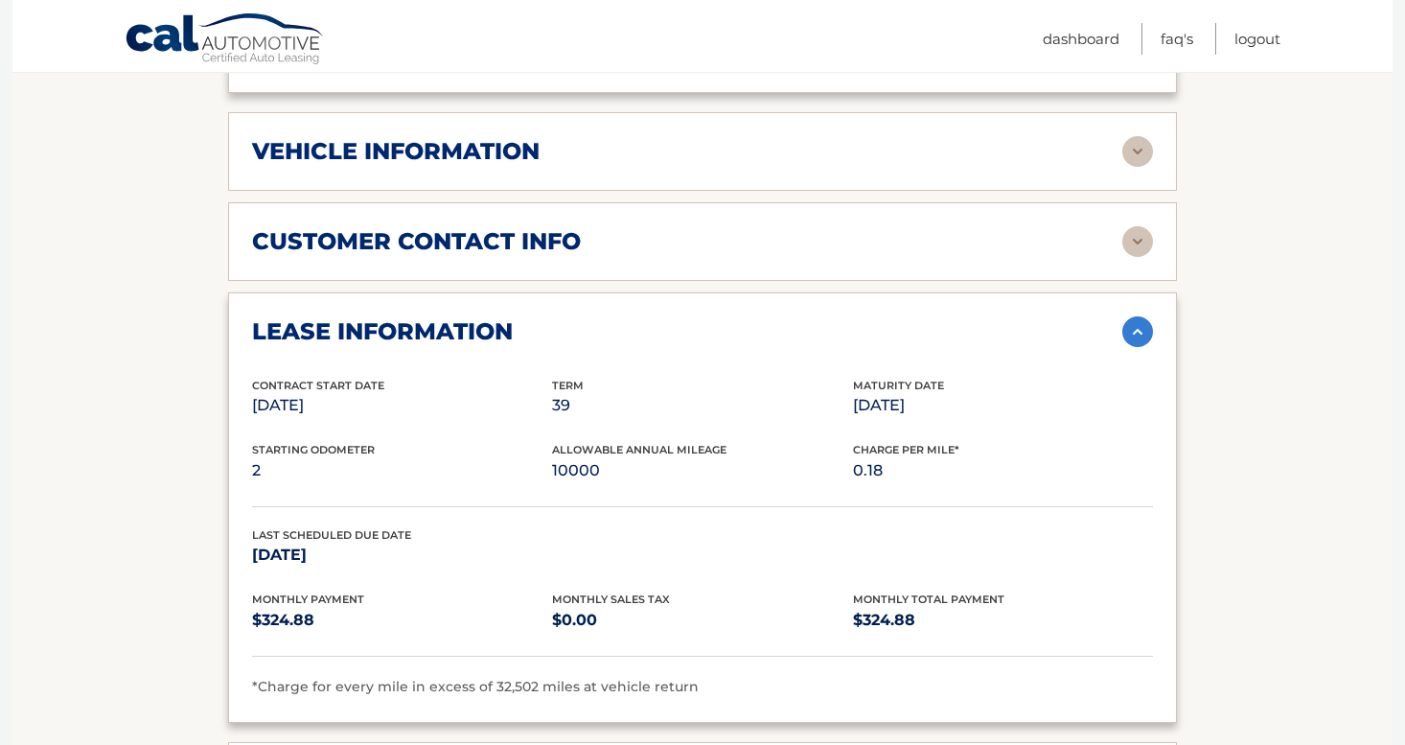
scroll to position [791, 0]
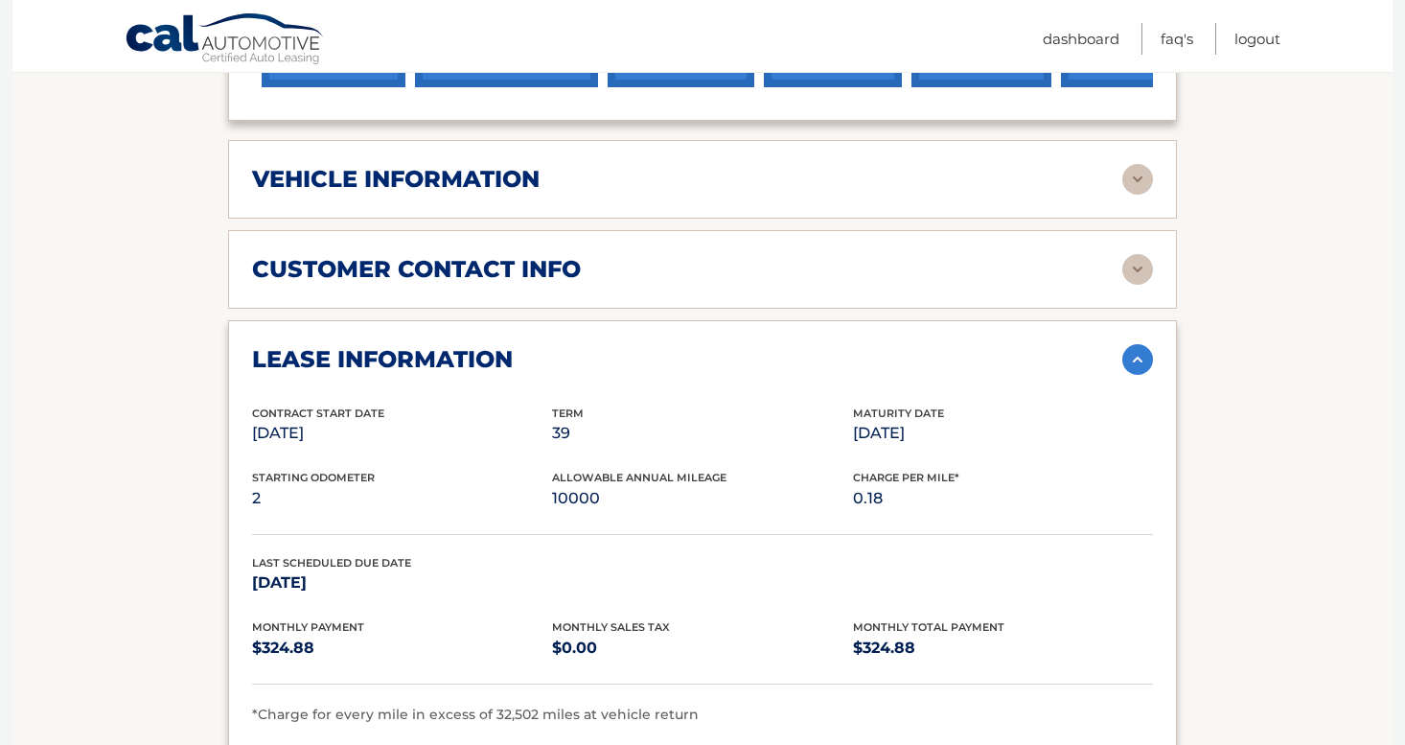
click at [1137, 351] on img at bounding box center [1137, 359] width 31 height 31
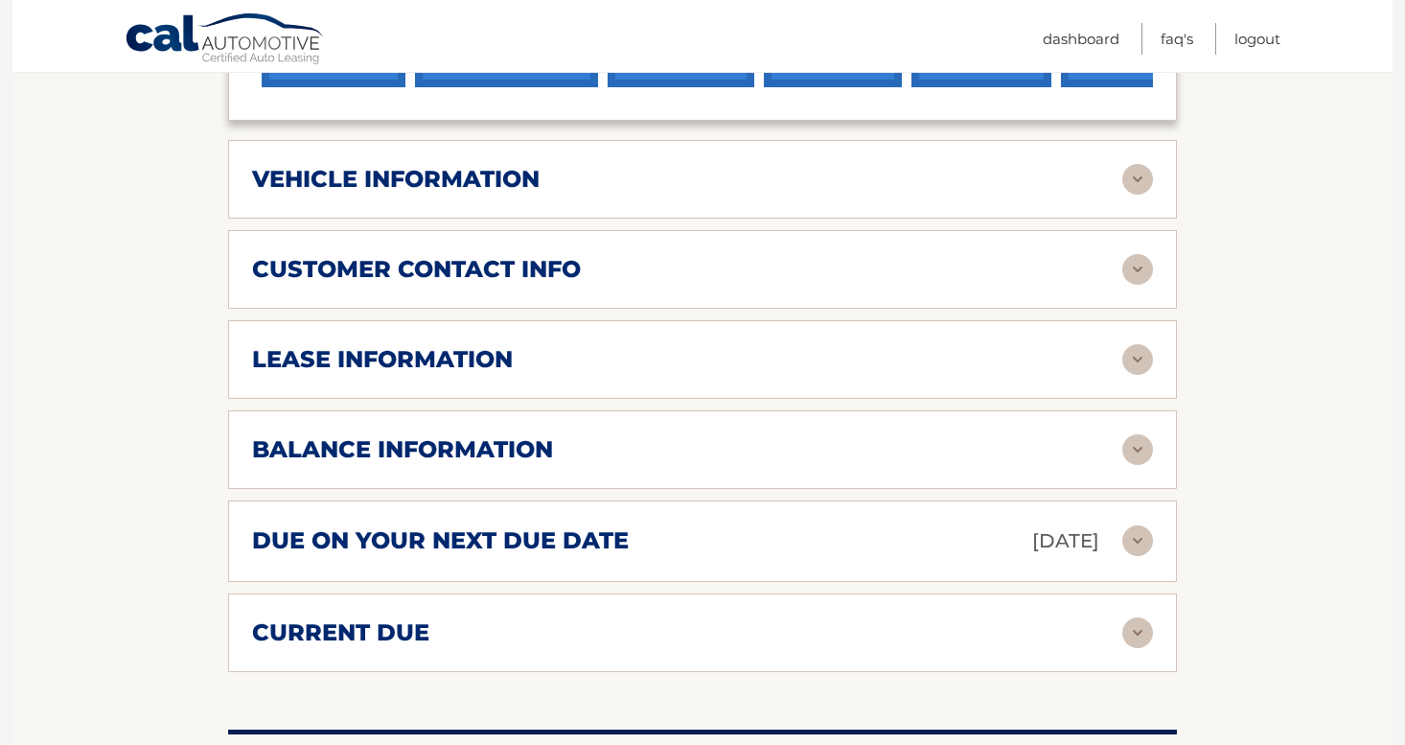
click at [1135, 268] on img at bounding box center [1137, 269] width 31 height 31
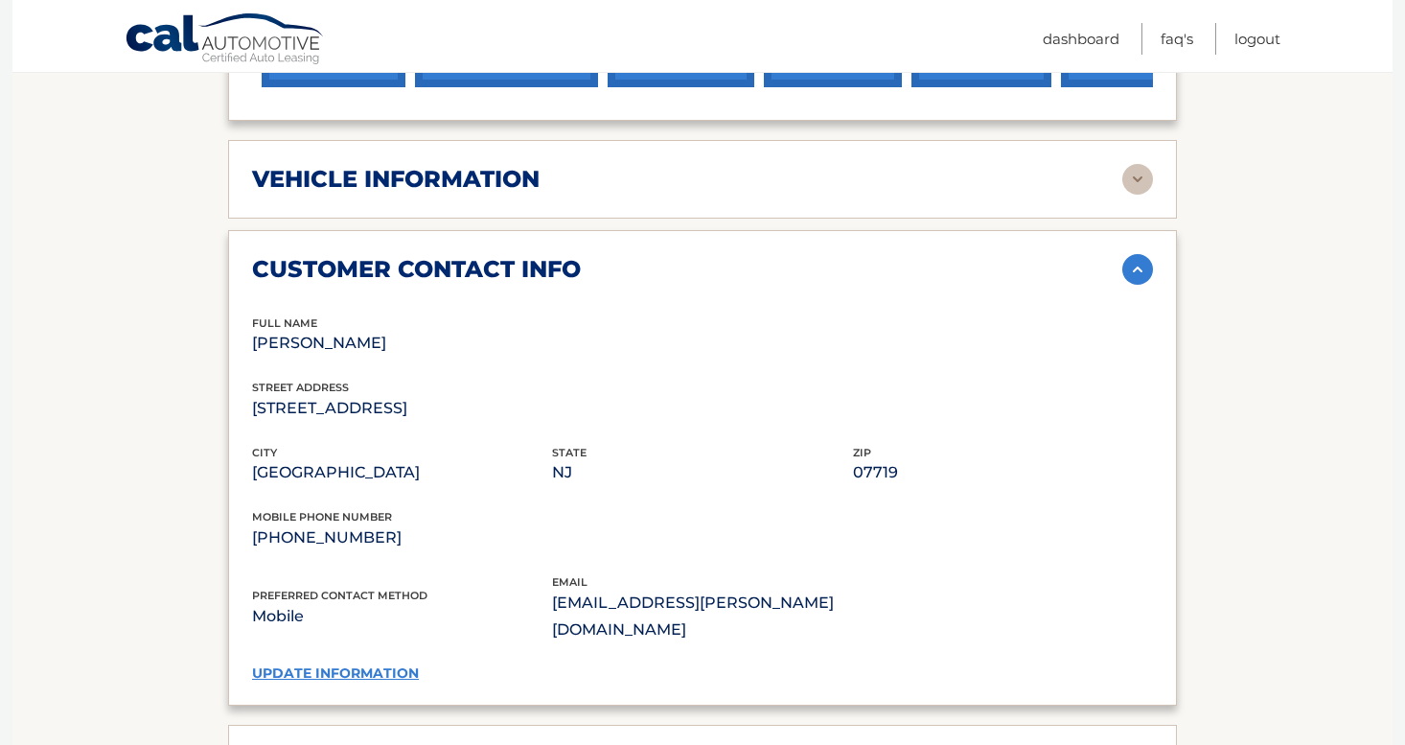
click at [1134, 179] on img at bounding box center [1137, 179] width 31 height 31
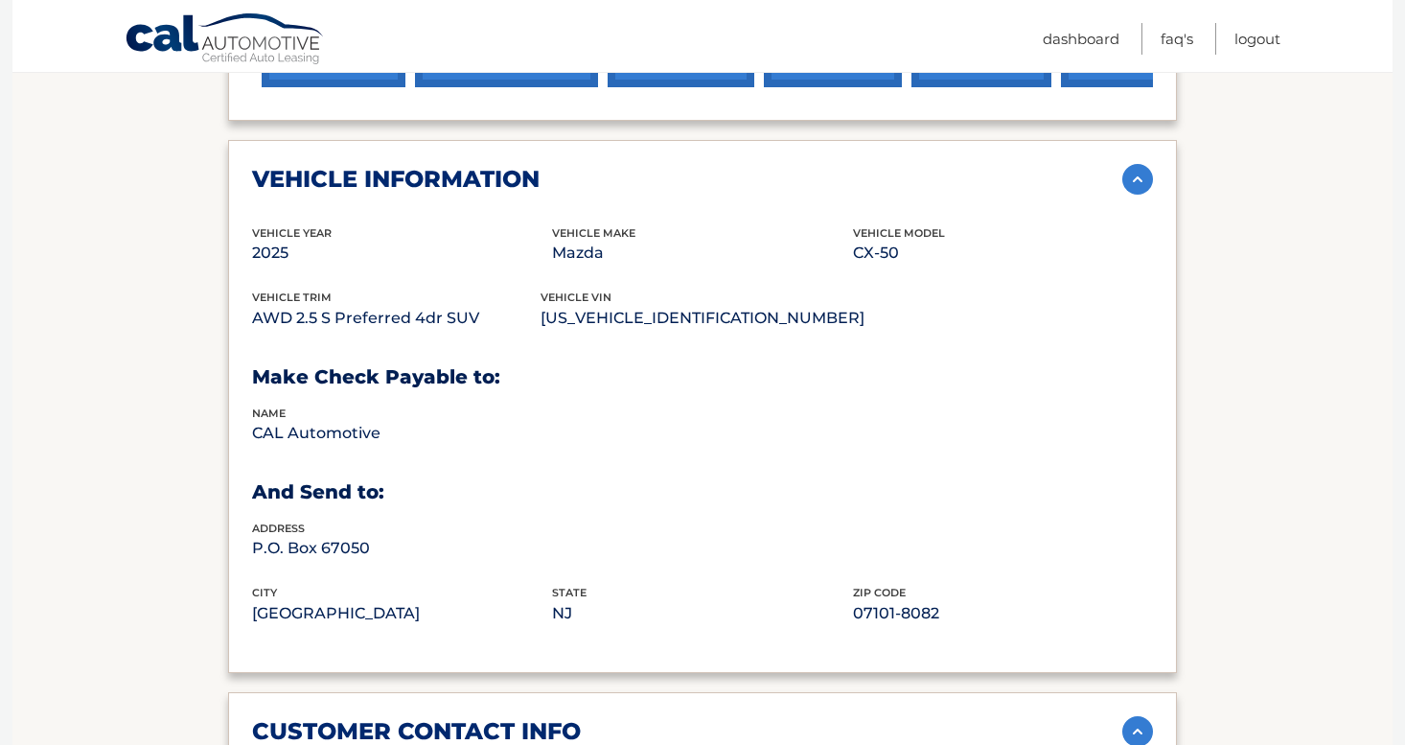
click at [1135, 180] on img at bounding box center [1137, 179] width 31 height 31
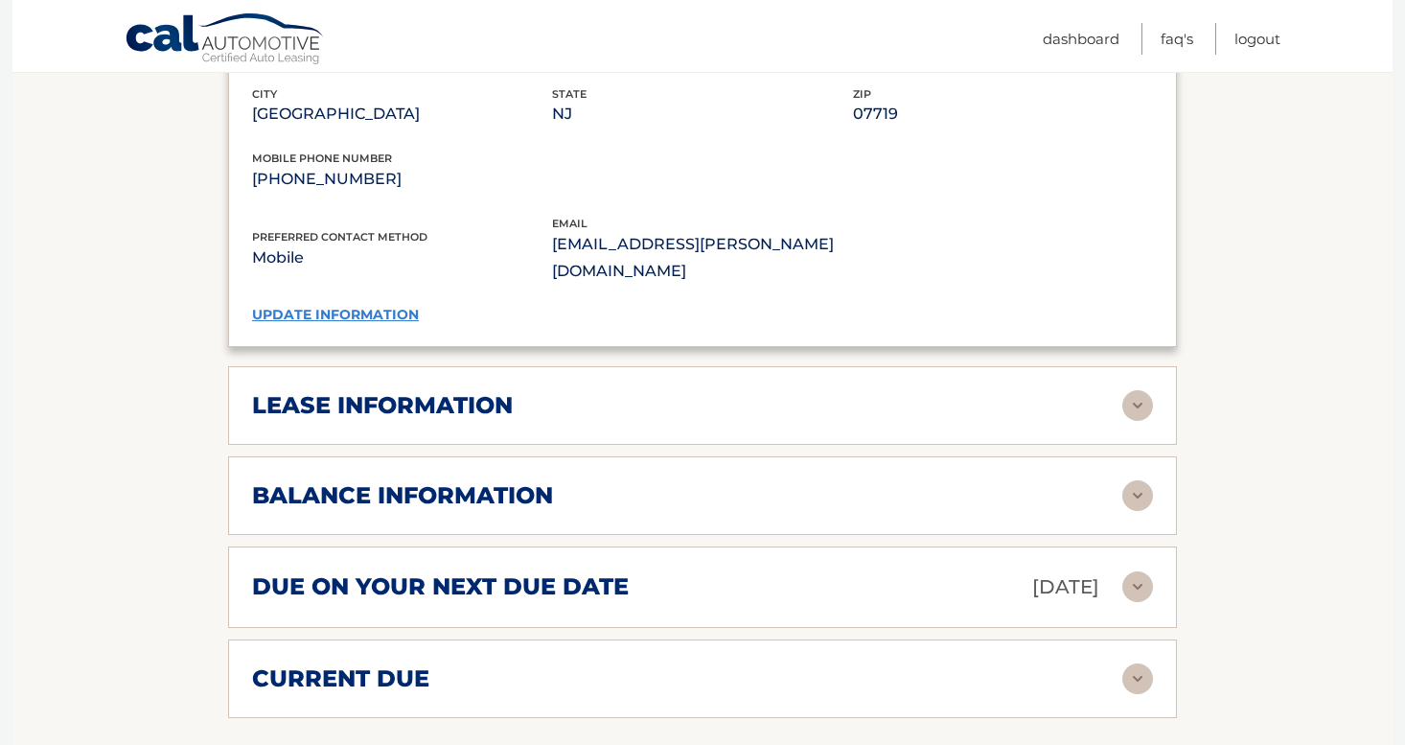
scroll to position [1151, 0]
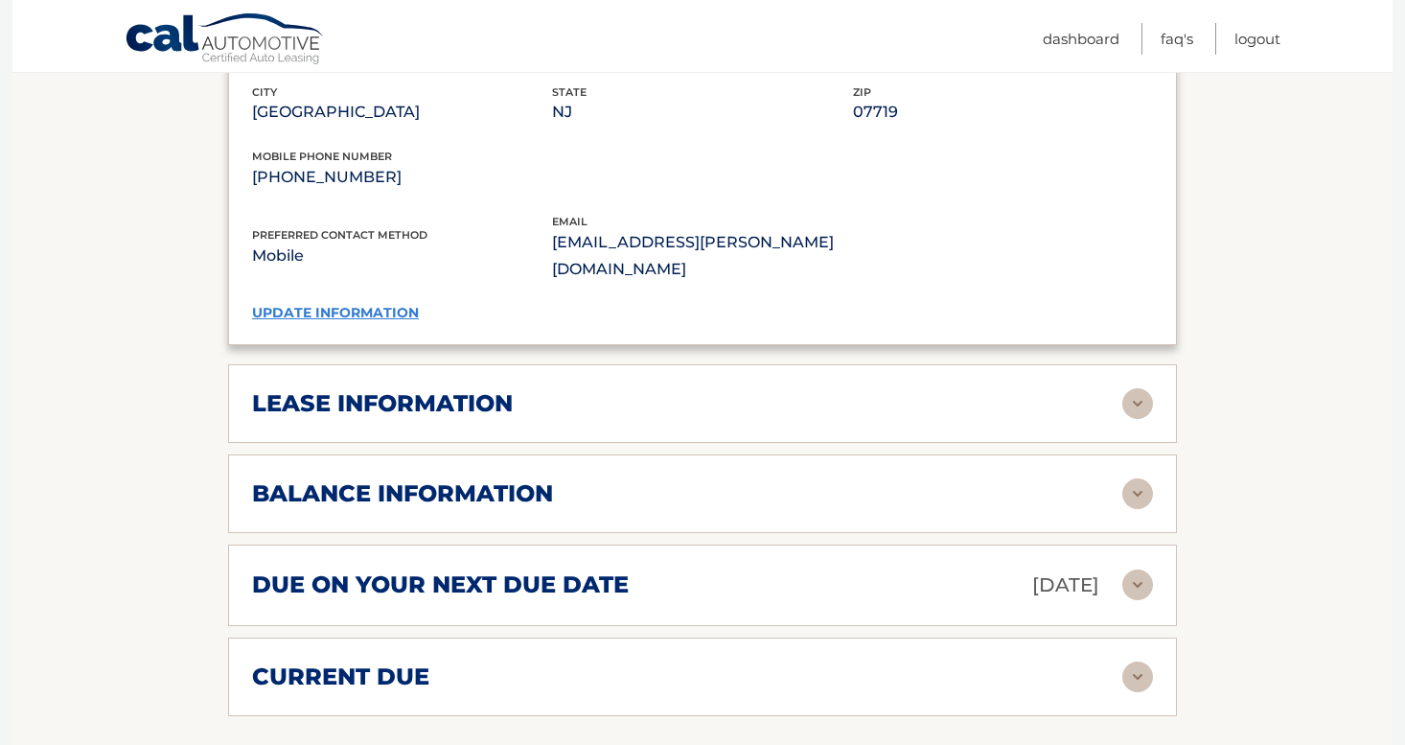
click at [1142, 478] on img at bounding box center [1137, 493] width 31 height 31
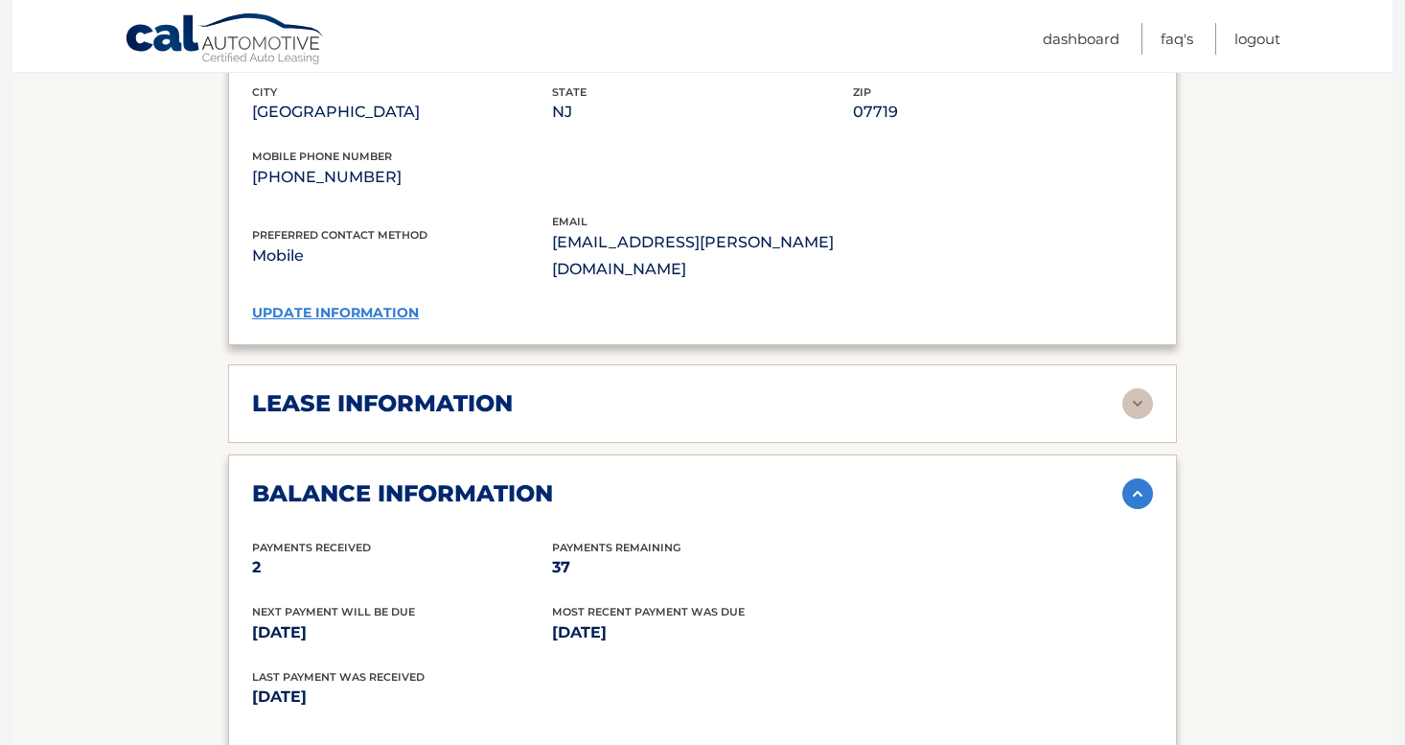
click at [1142, 478] on img at bounding box center [1137, 493] width 31 height 31
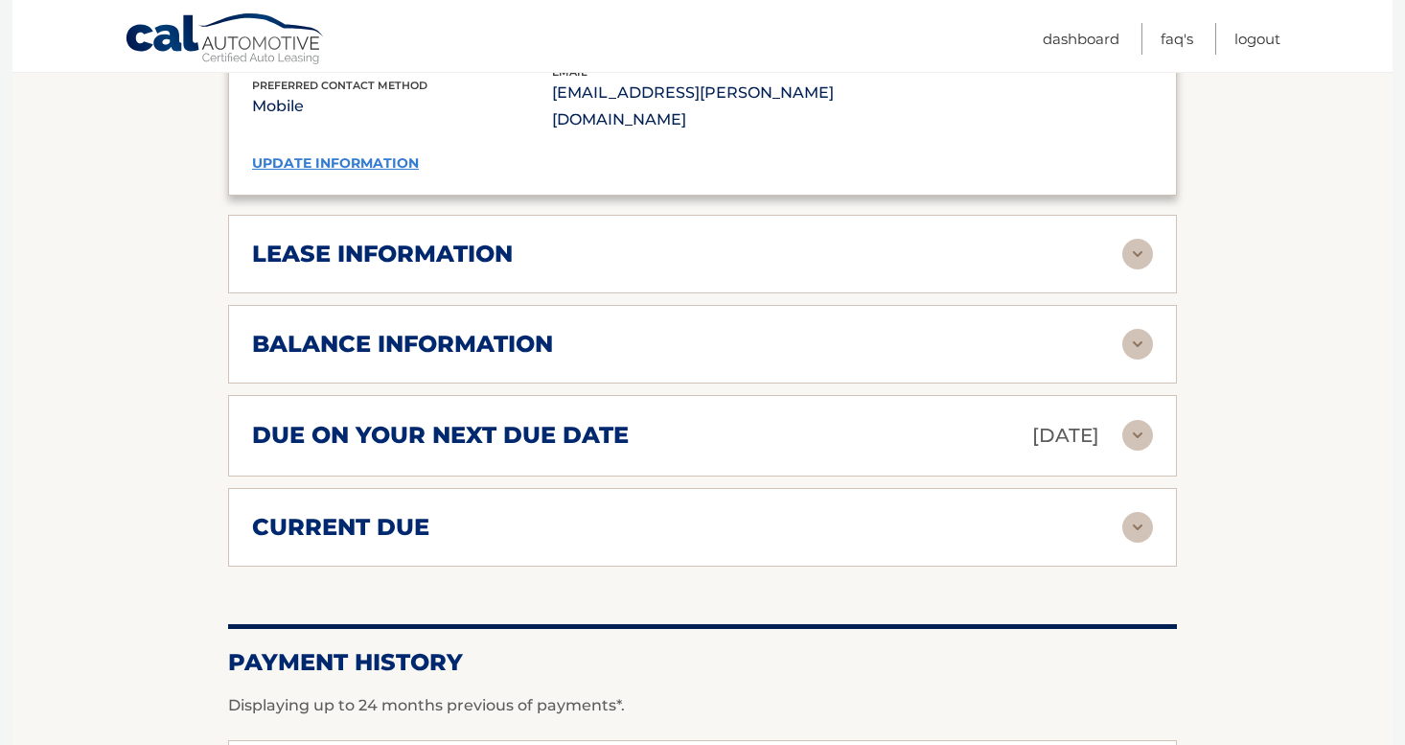
scroll to position [1302, 0]
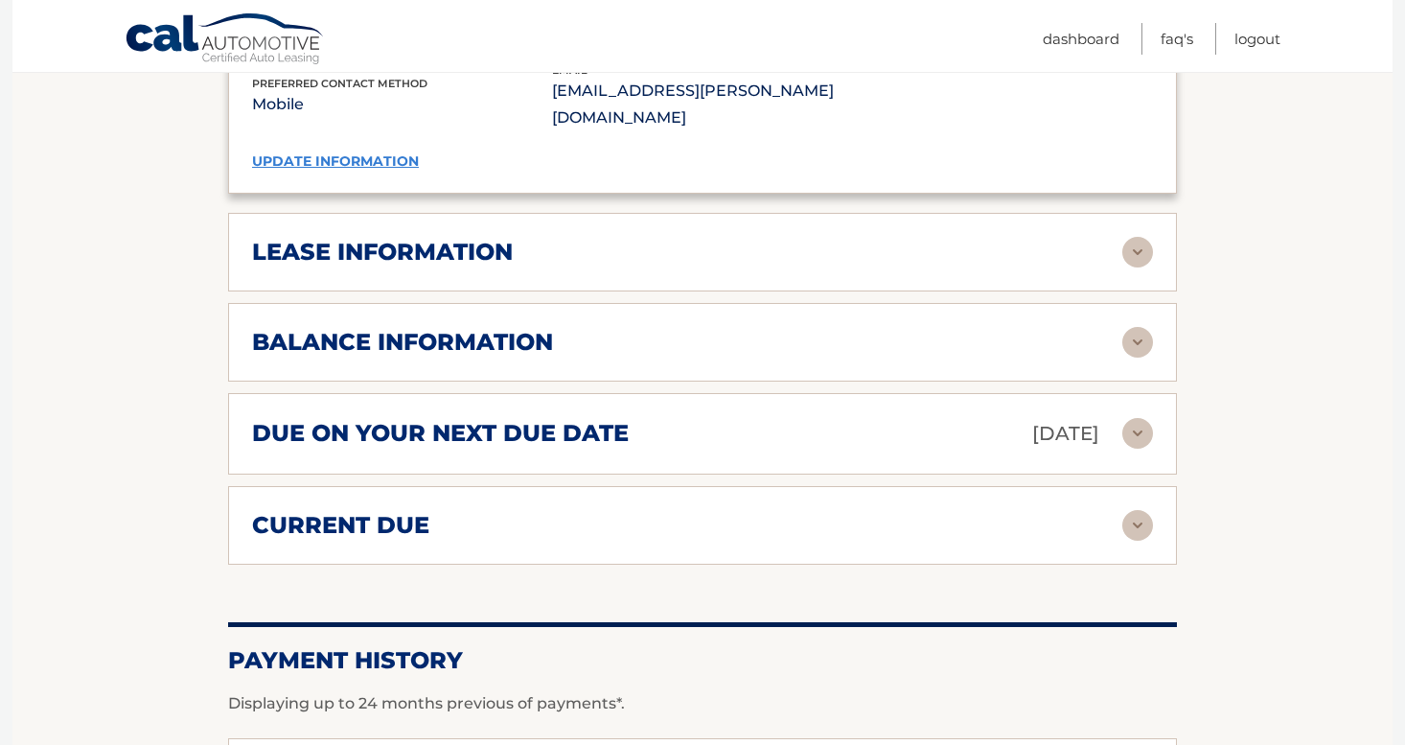
click at [1135, 510] on img at bounding box center [1137, 525] width 31 height 31
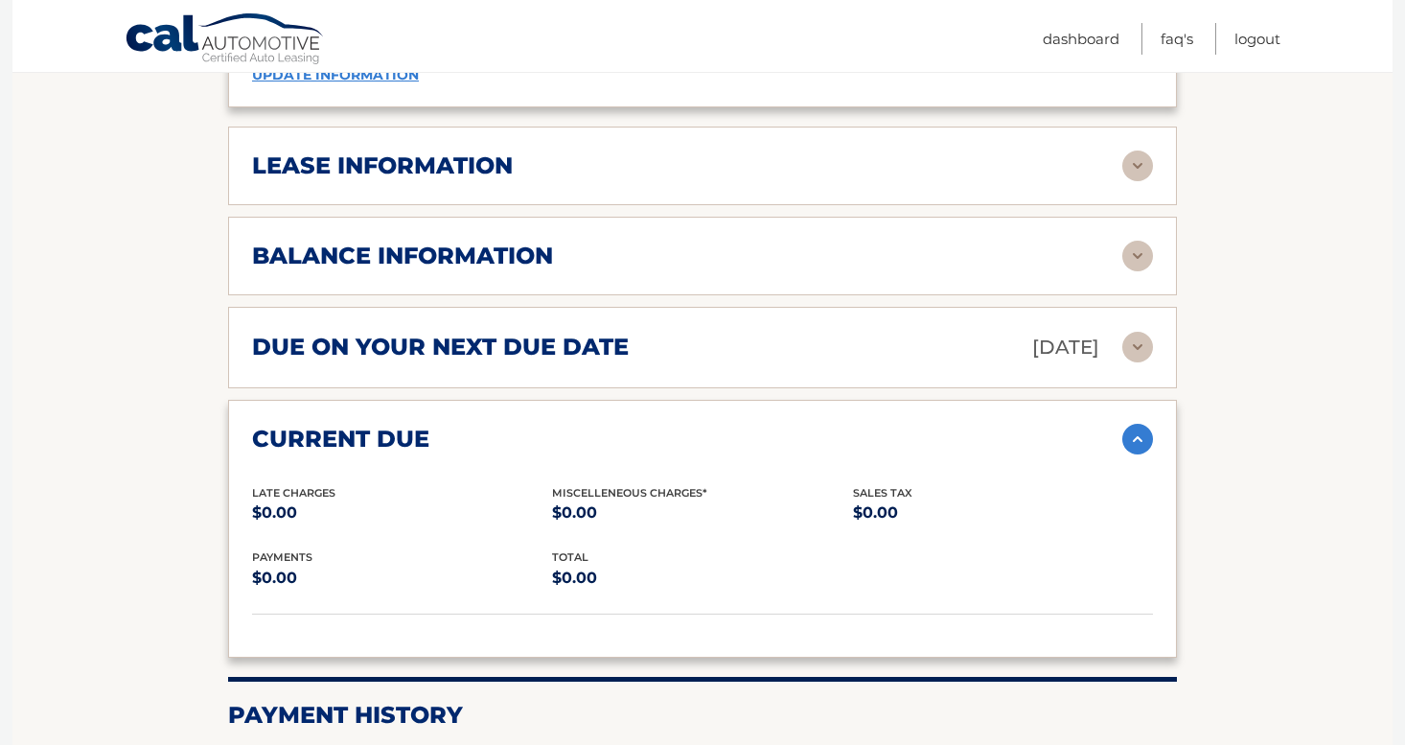
scroll to position [1390, 0]
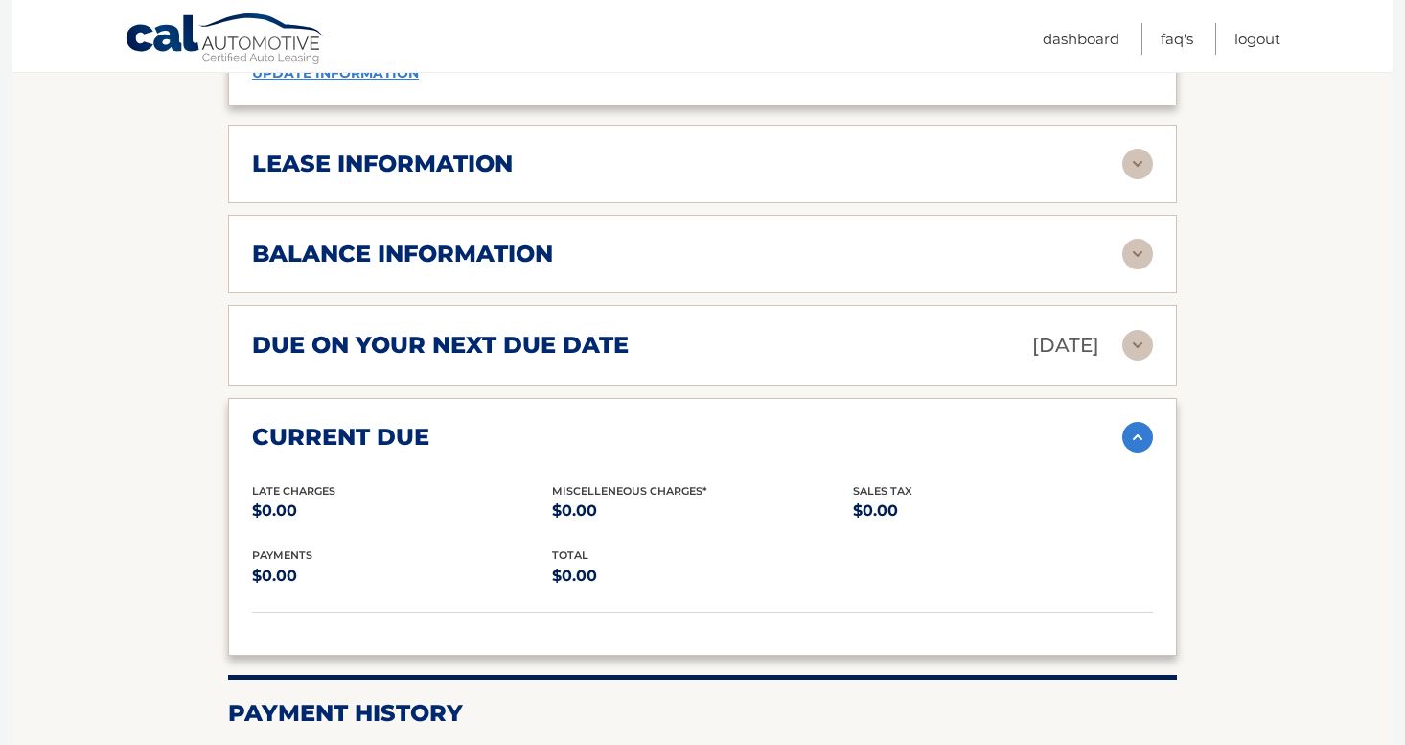
click at [1139, 422] on img at bounding box center [1137, 437] width 31 height 31
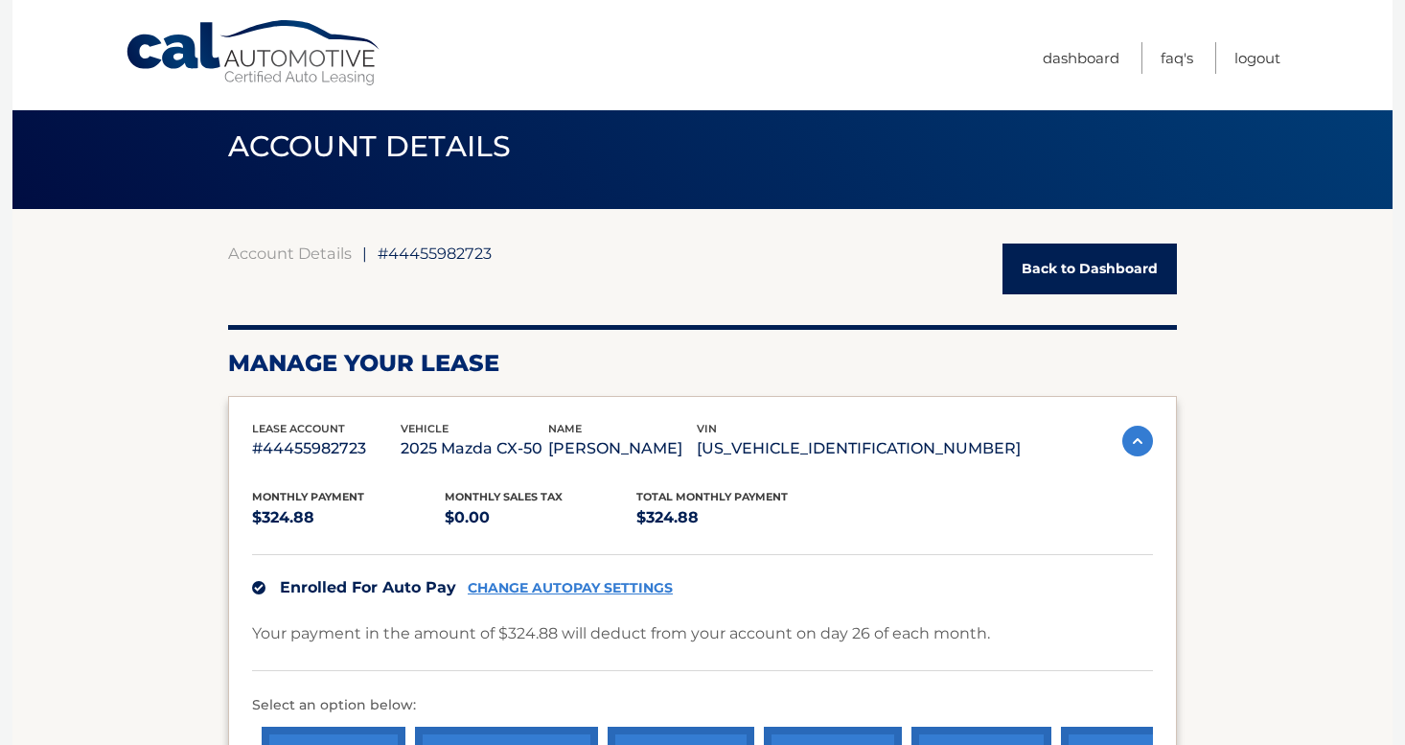
scroll to position [0, 0]
